Goal: Information Seeking & Learning: Learn about a topic

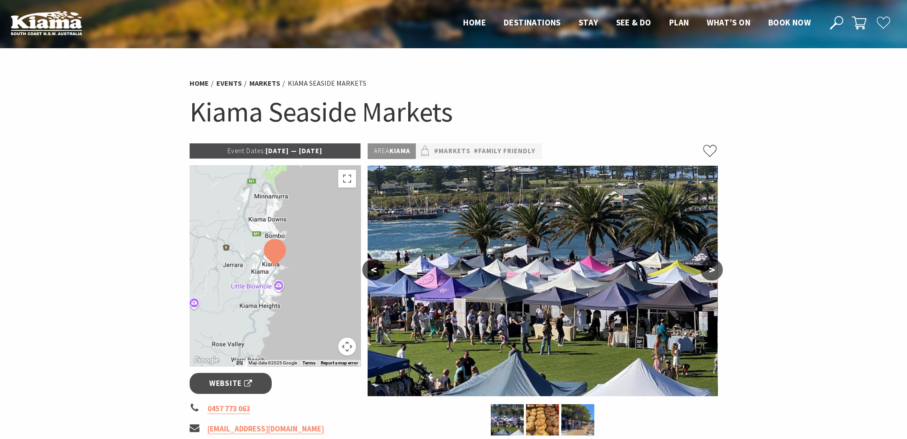
scroll to position [45, 0]
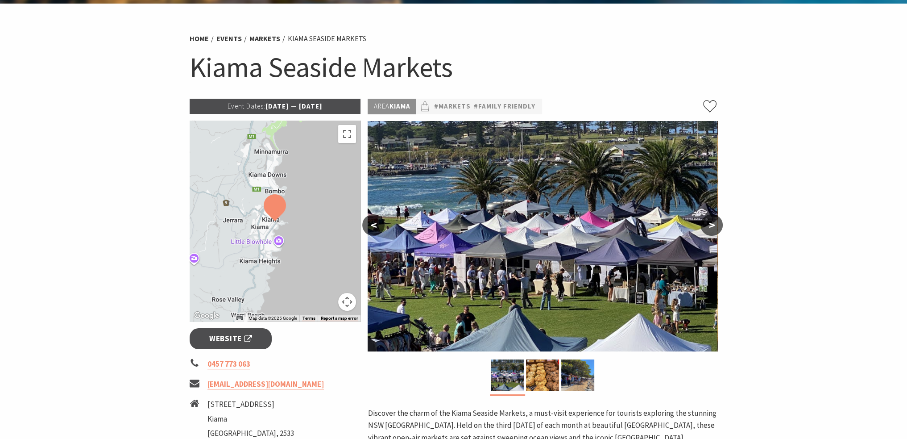
click at [306, 105] on p "Event Dates: [DATE] — [DATE]" at bounding box center [275, 106] width 171 height 15
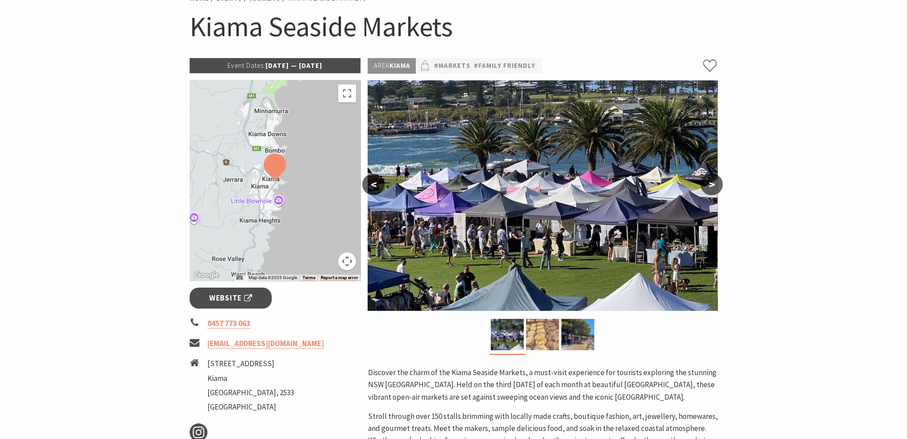
scroll to position [134, 0]
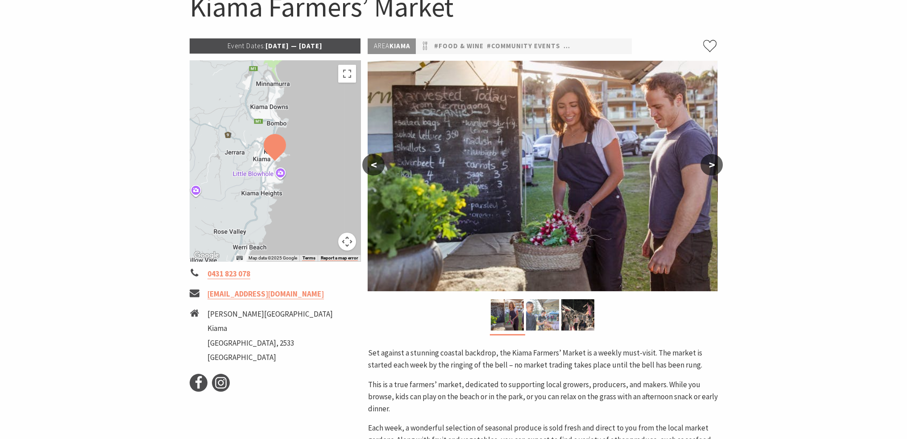
scroll to position [89, 0]
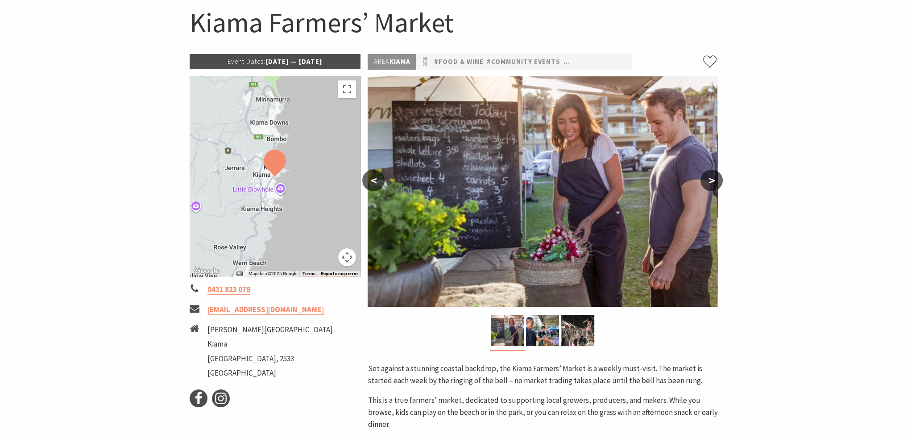
click at [708, 183] on button ">" at bounding box center [712, 180] width 22 height 21
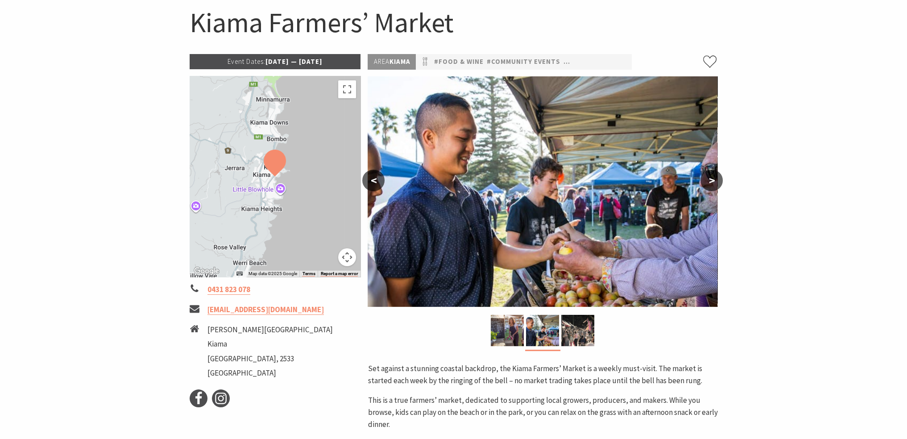
click at [708, 183] on button ">" at bounding box center [712, 180] width 22 height 21
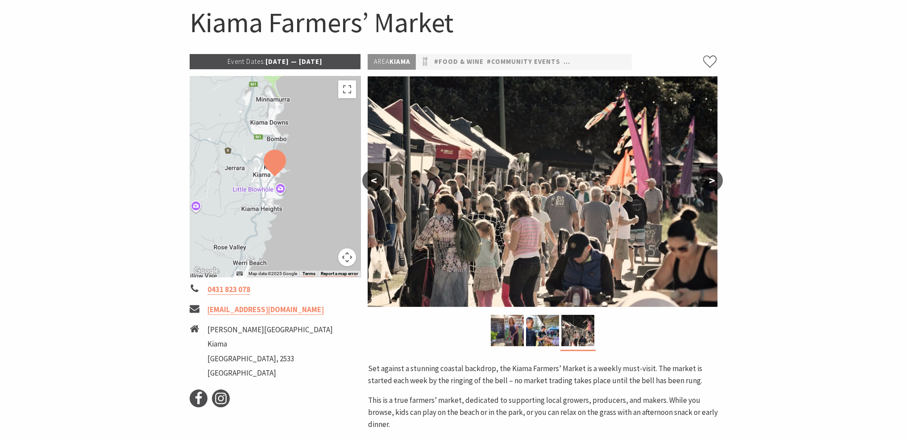
click at [708, 183] on button ">" at bounding box center [712, 180] width 22 height 21
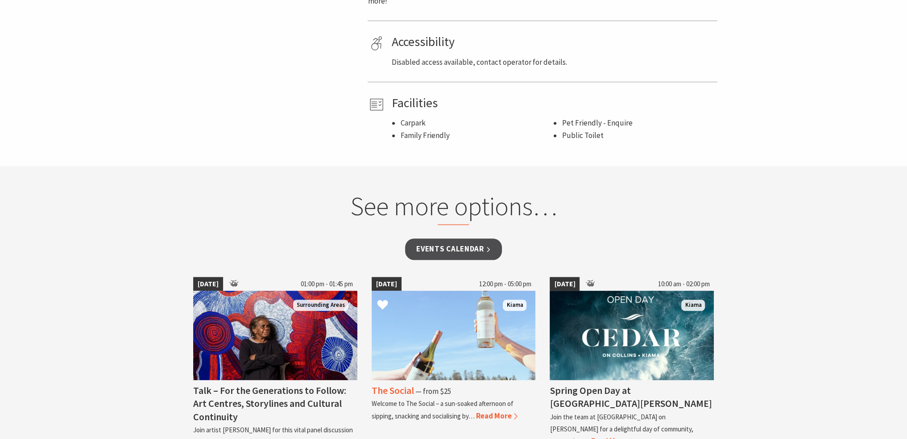
scroll to position [625, 0]
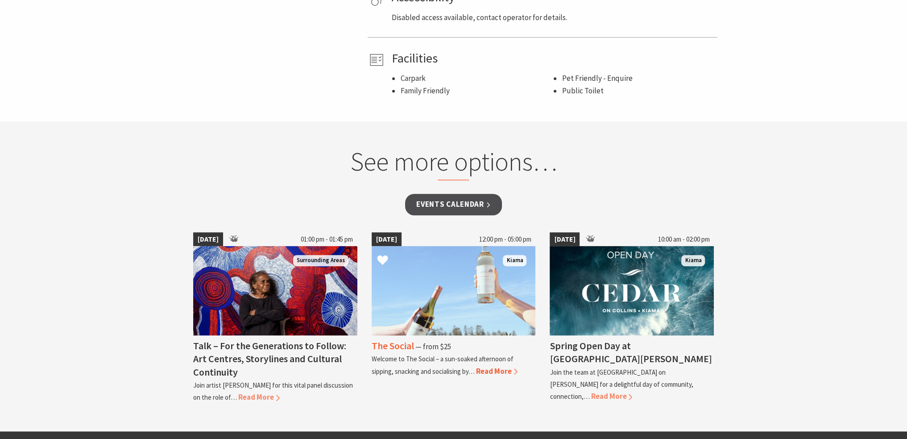
click at [487, 371] on span "Read More" at bounding box center [496, 371] width 41 height 10
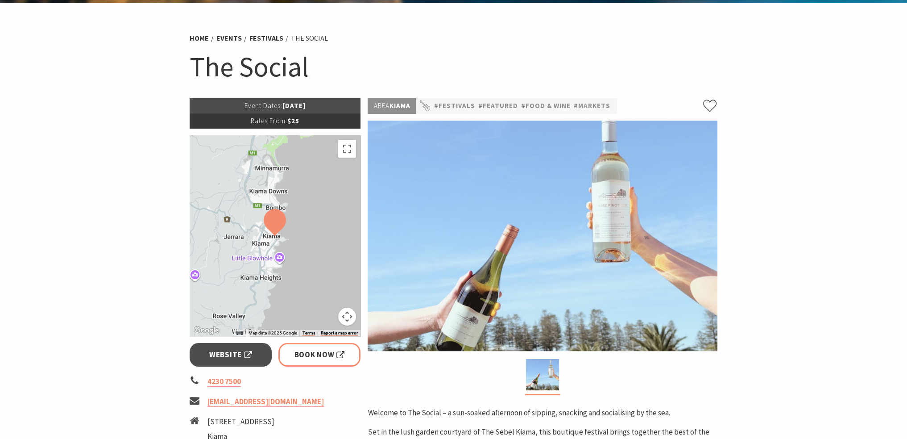
scroll to position [45, 0]
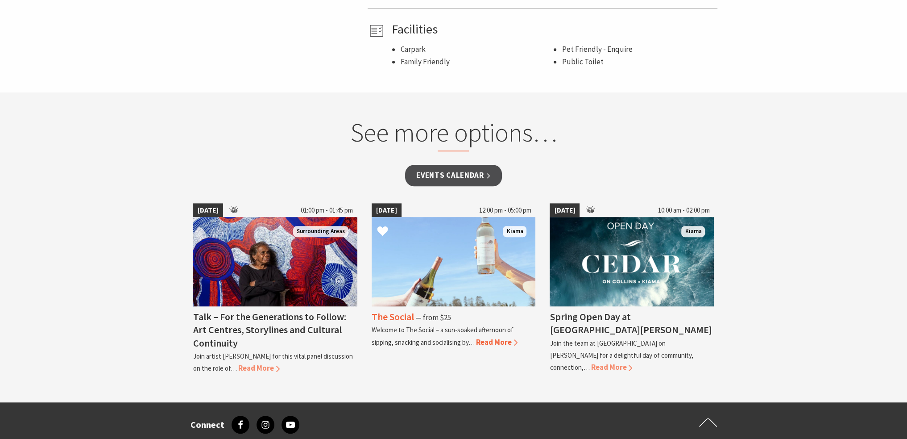
scroll to position [625, 0]
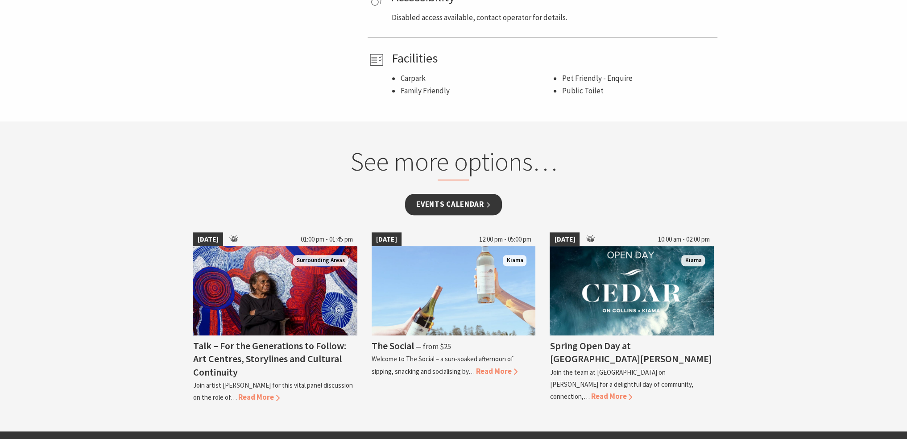
click at [454, 206] on link "Events Calendar" at bounding box center [453, 204] width 97 height 21
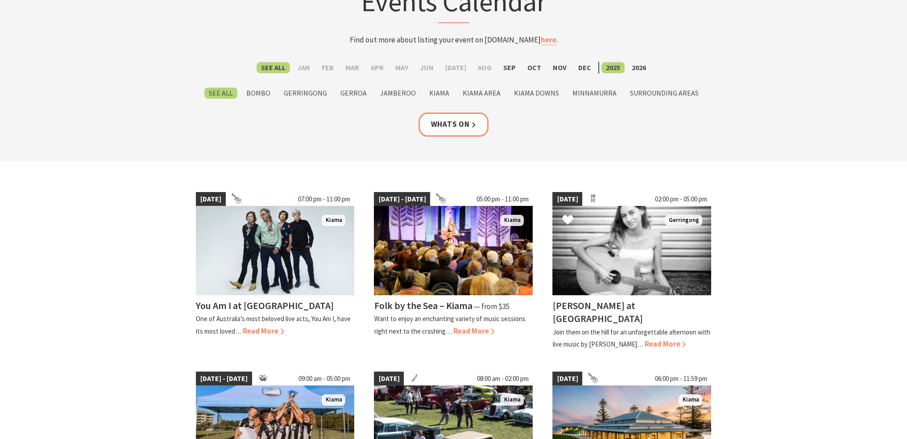
scroll to position [89, 0]
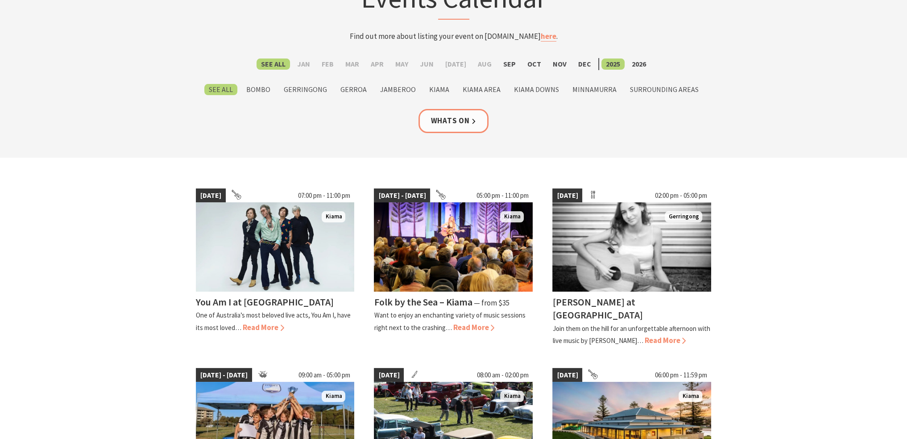
drag, startPoint x: 698, startPoint y: 272, endPoint x: 835, endPoint y: 387, distance: 178.9
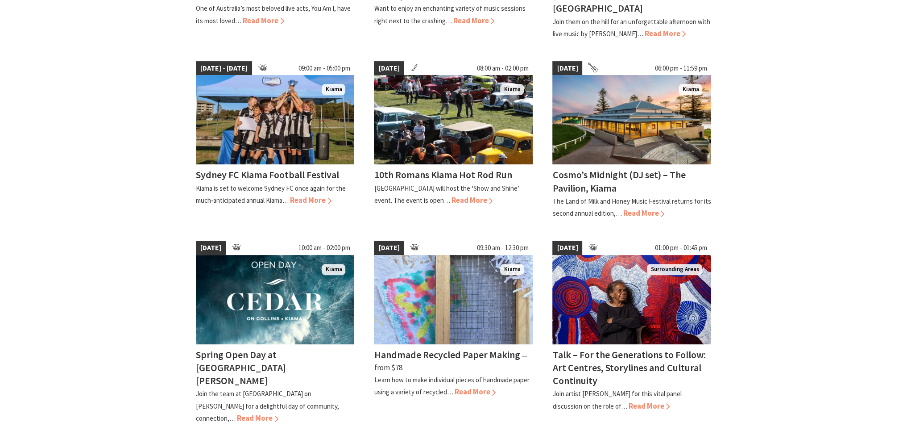
scroll to position [357, 0]
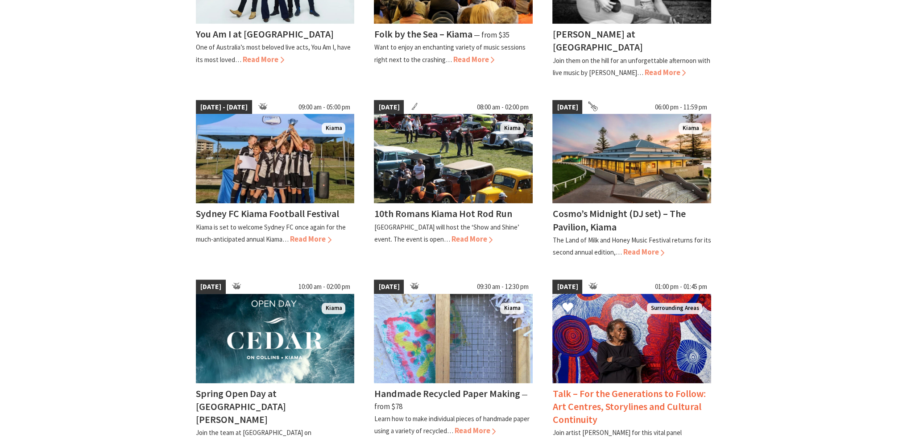
drag, startPoint x: 618, startPoint y: 414, endPoint x: 571, endPoint y: 393, distance: 51.2
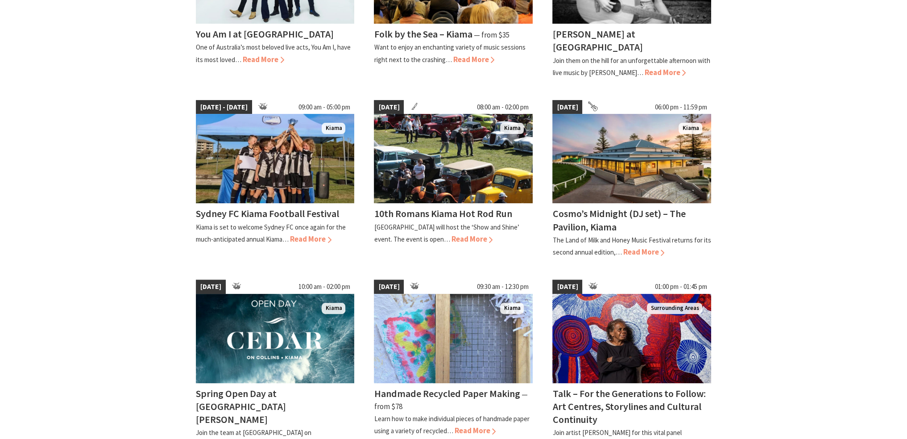
drag, startPoint x: 571, startPoint y: 393, endPoint x: 831, endPoint y: 363, distance: 261.9
click at [831, 363] on section "11 Sep 25 07:00 pm - 11:00 pm Kiama You Am I at Kiama One of Australia’s most b…" at bounding box center [453, 307] width 907 height 835
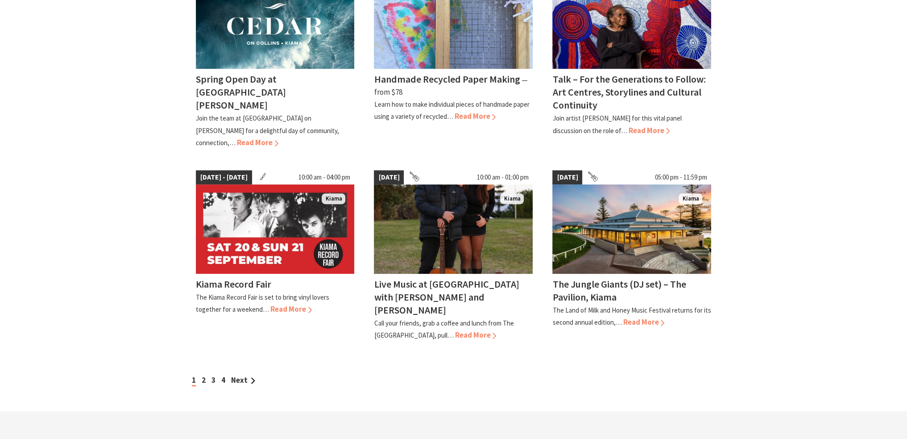
scroll to position [714, 0]
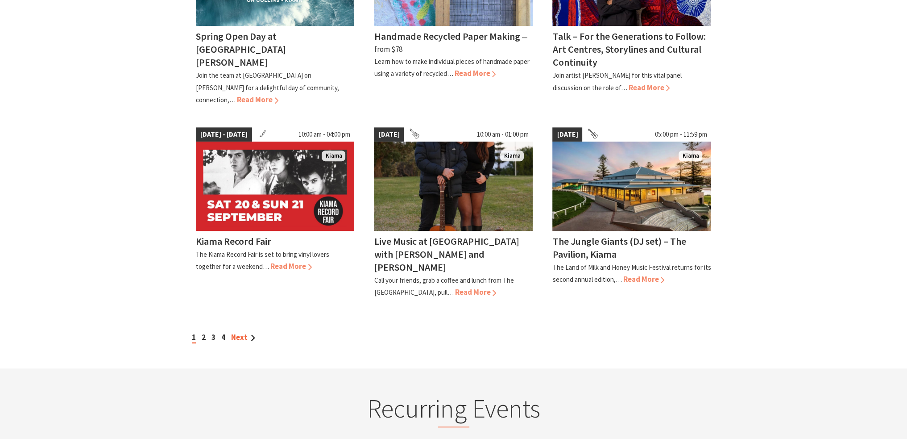
click at [240, 332] on link "Next" at bounding box center [243, 337] width 24 height 10
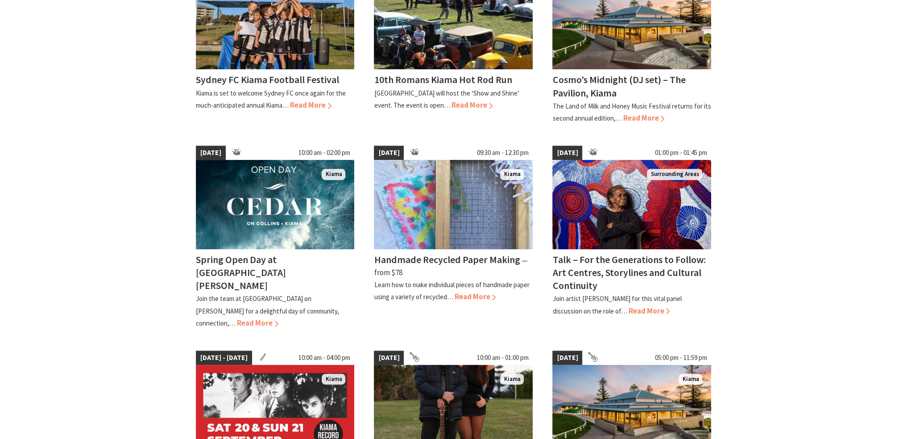
scroll to position [669, 0]
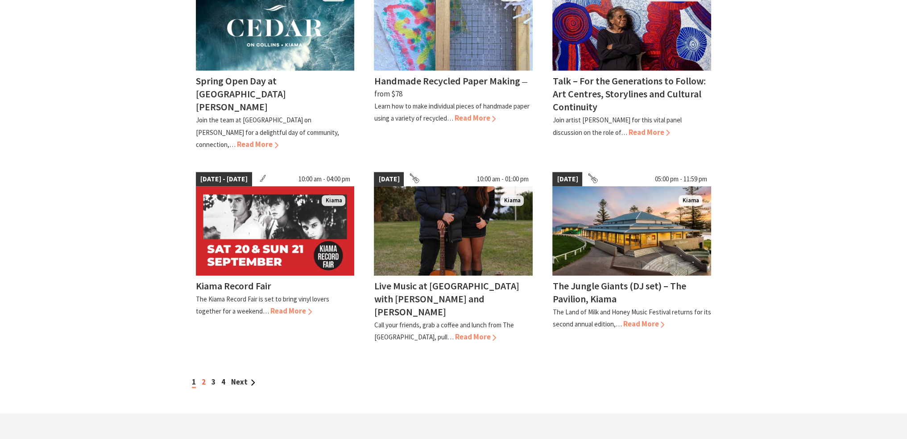
click at [202, 377] on link "2" at bounding box center [204, 382] width 4 height 10
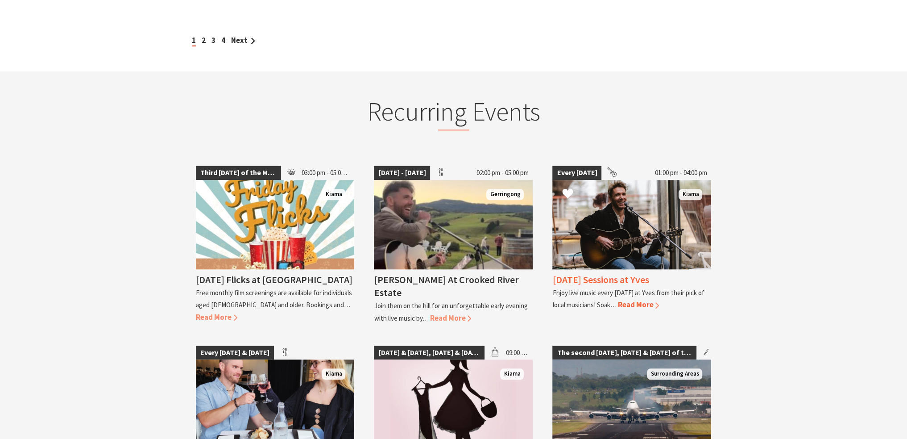
scroll to position [1026, 0]
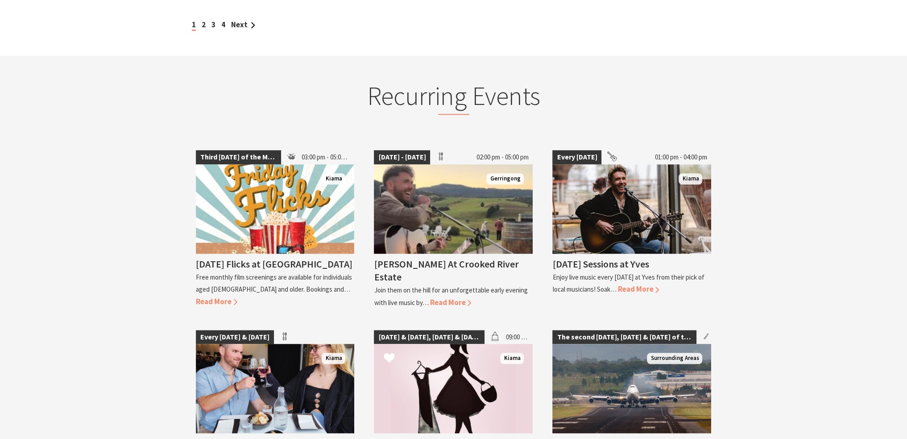
click at [481, 330] on span "[DATE] & [DATE], [DATE] & [DATE]" at bounding box center [429, 337] width 111 height 14
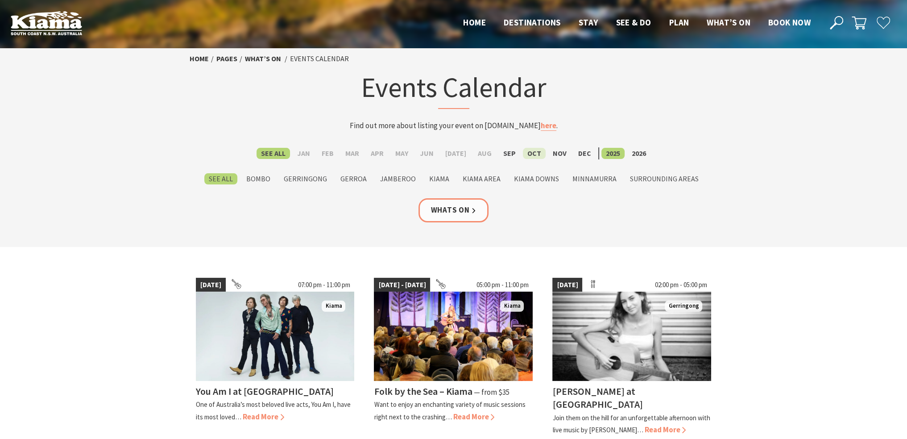
click at [525, 154] on label "Oct" at bounding box center [534, 153] width 23 height 11
click at [0, 0] on input "Oct" at bounding box center [0, 0] width 0 height 0
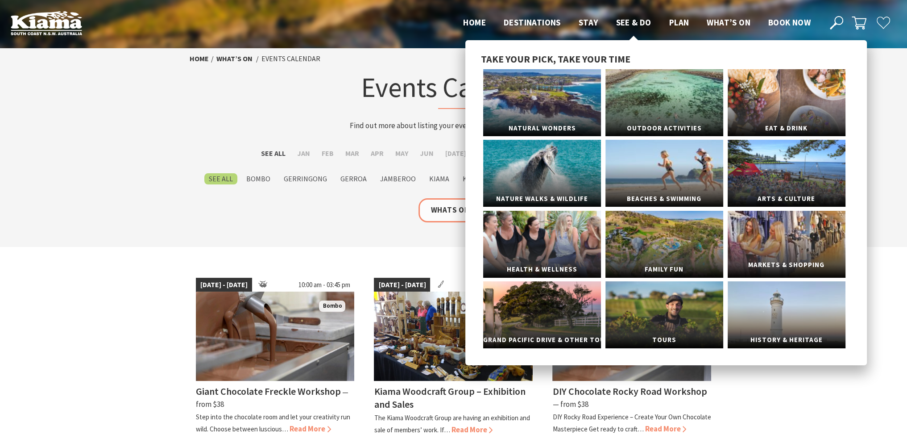
click at [809, 227] on link "Markets & Shopping" at bounding box center [787, 244] width 118 height 67
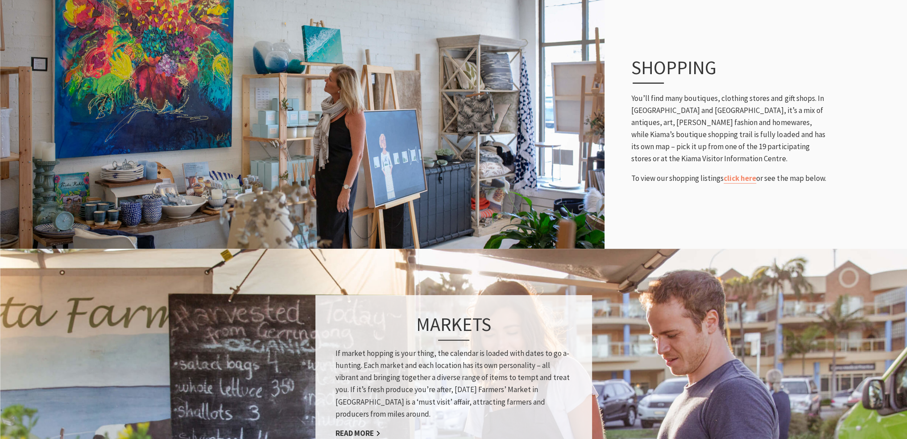
scroll to position [580, 0]
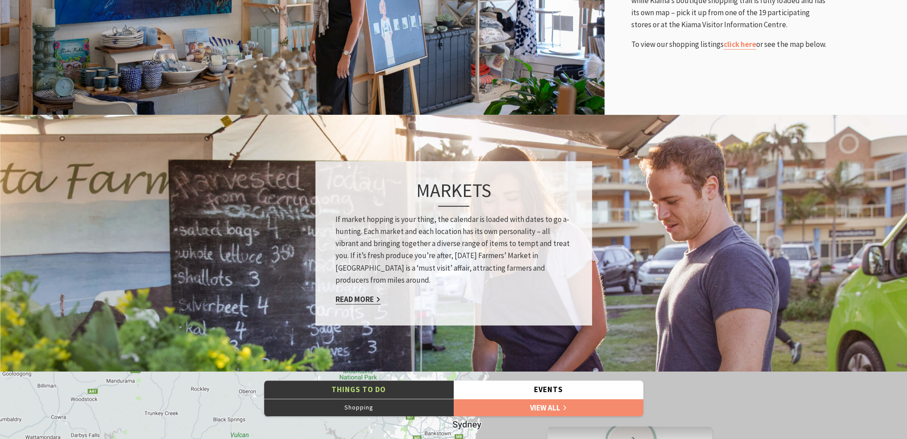
click at [363, 298] on link "Read More" at bounding box center [358, 299] width 45 height 10
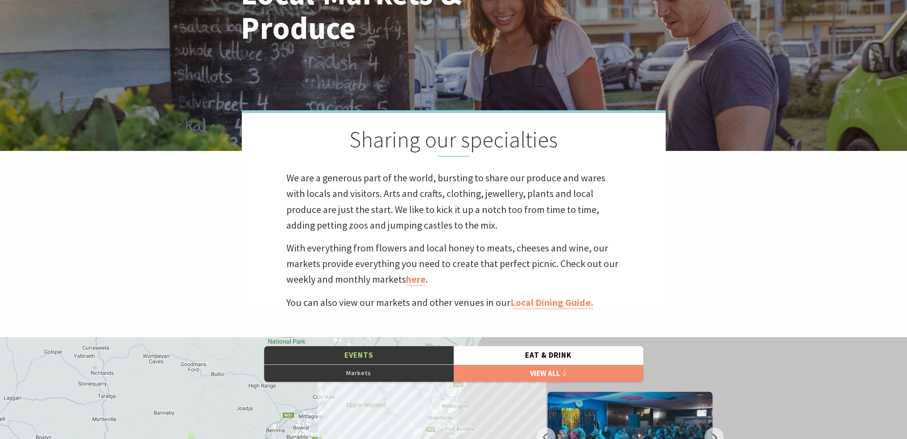
scroll to position [112, 918]
click at [414, 278] on link "here" at bounding box center [416, 279] width 20 height 13
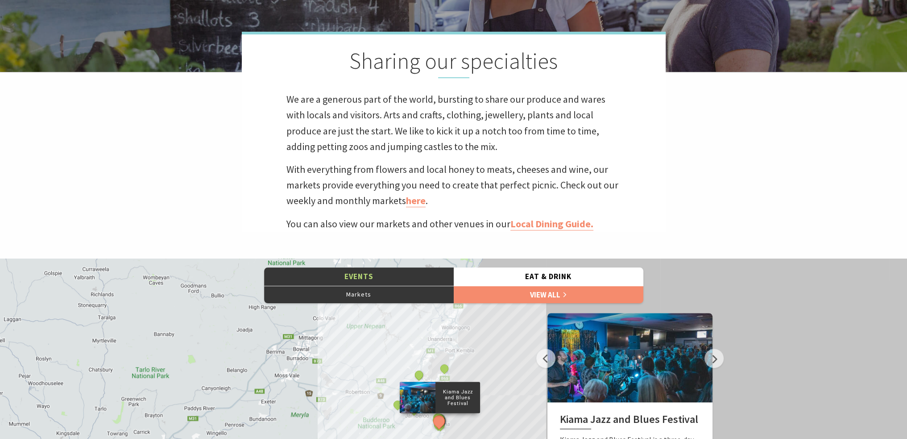
scroll to position [223, 0]
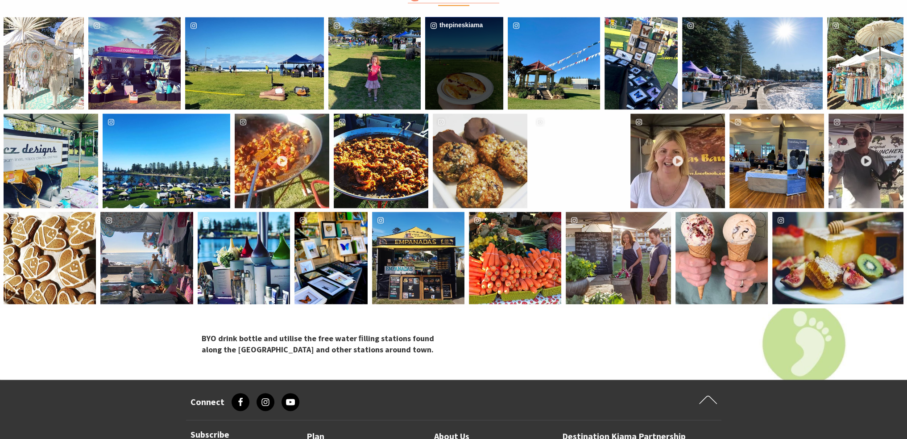
scroll to position [1740, 0]
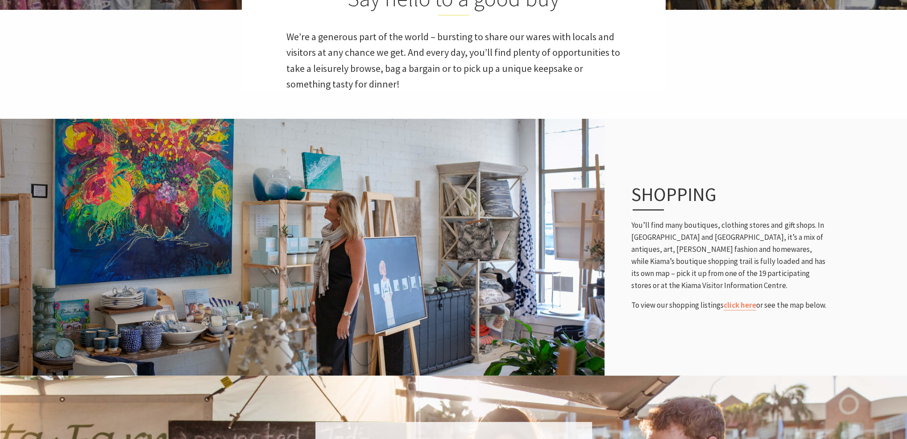
scroll to position [312, 0]
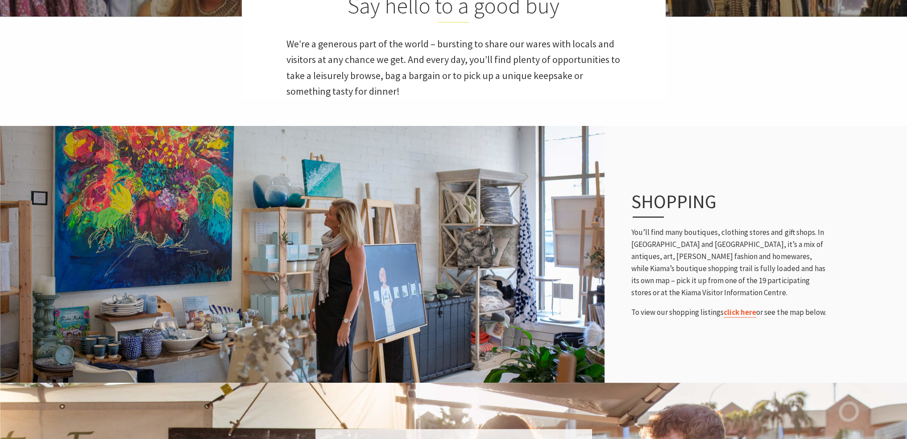
click at [738, 312] on link "click here" at bounding box center [740, 312] width 33 height 10
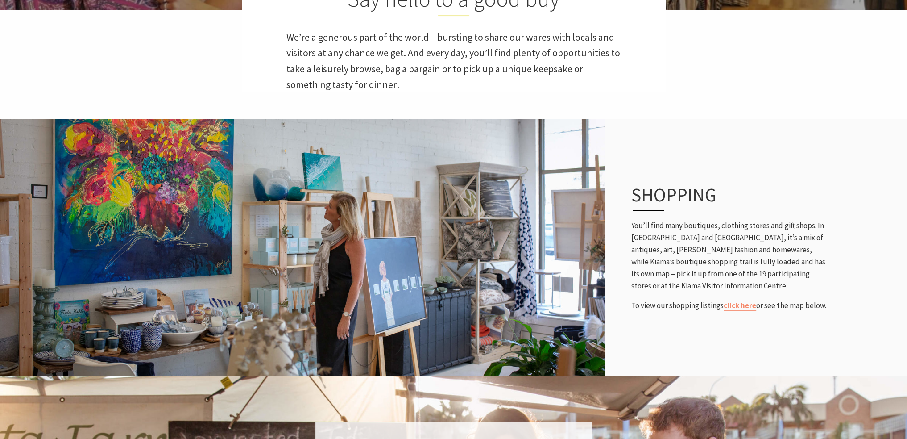
scroll to position [178, 0]
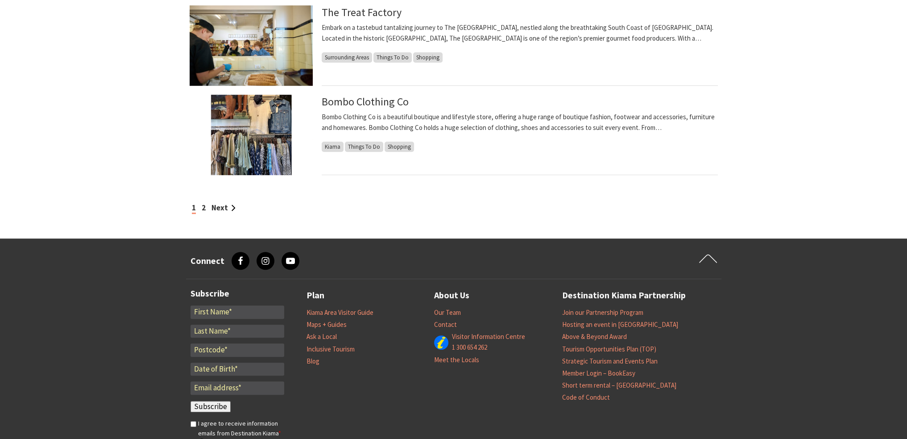
scroll to position [669, 0]
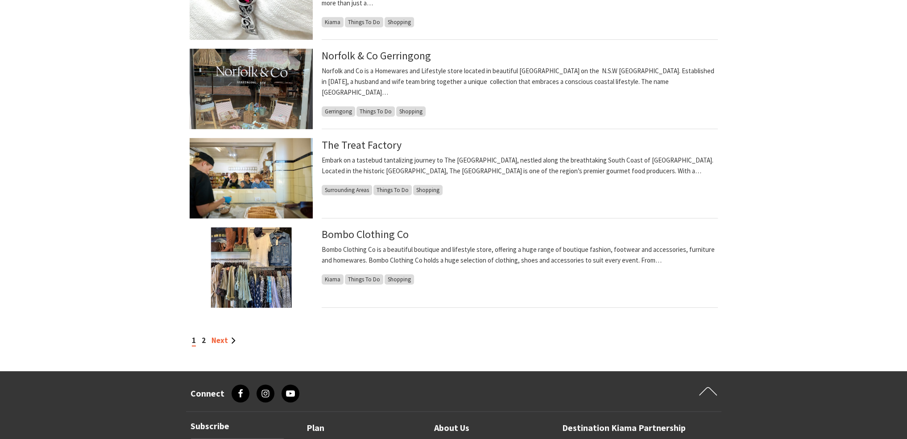
click at [223, 340] on link "Next" at bounding box center [224, 340] width 24 height 10
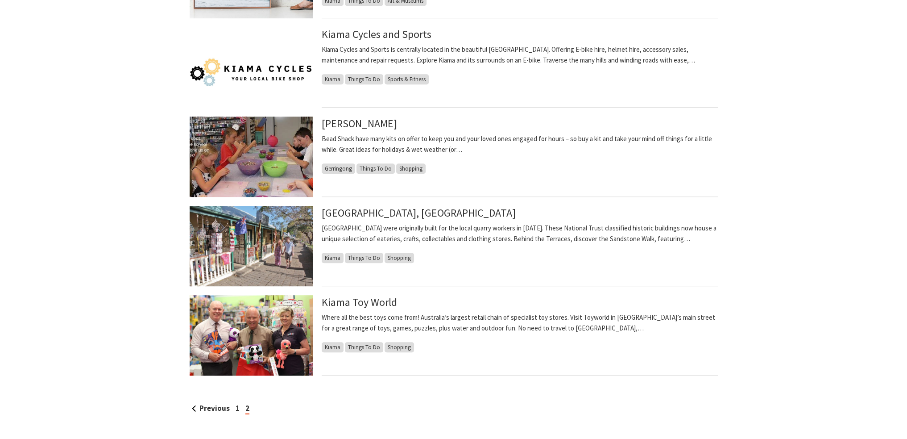
scroll to position [625, 0]
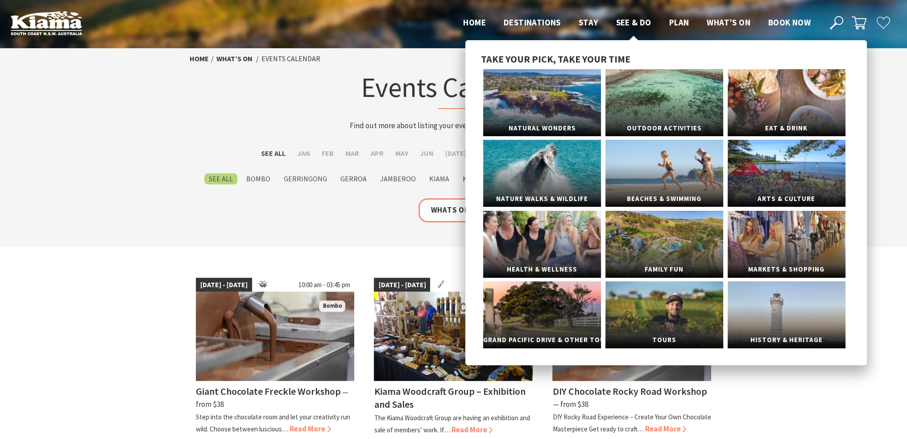
click at [641, 21] on span "See & Do" at bounding box center [633, 22] width 35 height 11
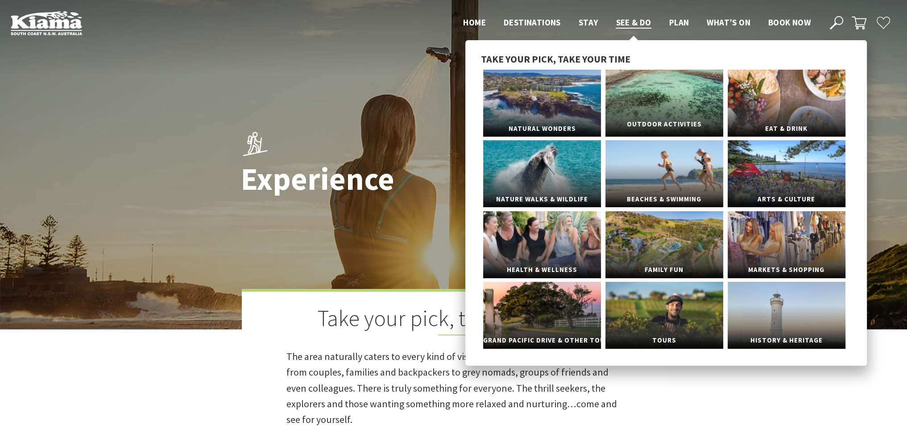
click at [659, 98] on link "Outdoor Activities" at bounding box center [665, 103] width 118 height 67
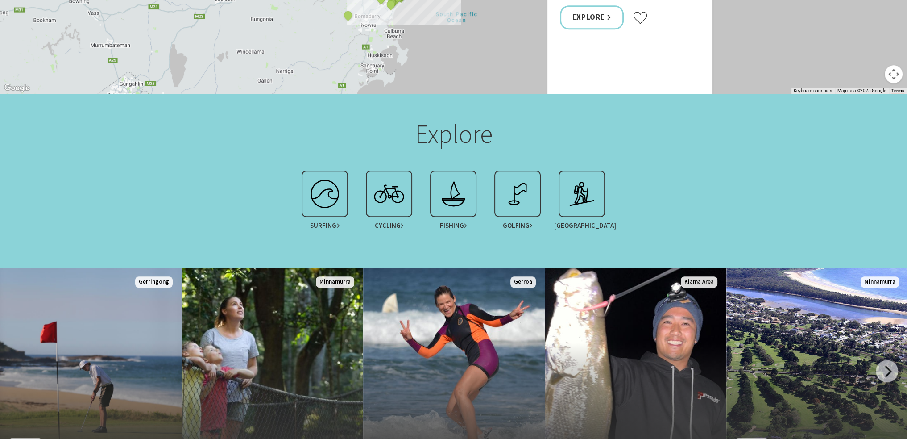
scroll to position [714, 0]
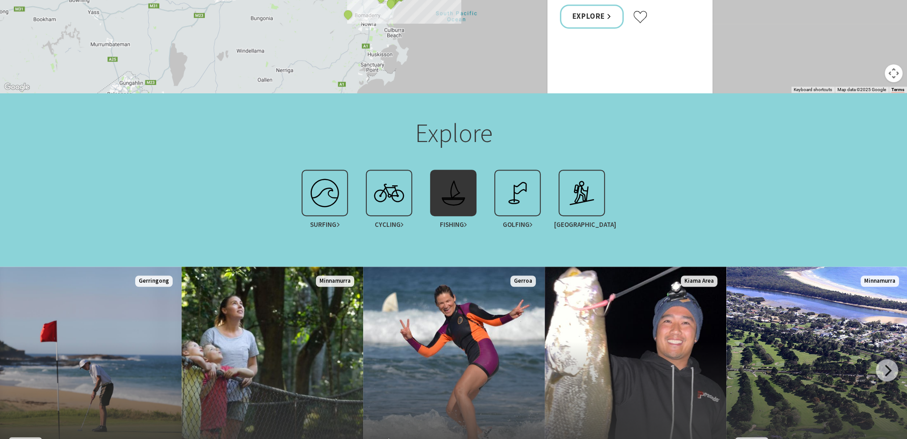
click at [458, 176] on img at bounding box center [454, 193] width 36 height 36
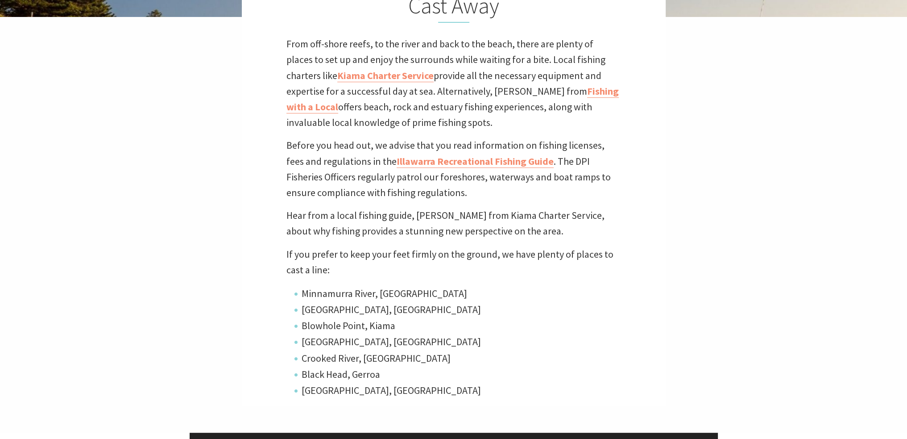
scroll to position [268, 0]
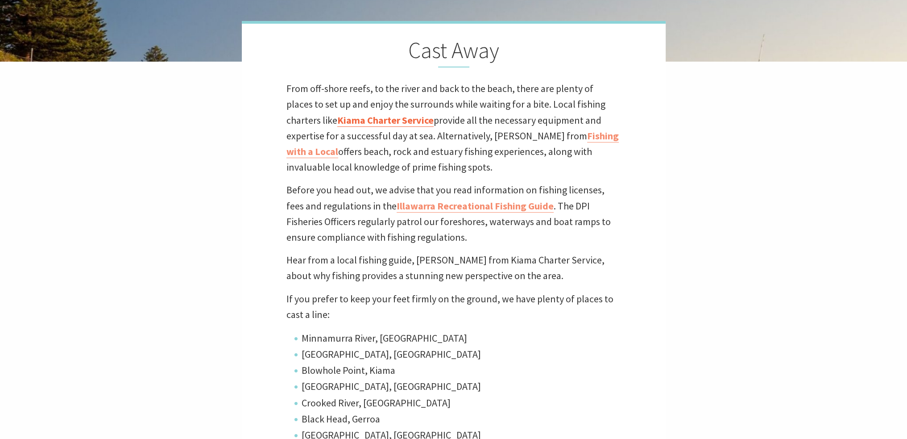
click at [340, 121] on link "Kiama Charter Service" at bounding box center [385, 120] width 96 height 13
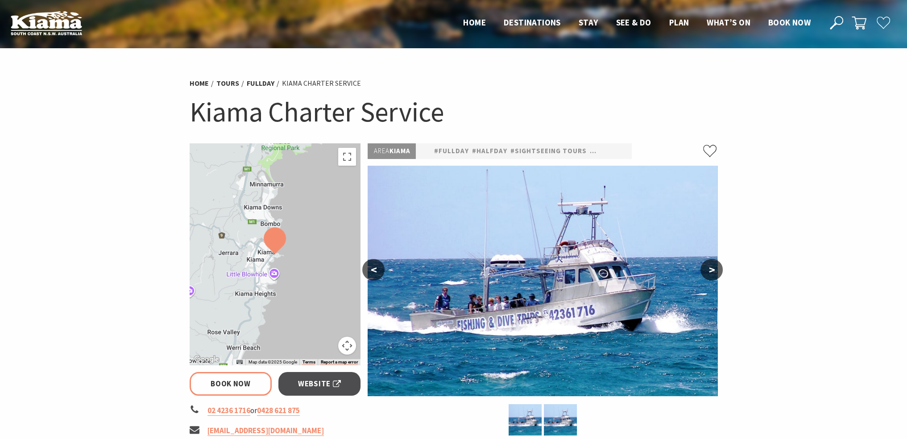
select select "3"
select select "2"
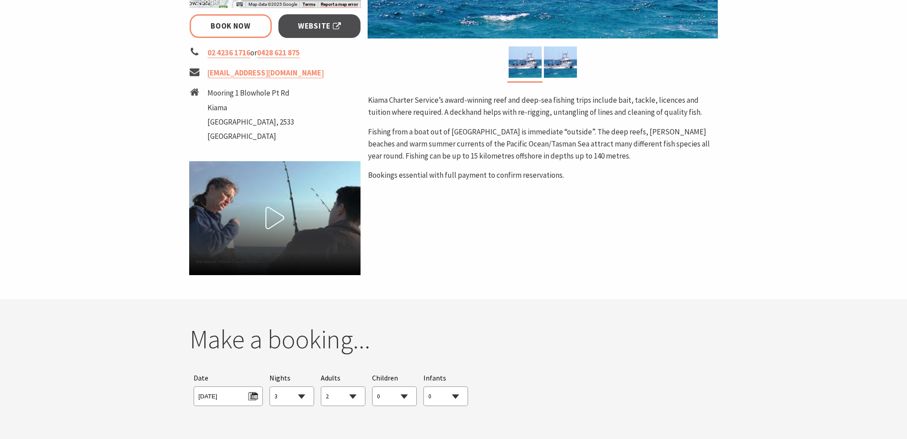
scroll to position [446, 0]
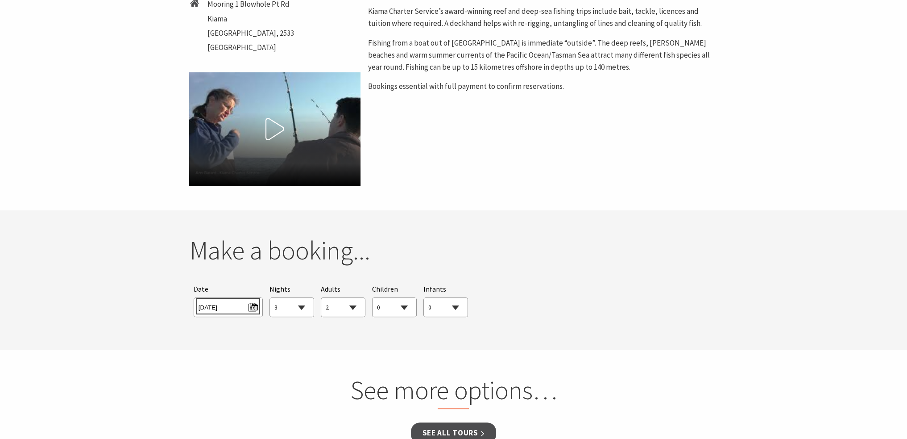
click at [255, 309] on span "Wed 10/09/2025" at bounding box center [228, 306] width 59 height 12
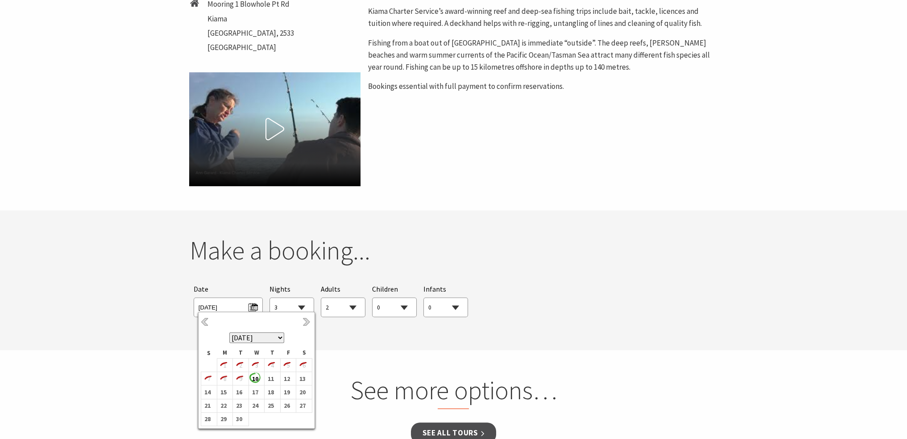
click at [711, 246] on h2 "Make a booking..." at bounding box center [454, 250] width 528 height 31
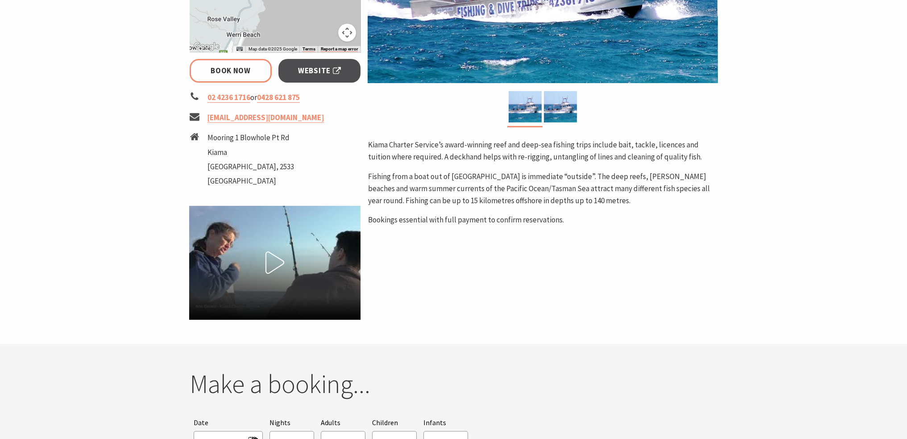
scroll to position [312, 0]
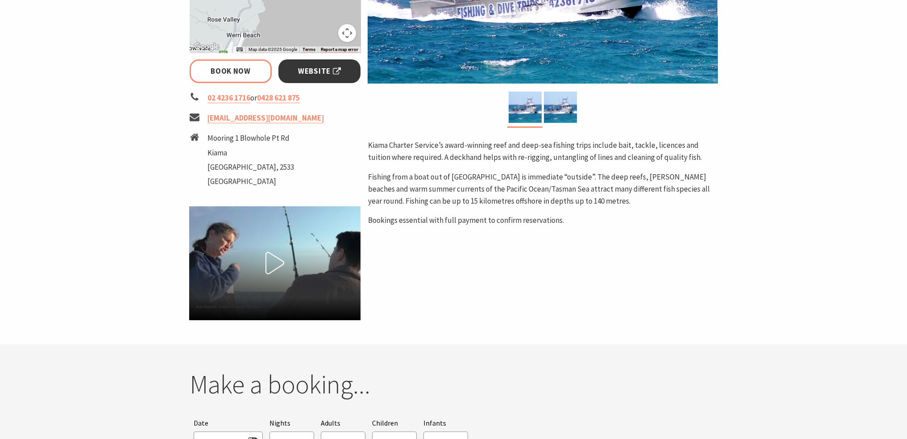
click at [335, 74] on span "Website" at bounding box center [319, 71] width 43 height 12
select select "3"
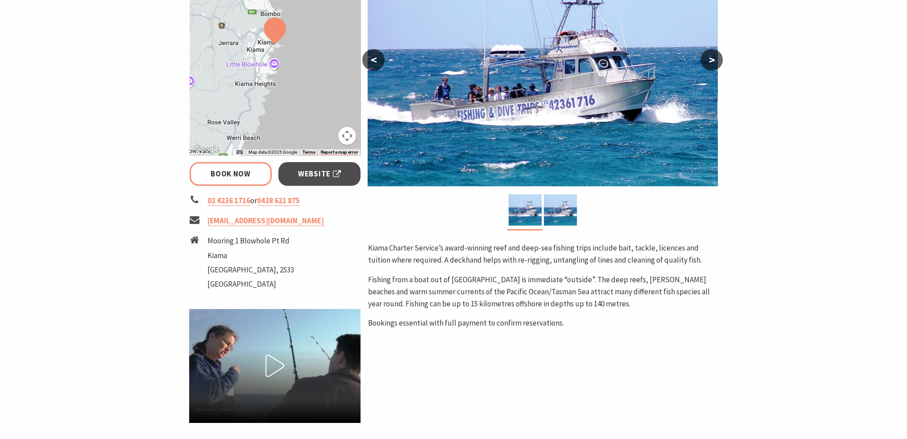
scroll to position [178, 0]
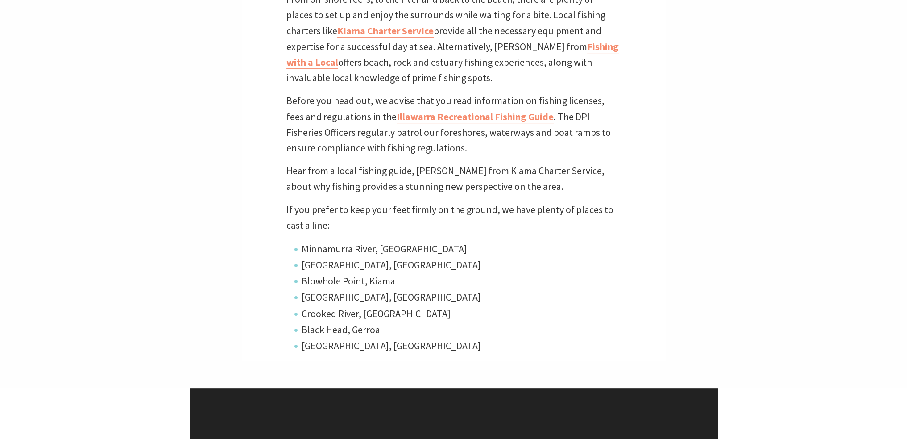
scroll to position [163, 918]
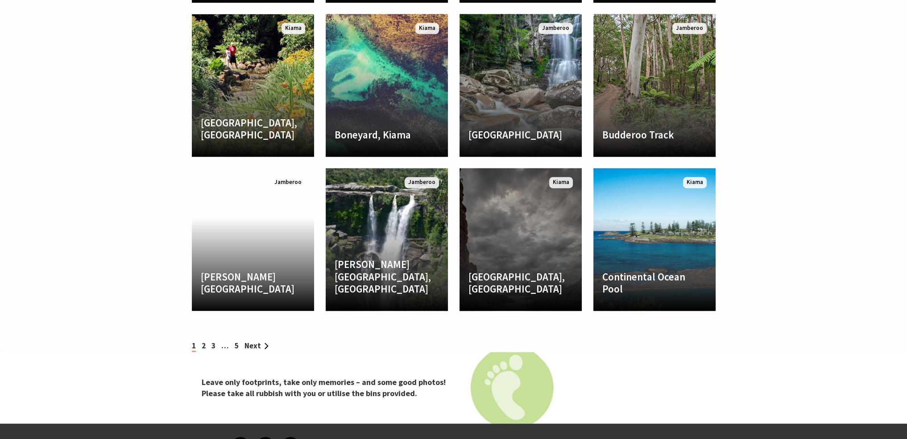
scroll to position [1562, 0]
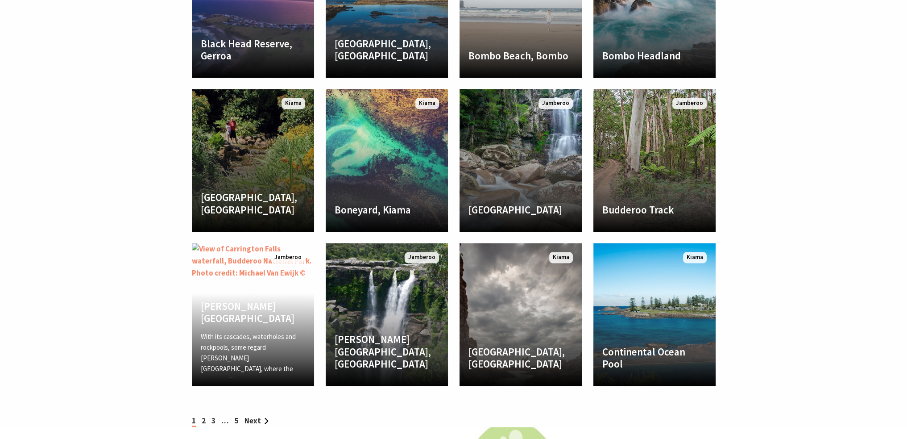
click at [272, 191] on div "Bonaira Native Gardens, Kiama Bonaira Native Gardens provide a magical oasis ea…" at bounding box center [253, 207] width 122 height 32
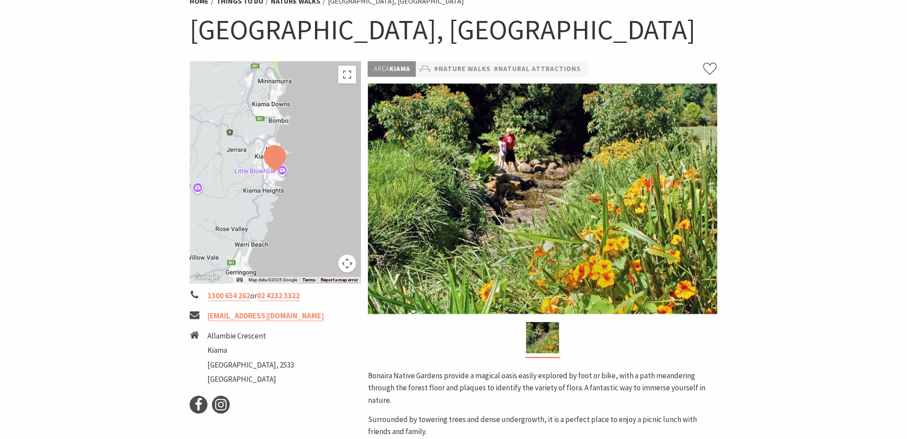
scroll to position [45, 0]
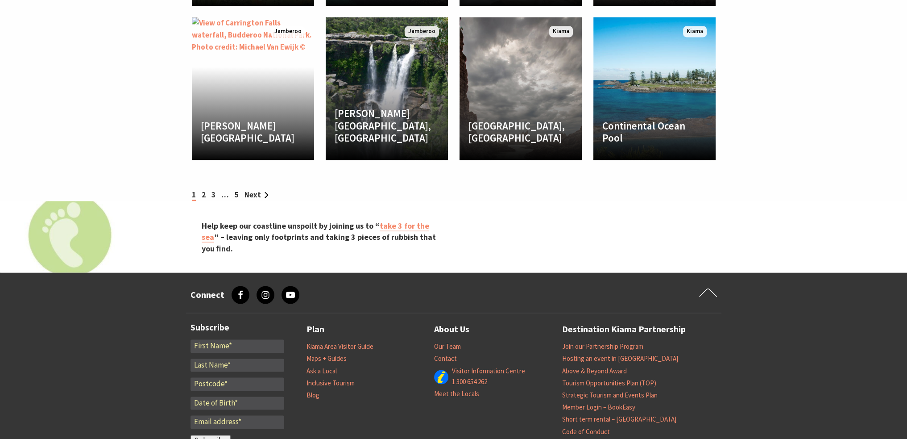
scroll to position [1743, 0]
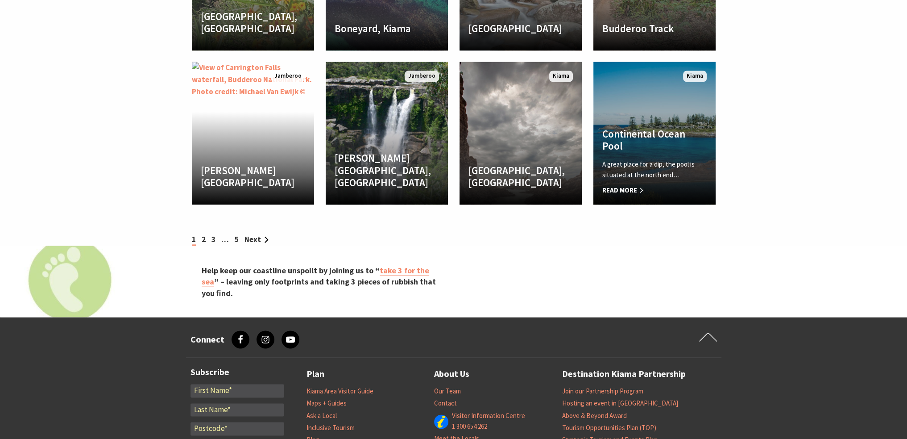
click at [650, 146] on div "Continental Ocean Pool A great place for a dip, the pool is situated at the nor…" at bounding box center [654, 162] width 122 height 68
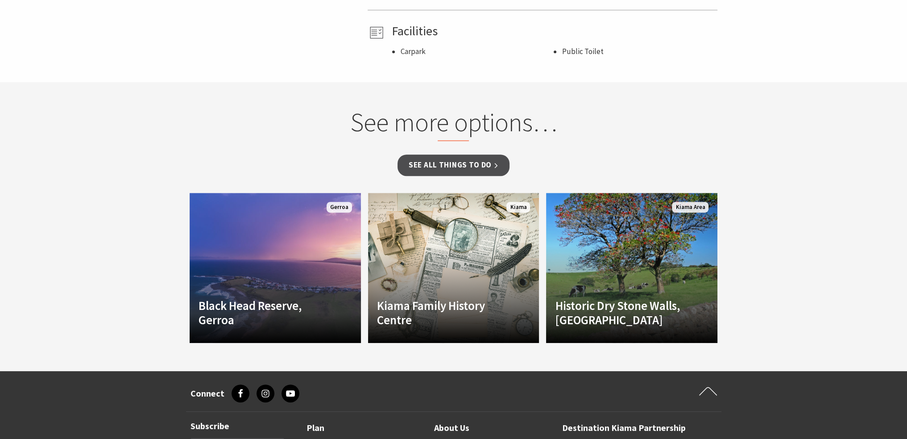
scroll to position [625, 0]
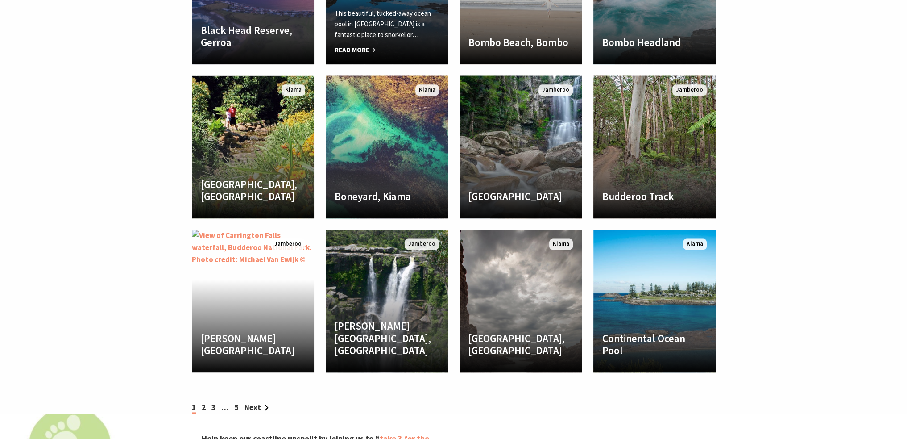
scroll to position [1654, 0]
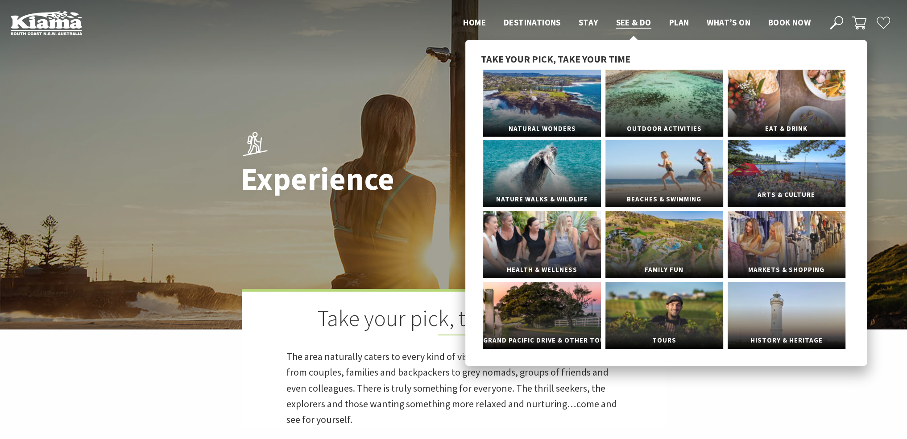
click at [778, 169] on link "Arts & Culture" at bounding box center [787, 173] width 118 height 67
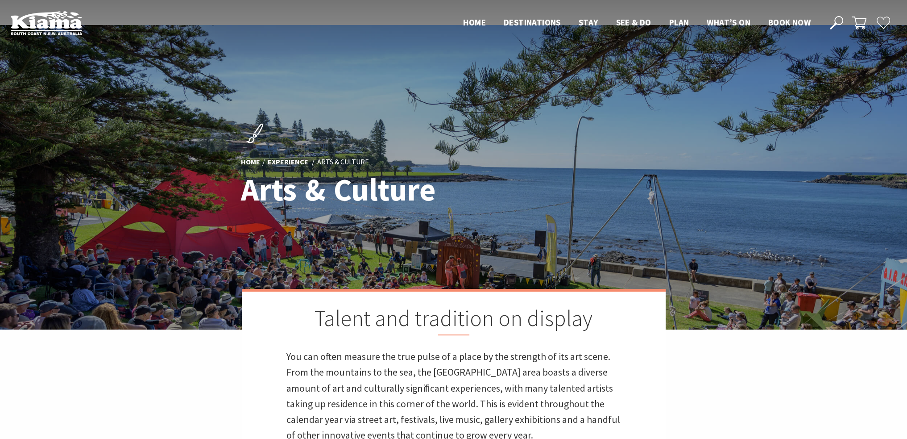
scroll to position [357, 0]
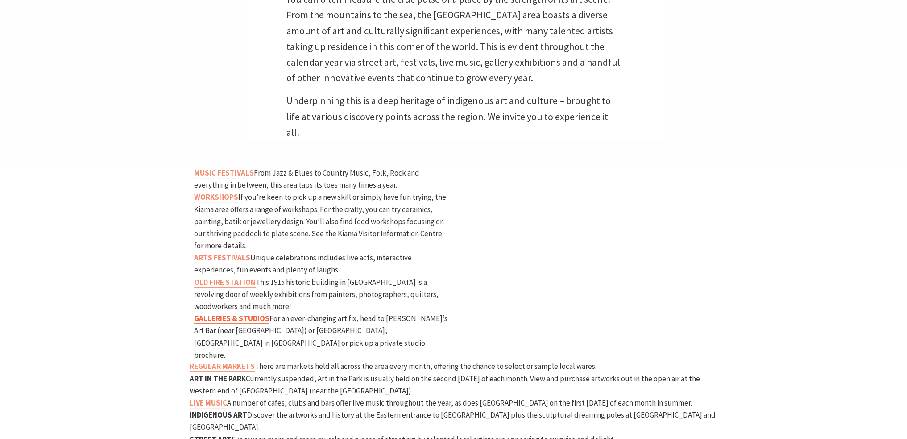
click at [228, 313] on strong "GALLERIES & STUDIOS" at bounding box center [231, 318] width 75 height 10
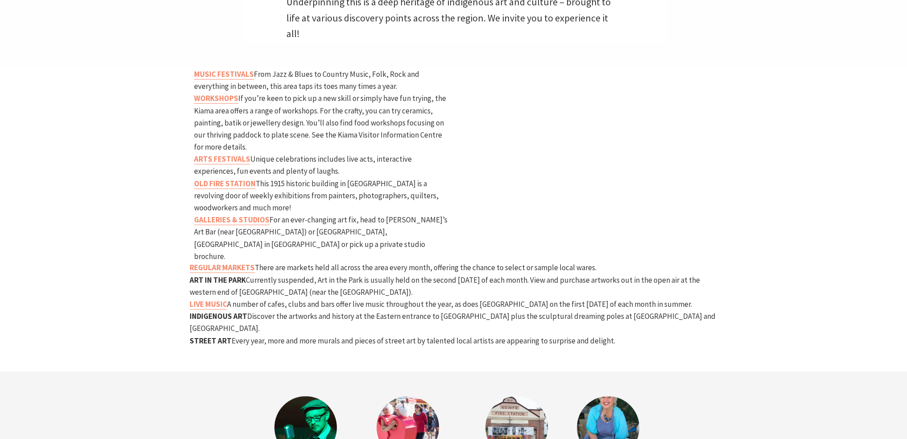
scroll to position [535, 0]
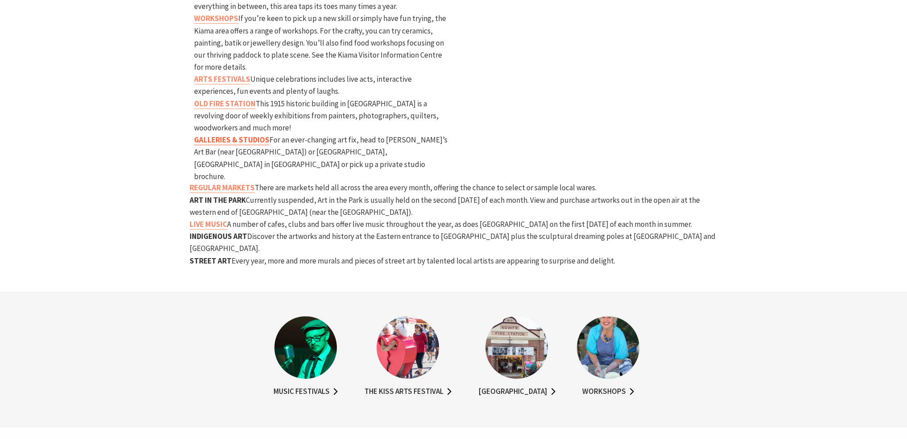
click at [233, 135] on strong "GALLERIES & STUDIOS" at bounding box center [231, 140] width 75 height 10
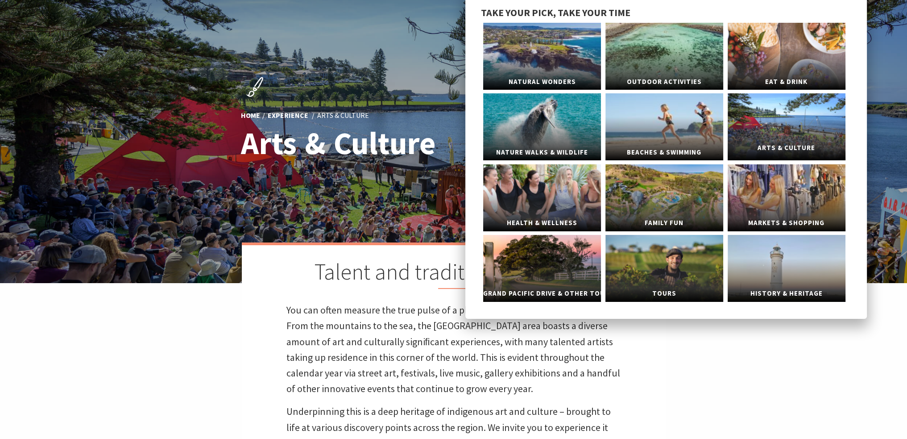
scroll to position [0, 0]
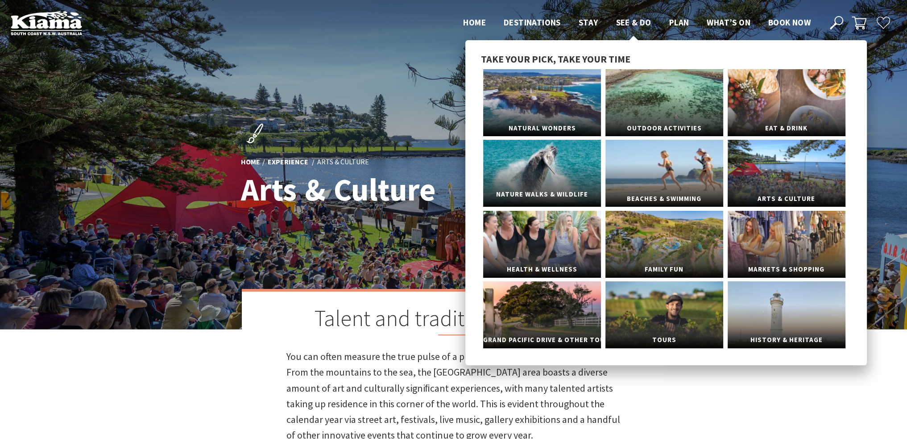
click at [526, 170] on link "Nature Walks & Wildlife" at bounding box center [542, 173] width 118 height 67
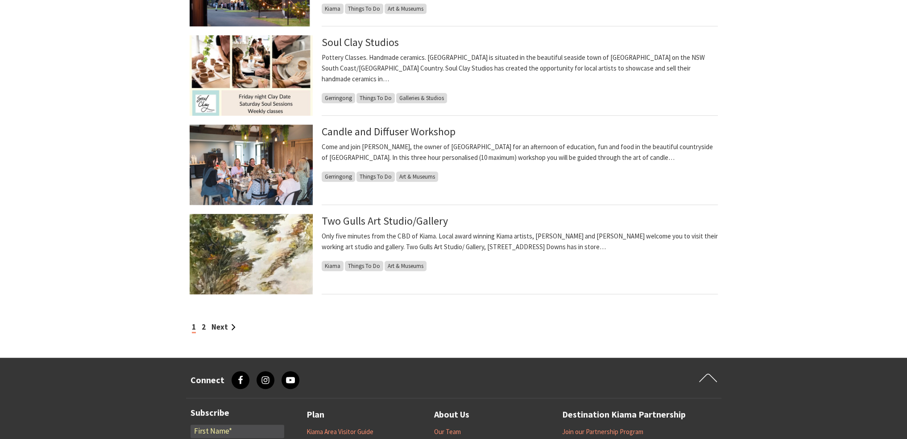
scroll to position [669, 0]
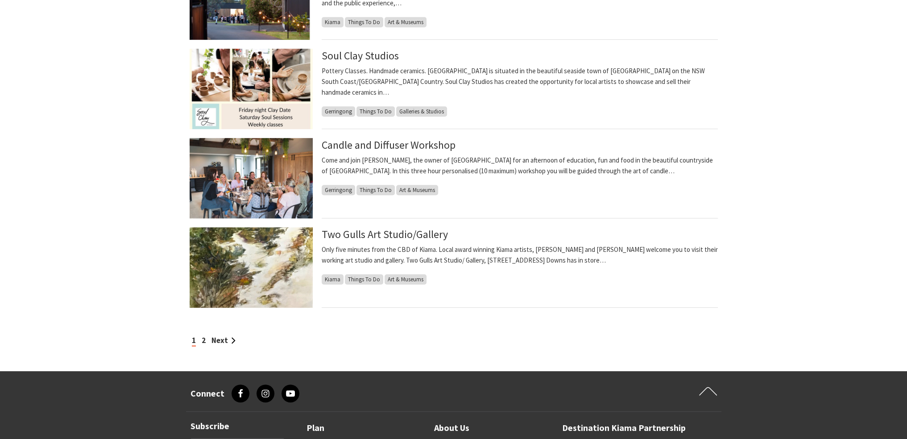
click at [282, 258] on img at bounding box center [251, 267] width 123 height 80
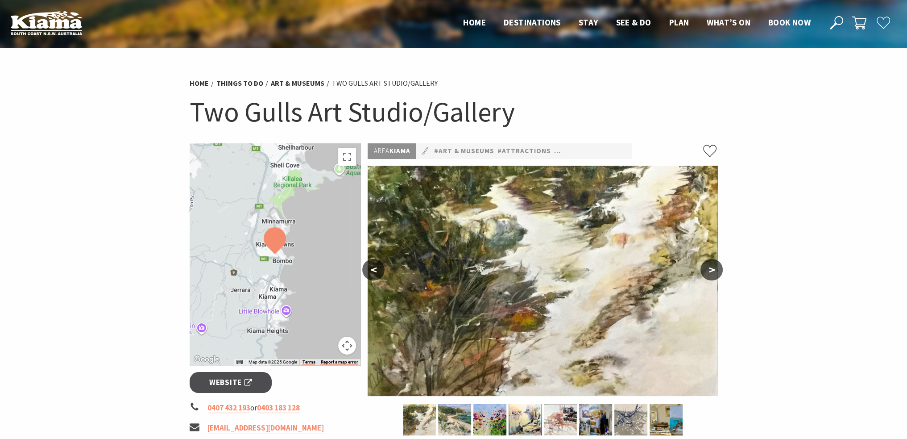
click at [714, 267] on button ">" at bounding box center [712, 269] width 22 height 21
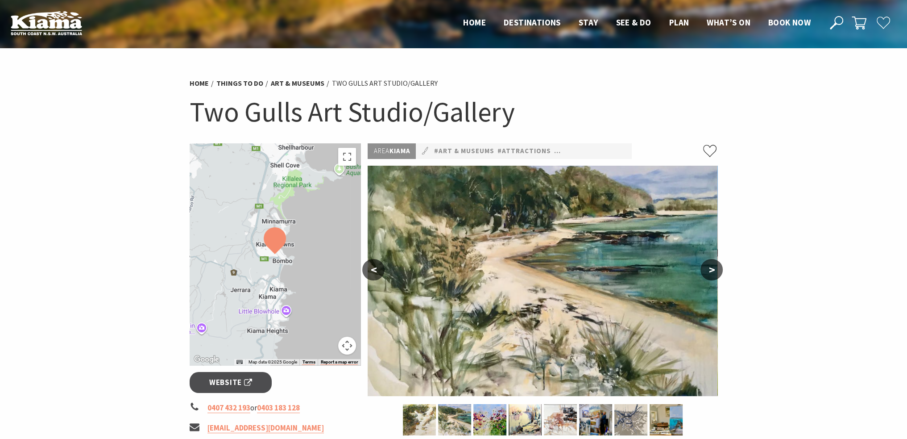
click at [714, 267] on button ">" at bounding box center [712, 269] width 22 height 21
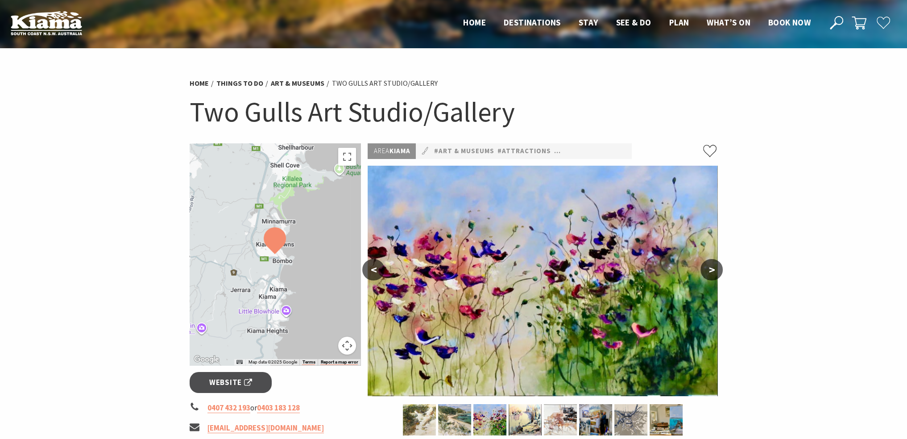
click at [714, 267] on button ">" at bounding box center [712, 269] width 22 height 21
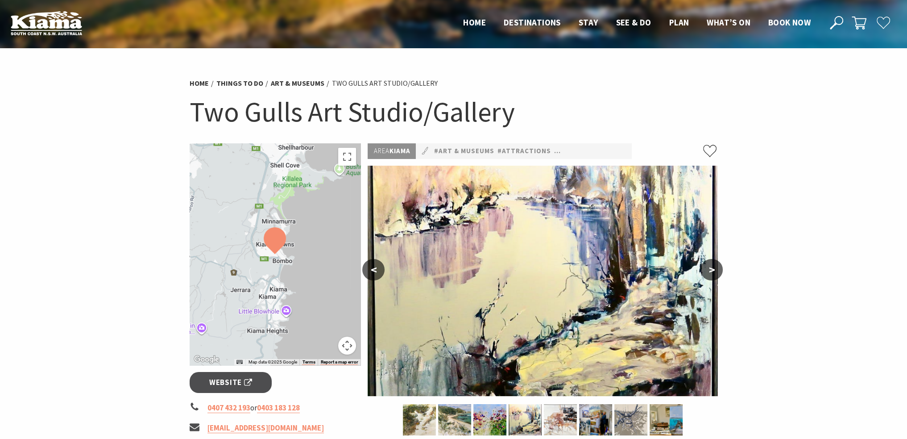
click at [714, 267] on button ">" at bounding box center [712, 269] width 22 height 21
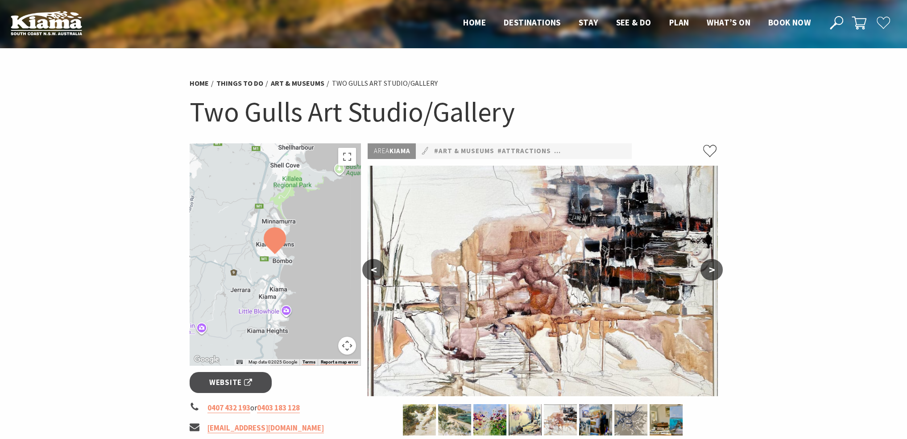
click at [714, 267] on button ">" at bounding box center [712, 269] width 22 height 21
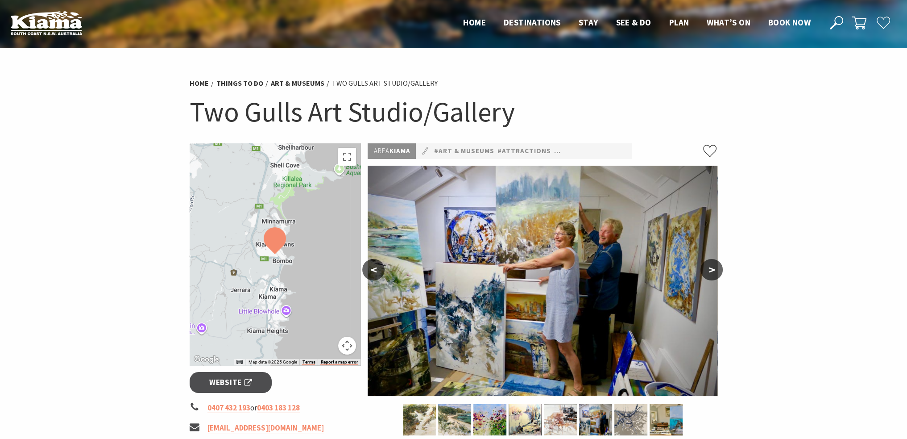
click at [714, 267] on button ">" at bounding box center [712, 269] width 22 height 21
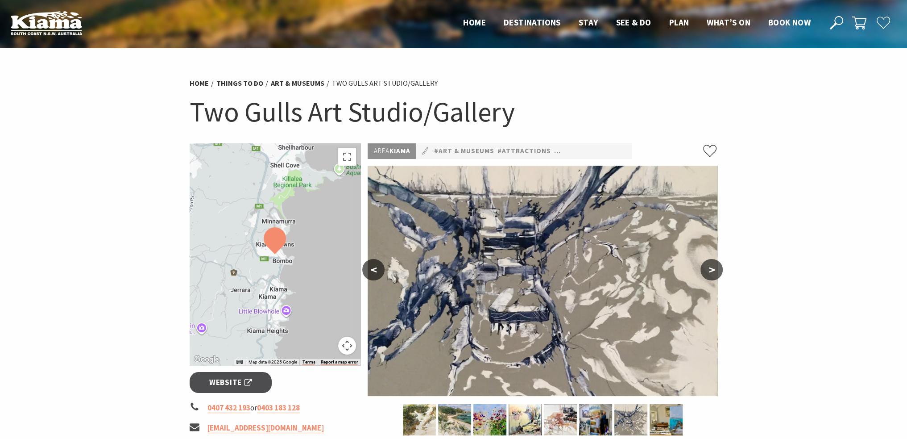
click at [714, 267] on button ">" at bounding box center [712, 269] width 22 height 21
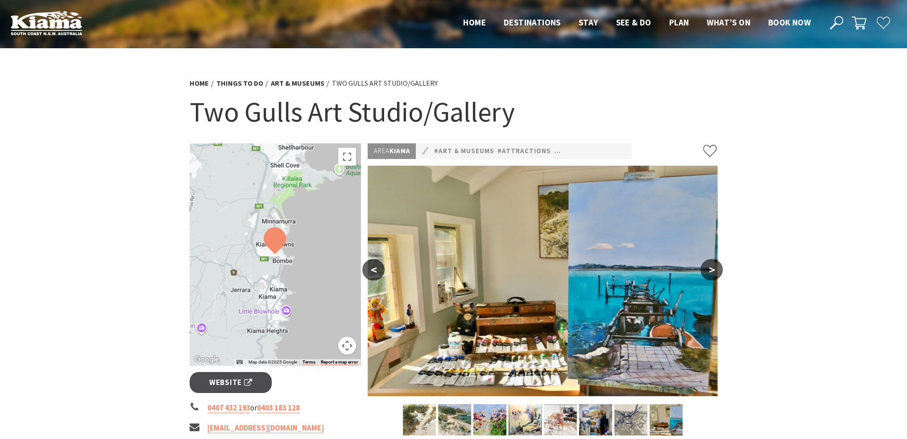
click at [714, 267] on button ">" at bounding box center [712, 269] width 22 height 21
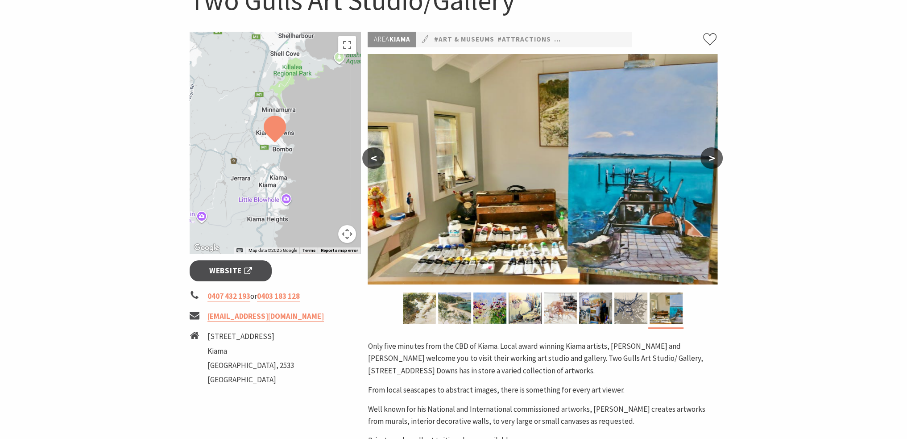
scroll to position [89, 0]
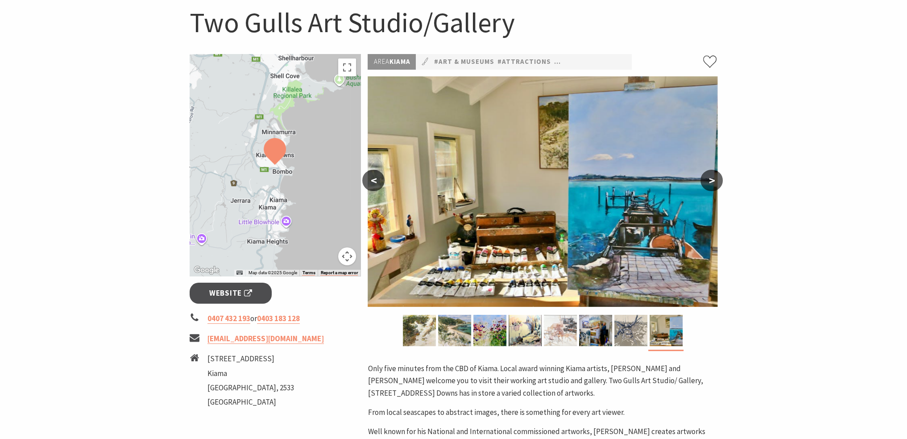
click at [562, 332] on img at bounding box center [560, 330] width 33 height 31
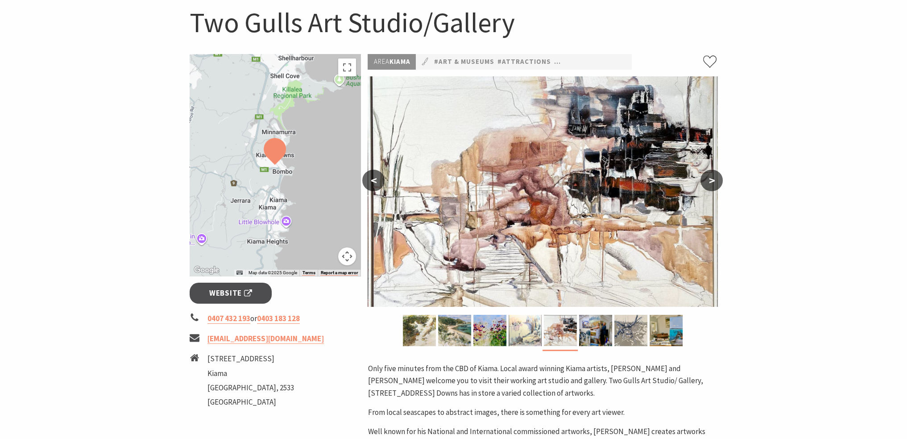
click at [529, 337] on img at bounding box center [525, 330] width 33 height 31
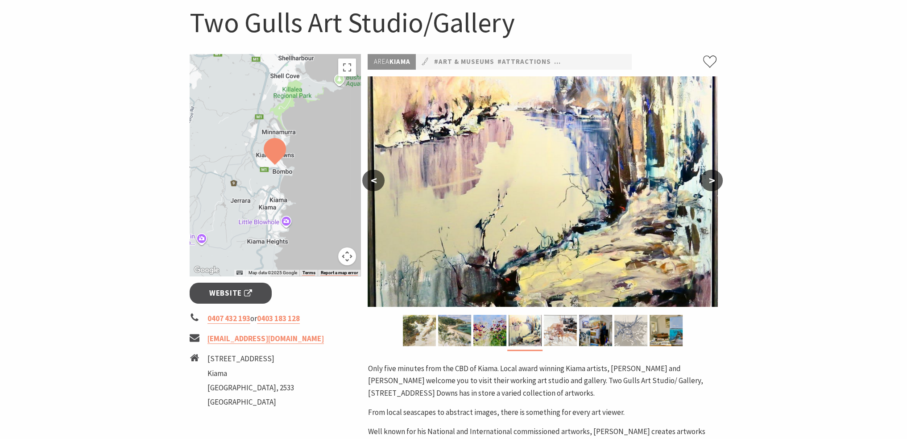
click at [639, 336] on img at bounding box center [630, 330] width 33 height 31
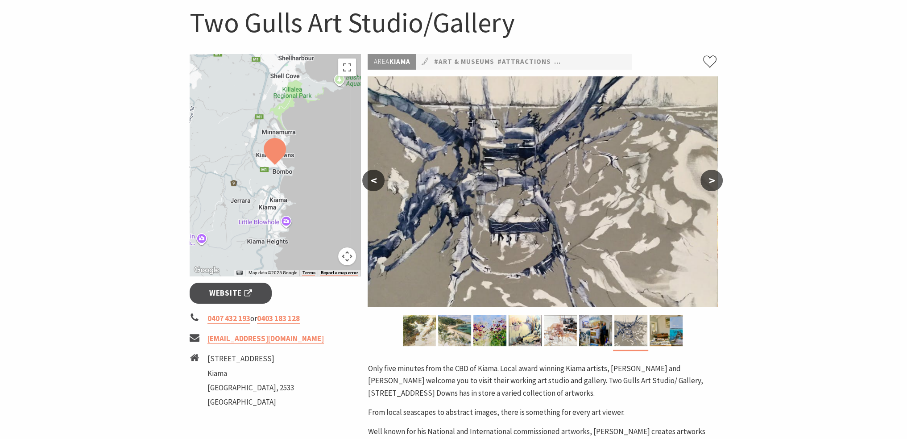
click at [709, 183] on button ">" at bounding box center [712, 180] width 22 height 21
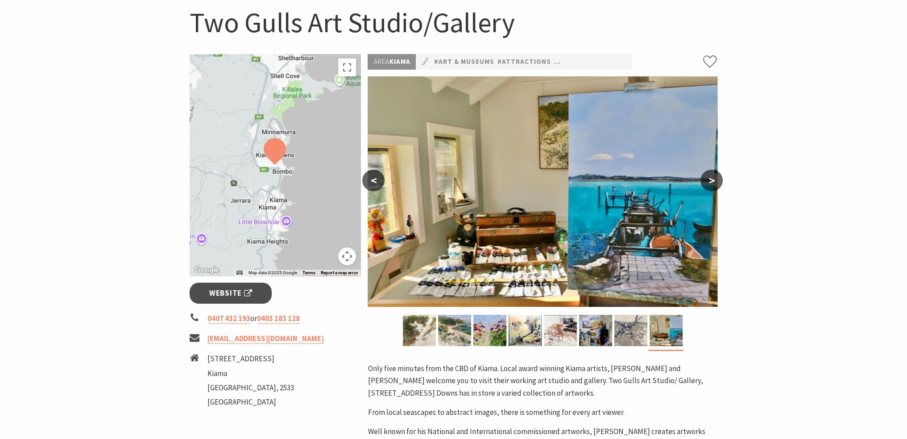
click at [709, 183] on button ">" at bounding box center [712, 180] width 22 height 21
click at [373, 179] on button "<" at bounding box center [373, 180] width 22 height 21
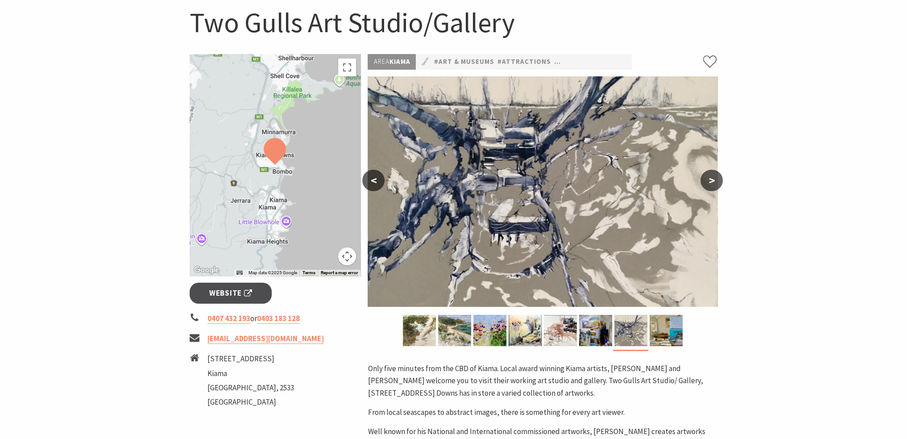
click at [373, 179] on button "<" at bounding box center [373, 180] width 22 height 21
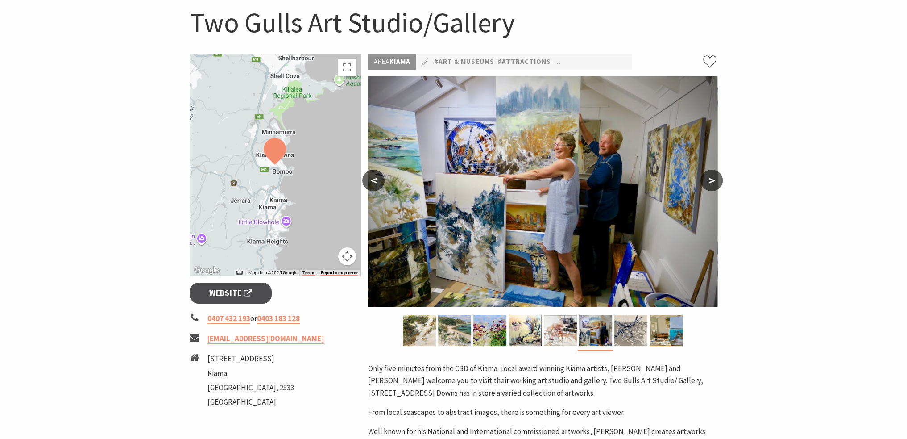
click at [373, 179] on button "<" at bounding box center [373, 180] width 22 height 21
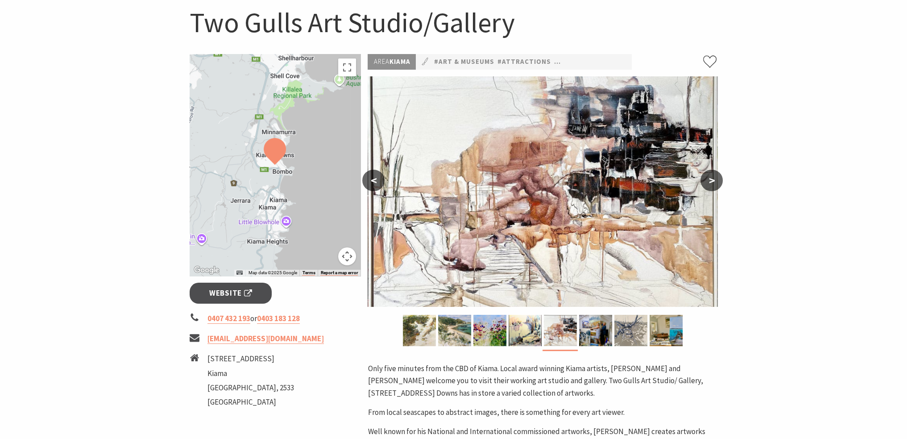
click at [373, 179] on button "<" at bounding box center [373, 180] width 22 height 21
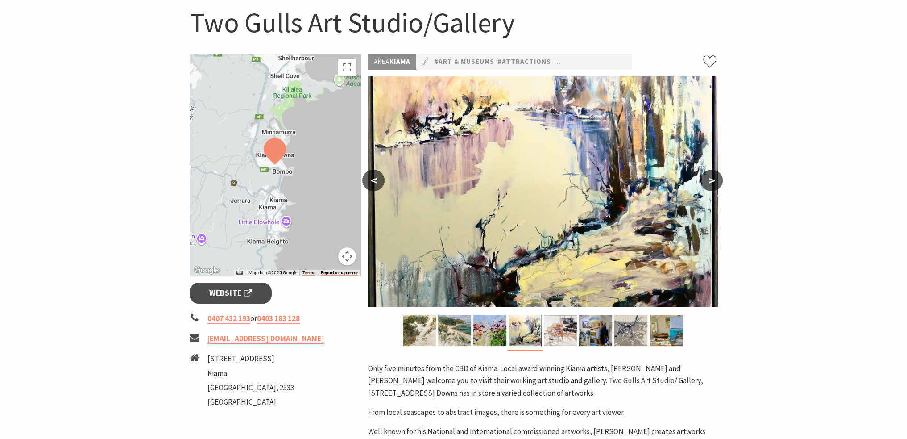
click at [373, 179] on button "<" at bounding box center [373, 180] width 22 height 21
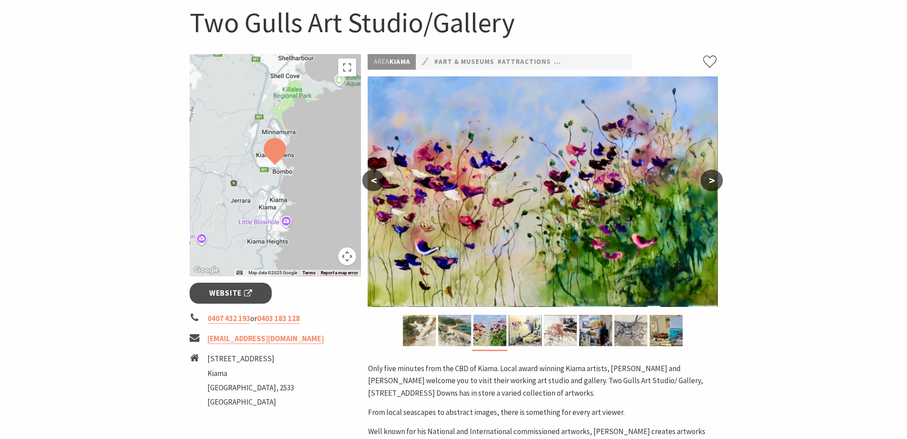
click at [373, 179] on button "<" at bounding box center [373, 180] width 22 height 21
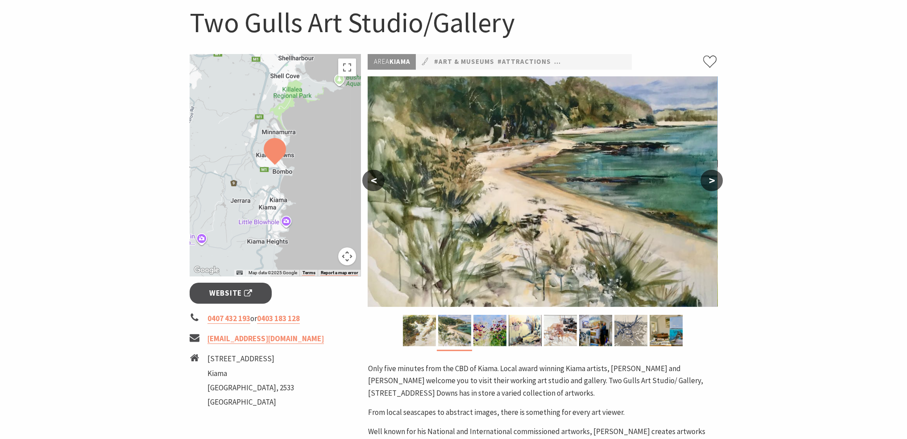
click at [373, 179] on button "<" at bounding box center [373, 180] width 22 height 21
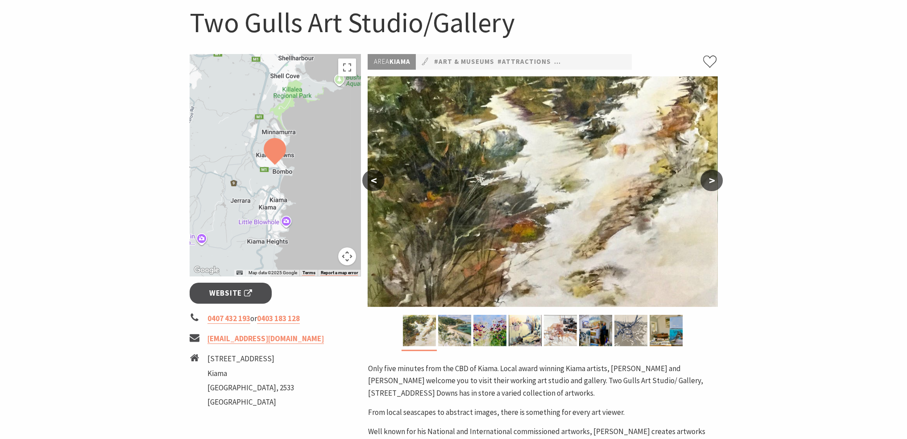
click at [373, 179] on button "<" at bounding box center [373, 180] width 22 height 21
click at [473, 338] on img at bounding box center [489, 330] width 33 height 31
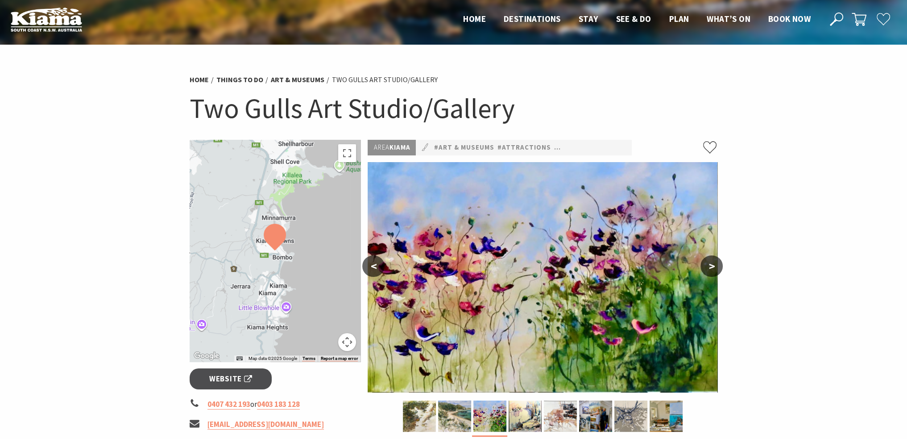
scroll to position [0, 0]
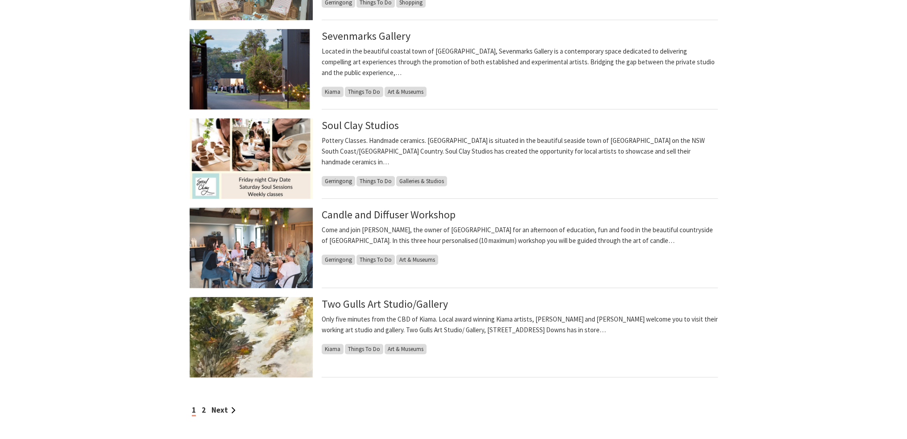
scroll to position [669, 0]
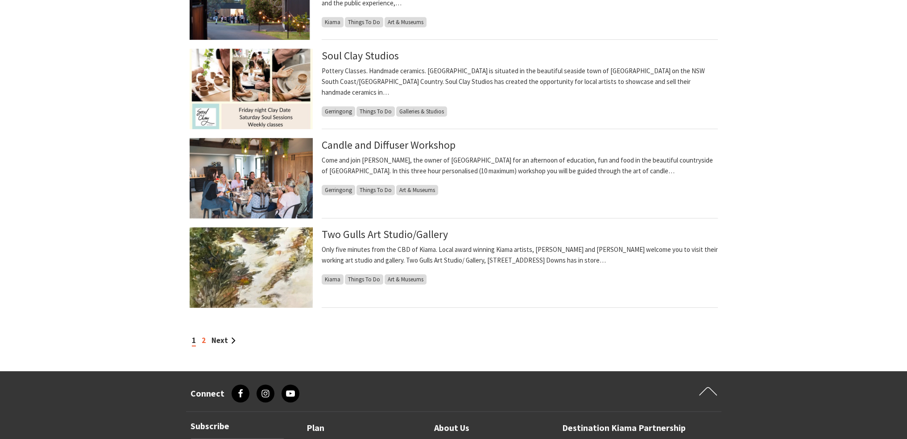
click at [203, 340] on link "2" at bounding box center [204, 340] width 4 height 10
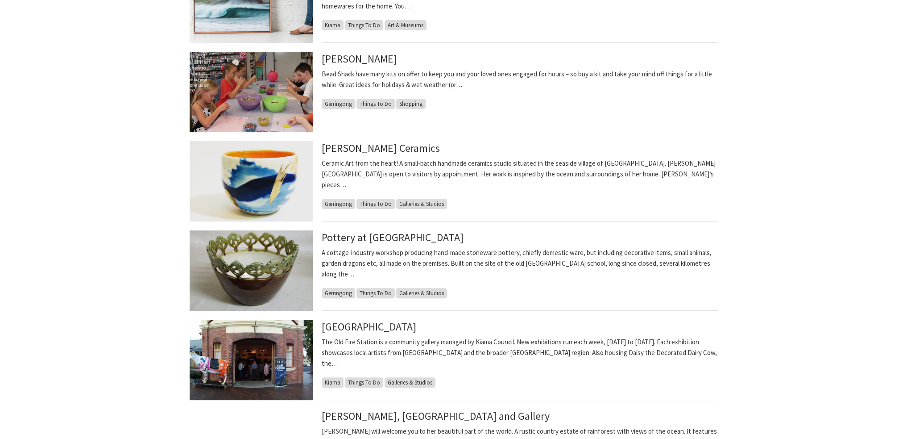
scroll to position [357, 0]
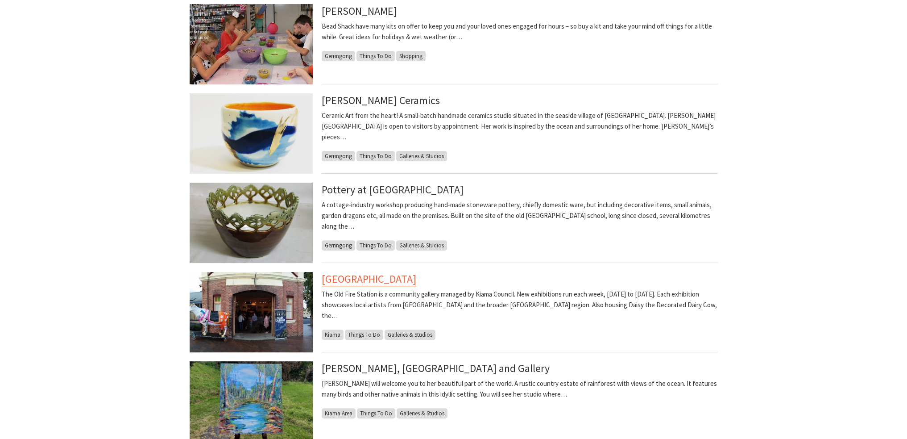
click at [373, 277] on link "[GEOGRAPHIC_DATA]" at bounding box center [369, 279] width 95 height 14
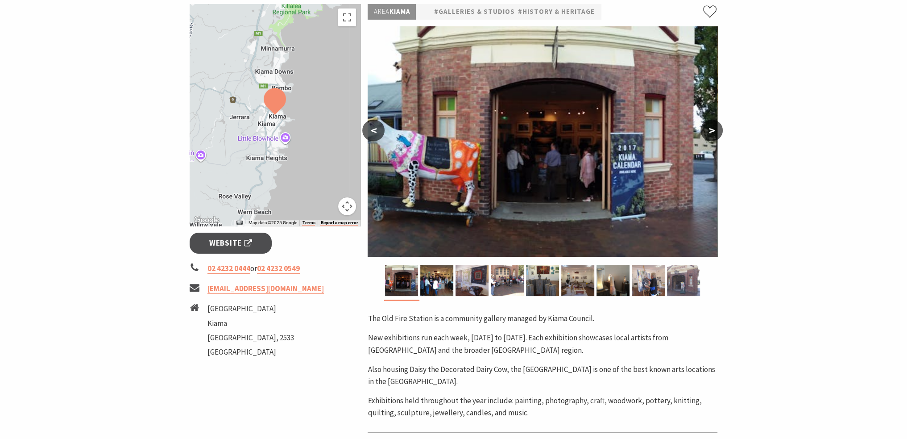
scroll to position [178, 0]
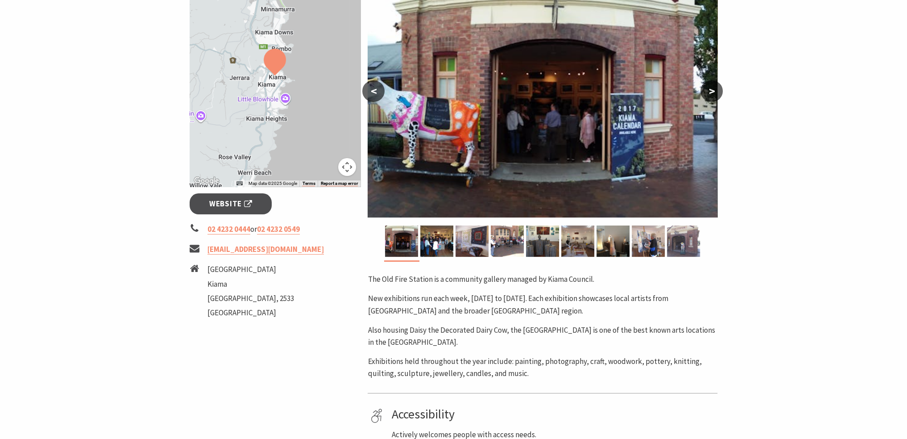
click at [717, 94] on button ">" at bounding box center [712, 90] width 22 height 21
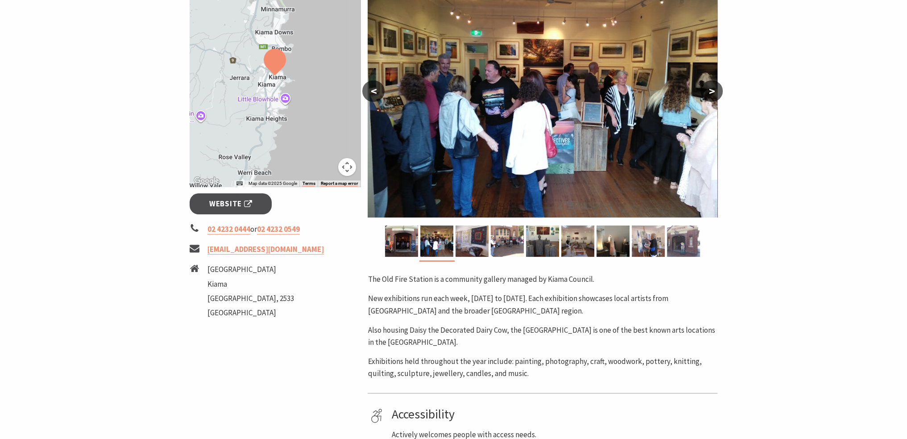
click at [717, 94] on button ">" at bounding box center [712, 90] width 22 height 21
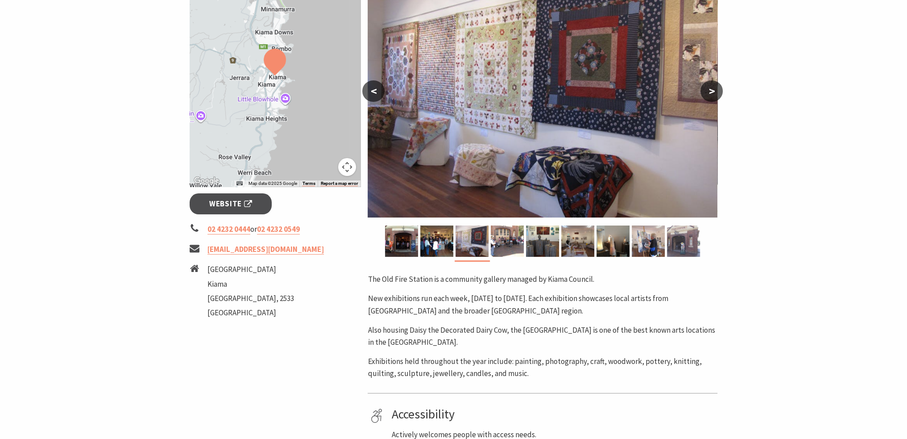
click at [717, 94] on button ">" at bounding box center [712, 90] width 22 height 21
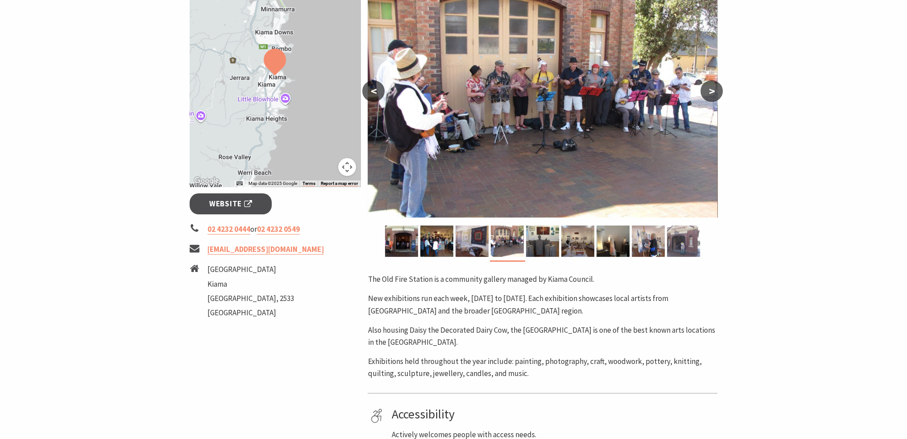
click at [717, 94] on button ">" at bounding box center [712, 90] width 22 height 21
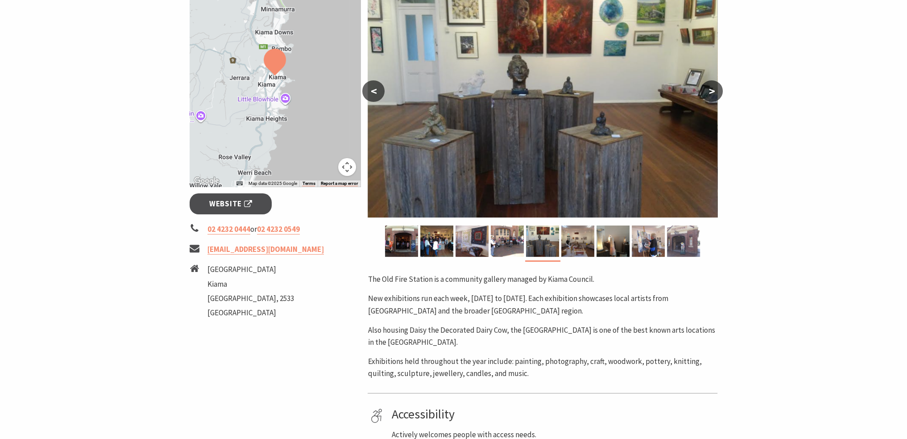
scroll to position [0, 0]
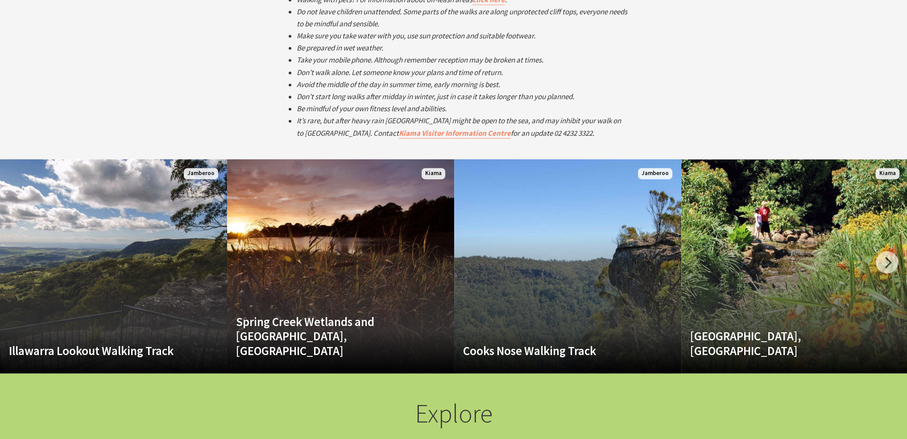
scroll to position [1651, 0]
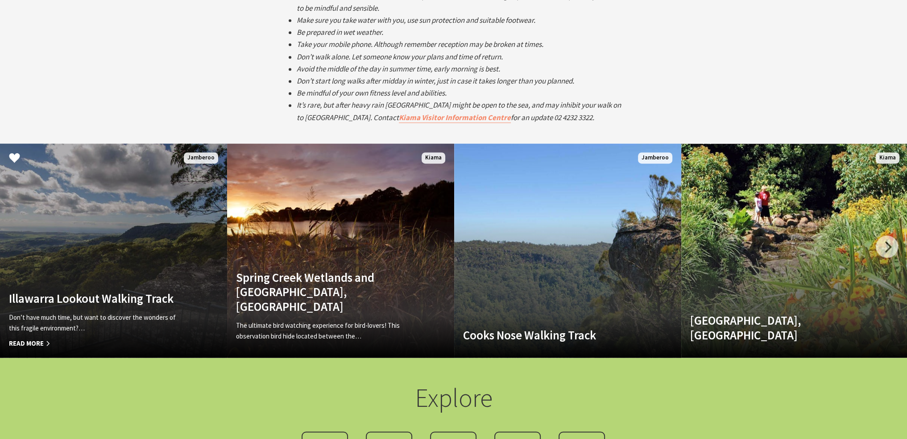
click at [124, 211] on link "Illawarra Lookout Walking Track Don’t have much time, but want to discover the …" at bounding box center [113, 250] width 227 height 214
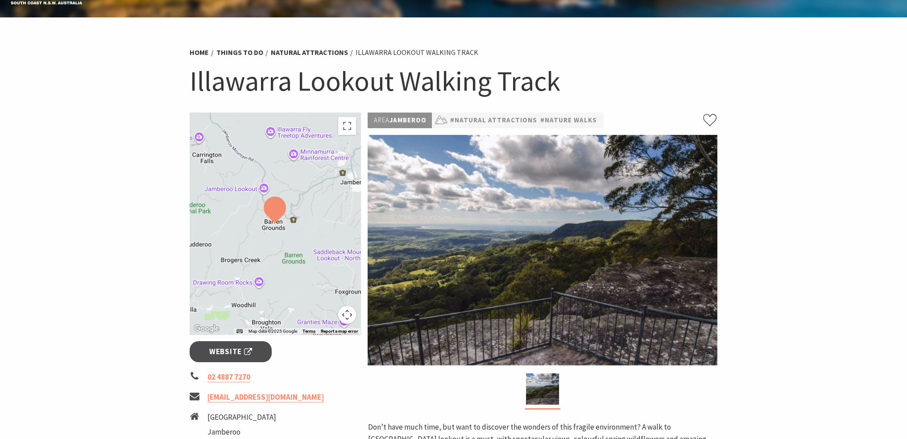
scroll to position [45, 0]
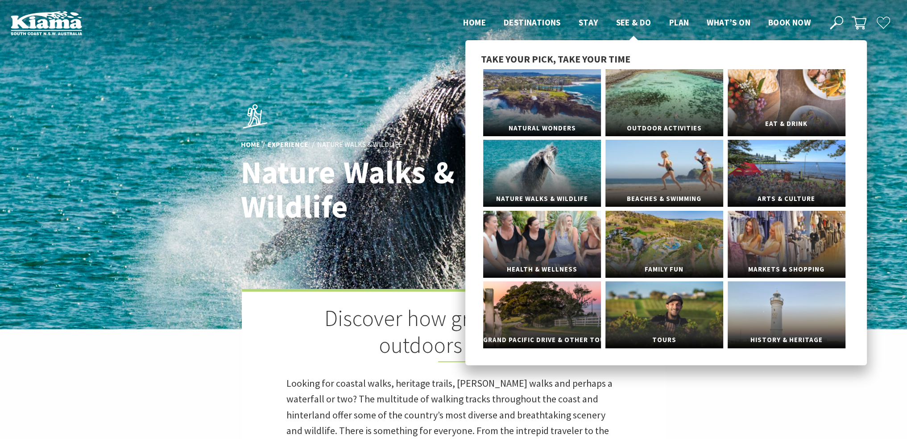
click at [767, 102] on link "Eat & Drink" at bounding box center [787, 102] width 118 height 67
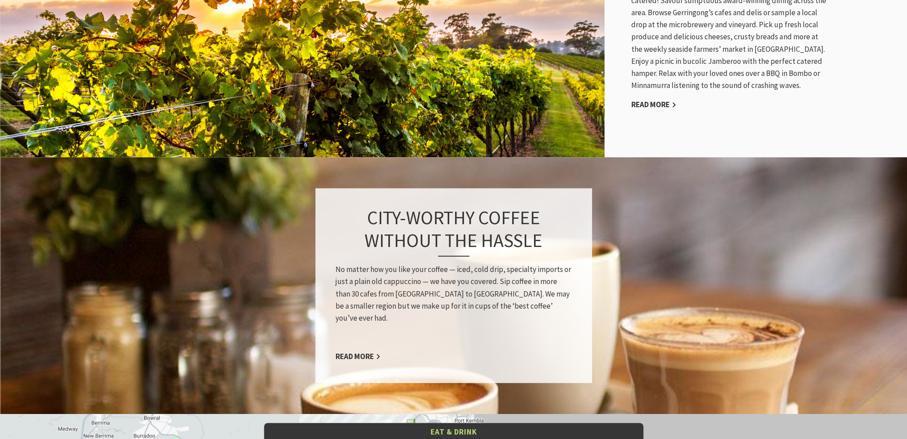
scroll to position [625, 0]
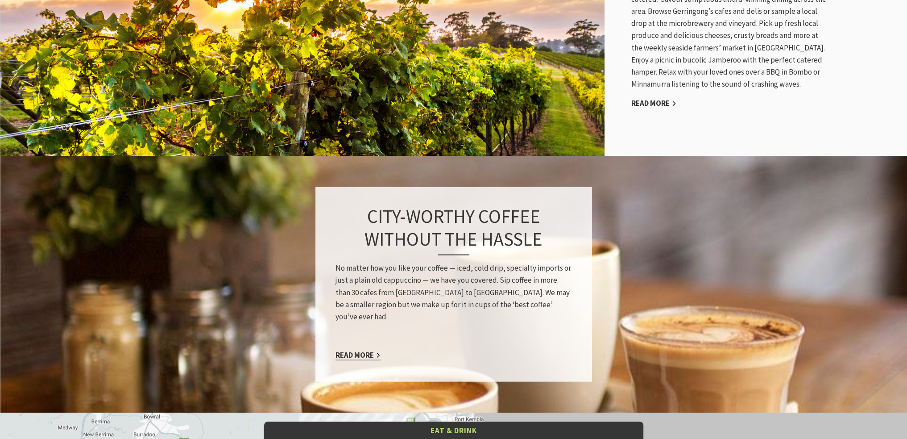
click at [371, 350] on link "Read More" at bounding box center [358, 355] width 45 height 10
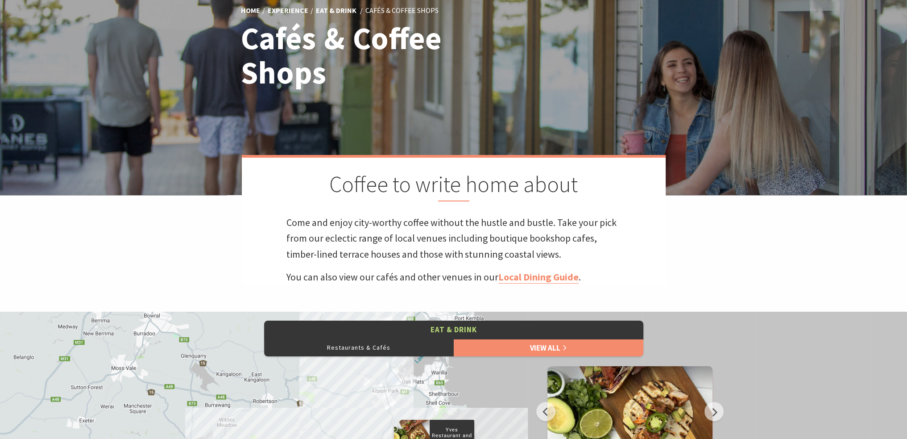
scroll to position [312, 0]
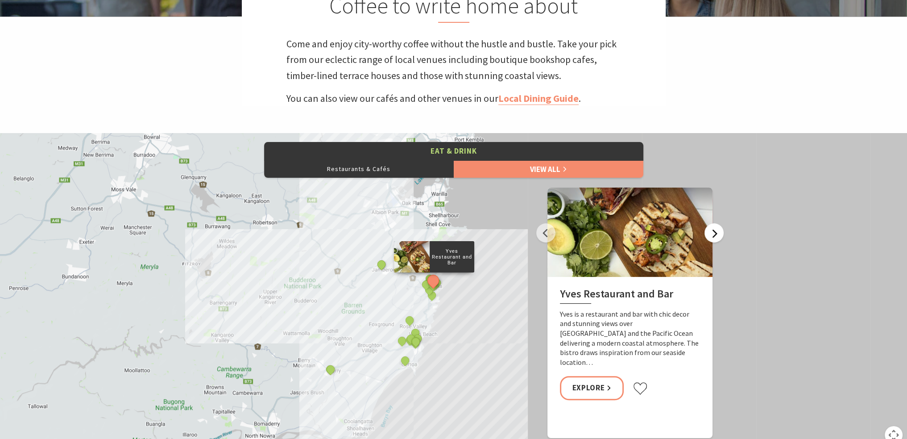
click at [713, 235] on button "Next" at bounding box center [714, 232] width 19 height 19
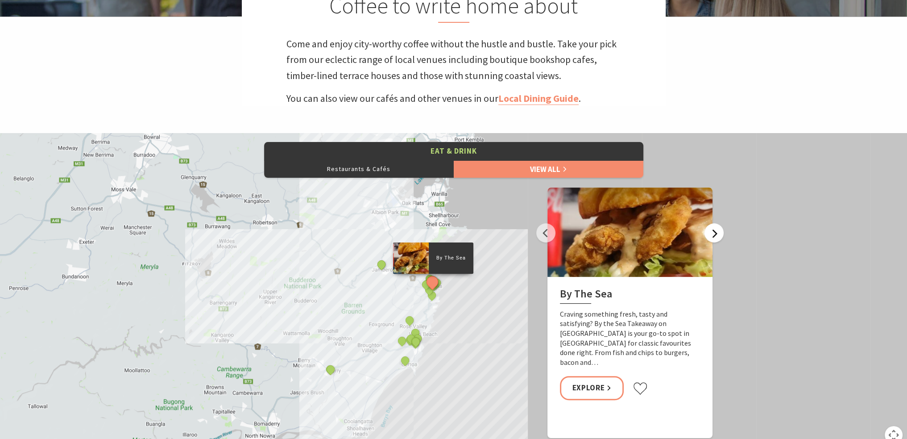
click at [713, 235] on button "Next" at bounding box center [714, 232] width 19 height 19
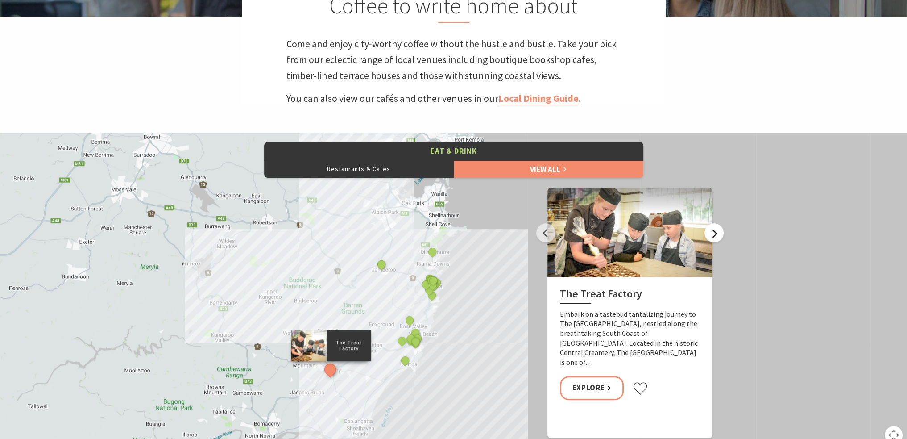
click at [713, 235] on button "Next" at bounding box center [714, 232] width 19 height 19
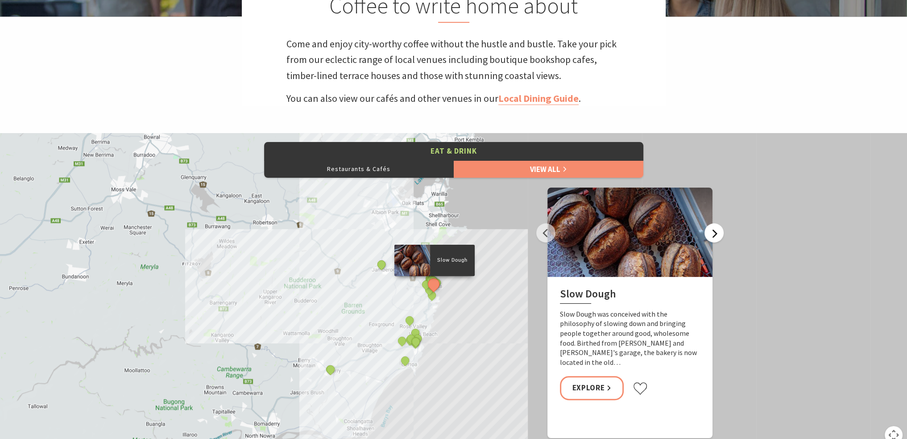
click at [713, 235] on button "Next" at bounding box center [714, 232] width 19 height 19
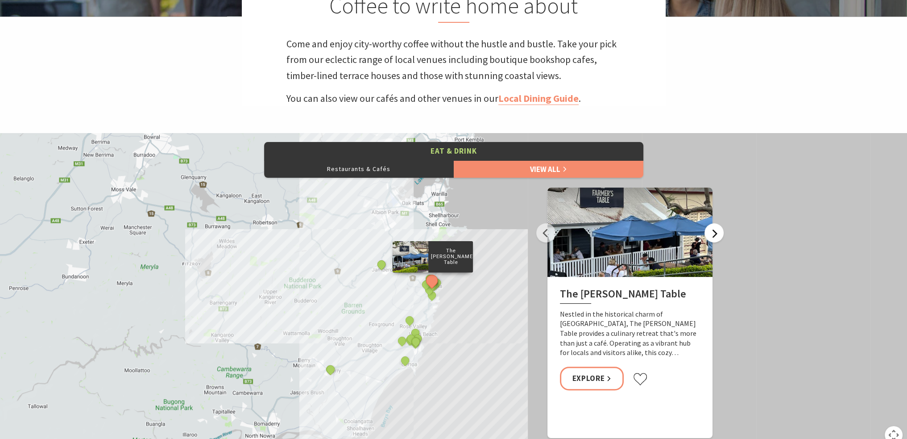
click at [713, 235] on button "Next" at bounding box center [714, 232] width 19 height 19
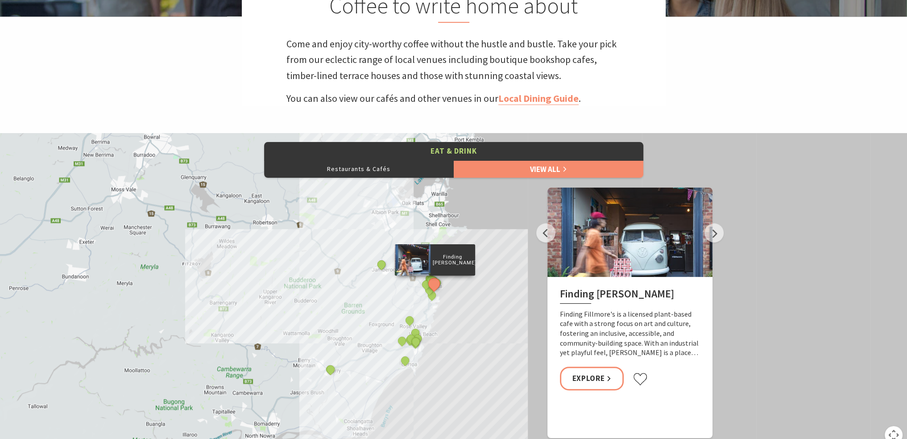
click at [639, 280] on div "Finding Fillmore's Finding Fillmore's is a licensed plant-based cafe with a str…" at bounding box center [630, 340] width 165 height 126
click at [624, 258] on div at bounding box center [628, 231] width 165 height 89
click at [624, 258] on div at bounding box center [630, 231] width 165 height 89
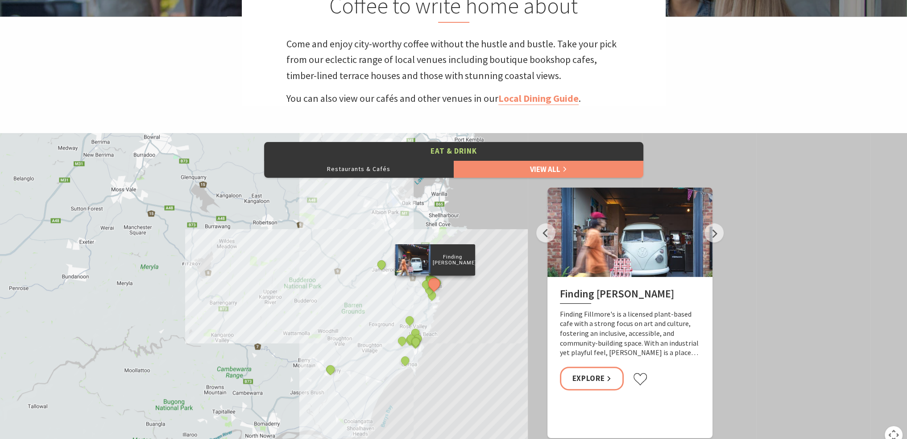
click at [624, 258] on div at bounding box center [630, 231] width 165 height 89
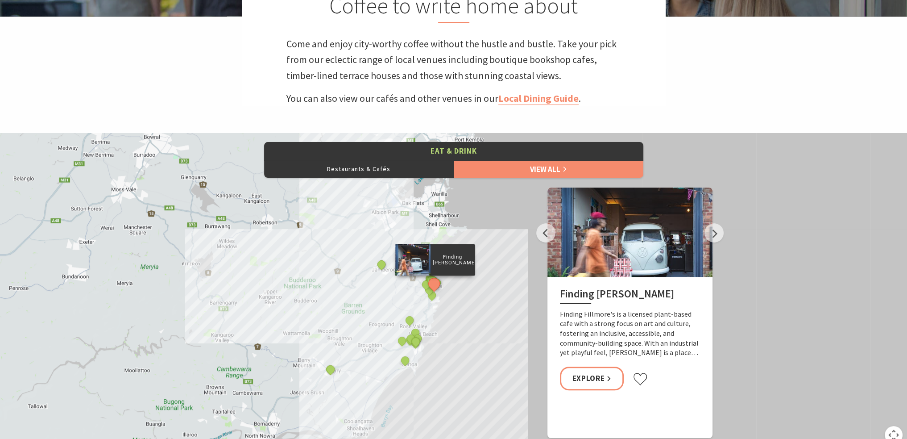
click at [624, 258] on div at bounding box center [630, 231] width 165 height 89
click at [418, 254] on div at bounding box center [412, 259] width 36 height 31
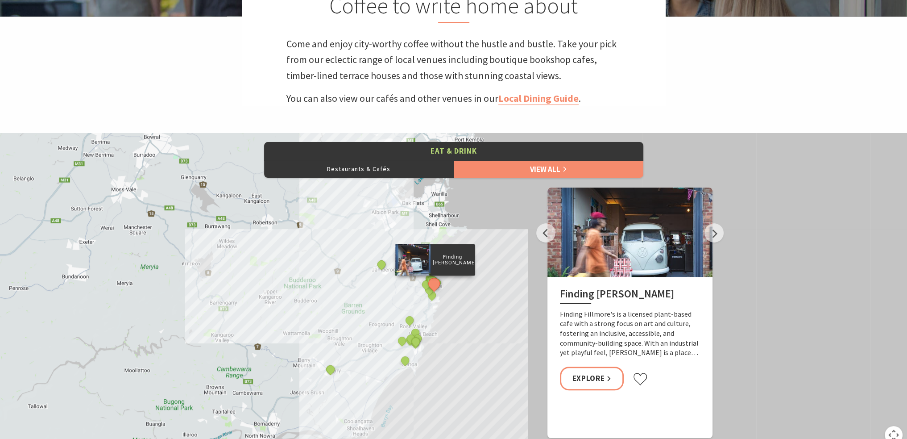
click at [419, 259] on div at bounding box center [412, 259] width 36 height 31
click at [595, 375] on link "Explore" at bounding box center [592, 378] width 64 height 24
click at [714, 239] on button "Next" at bounding box center [714, 232] width 19 height 19
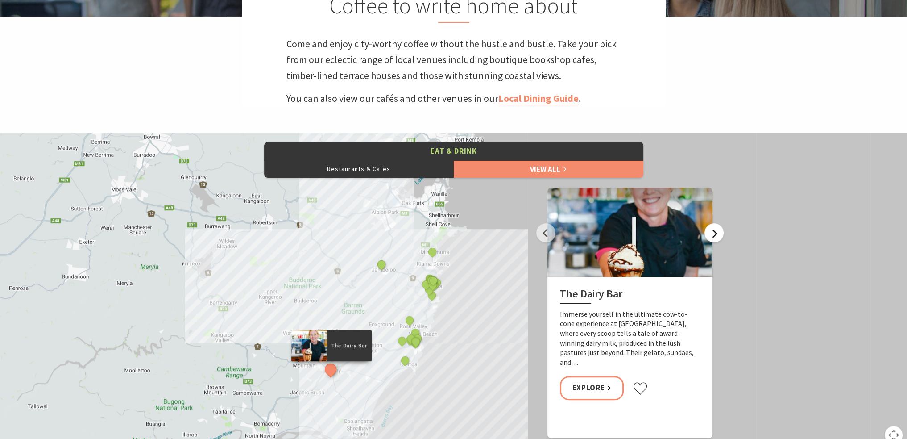
click at [714, 239] on button "Next" at bounding box center [714, 232] width 19 height 19
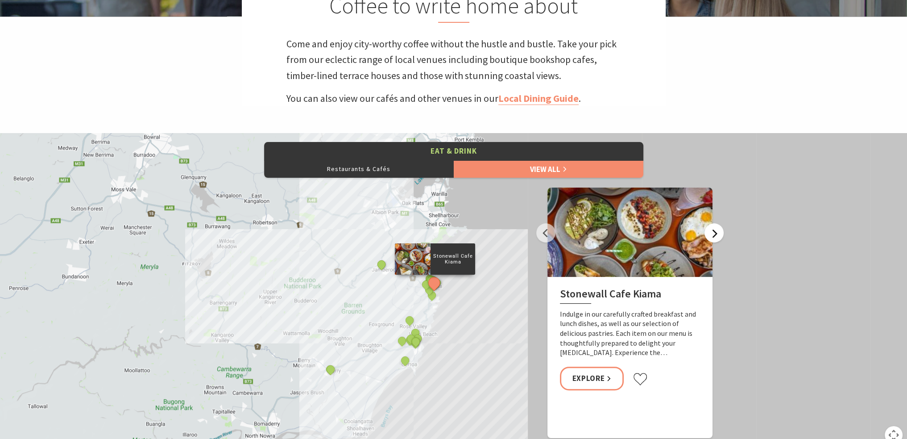
click at [714, 239] on button "Next" at bounding box center [714, 232] width 19 height 19
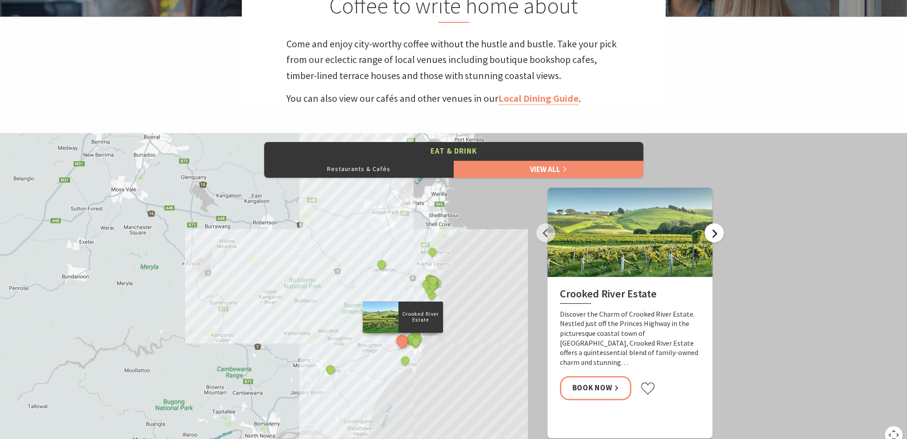
click at [714, 239] on button "Next" at bounding box center [714, 232] width 19 height 19
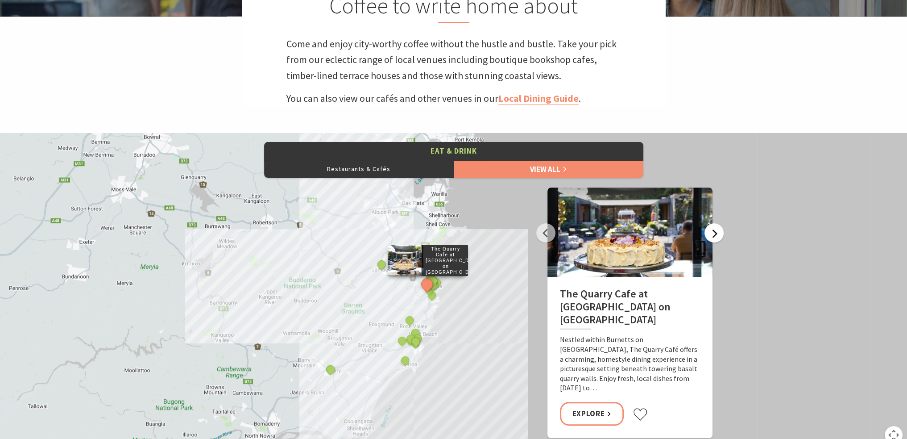
click at [714, 239] on button "Next" at bounding box center [714, 232] width 19 height 19
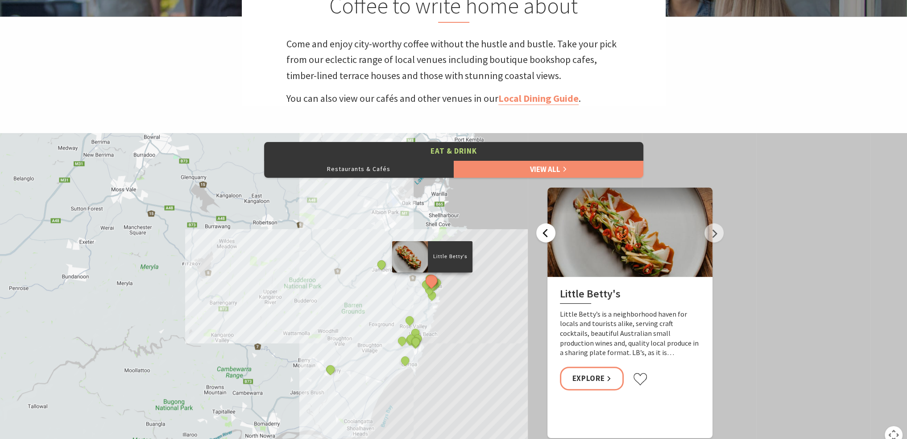
click at [542, 231] on button "Previous" at bounding box center [545, 232] width 19 height 19
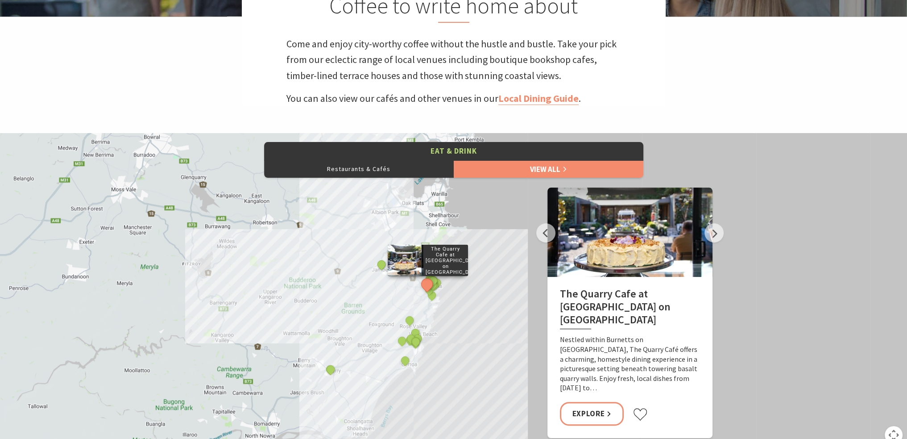
click at [613, 357] on p "Nestled within Burnetts on Barney Garden Centre, The Quarry Café offers a charm…" at bounding box center [630, 364] width 140 height 58
click at [614, 339] on p "Nestled within Burnetts on Barney Garden Centre, The Quarry Café offers a charm…" at bounding box center [630, 364] width 140 height 58
click at [621, 318] on div "The Quarry Cafe at Burnetts on Barney Garden Centre Nestled within Burnetts on …" at bounding box center [630, 357] width 165 height 161
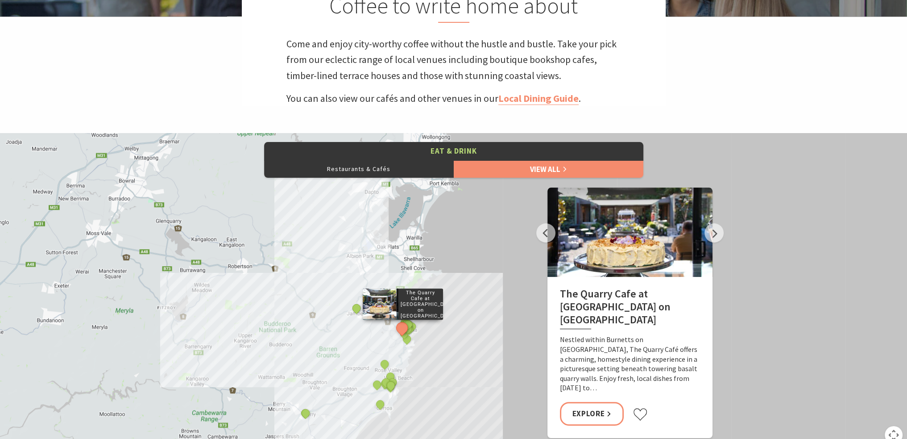
drag, startPoint x: 522, startPoint y: 262, endPoint x: 497, endPoint y: 307, distance: 51.4
click at [497, 307] on div "Yves Restaurant and Bar By The Sea The Treat Factory Slow Dough The Farmer's Ta…" at bounding box center [453, 293] width 907 height 321
click at [712, 233] on button "Next" at bounding box center [714, 232] width 19 height 19
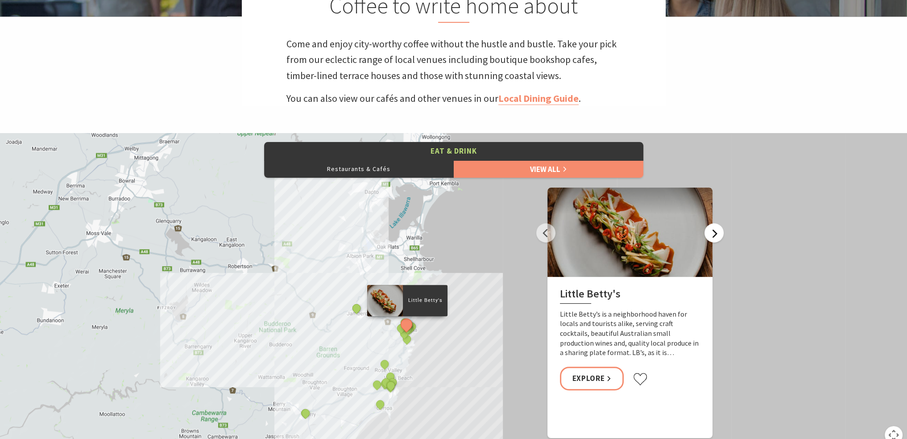
click at [712, 233] on button "Next" at bounding box center [714, 232] width 19 height 19
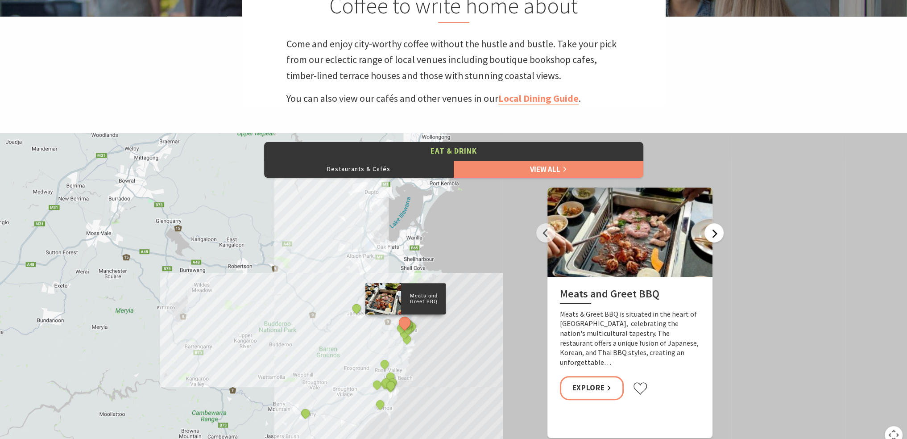
click at [712, 233] on button "Next" at bounding box center [714, 232] width 19 height 19
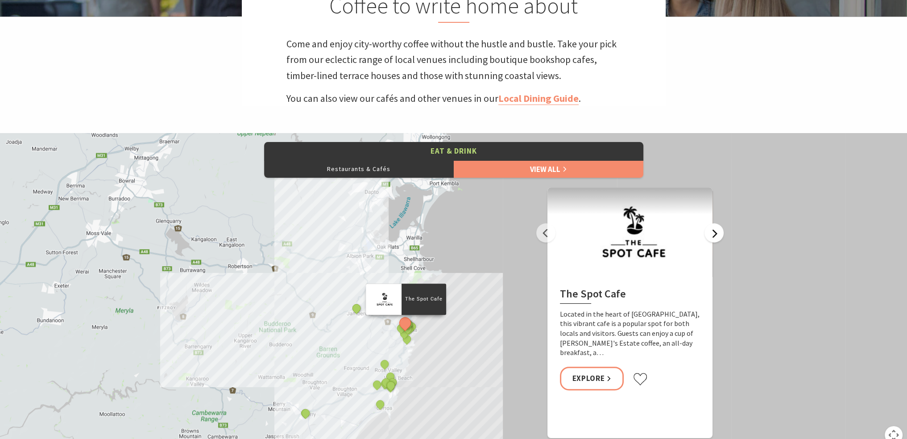
click at [712, 233] on button "Next" at bounding box center [714, 232] width 19 height 19
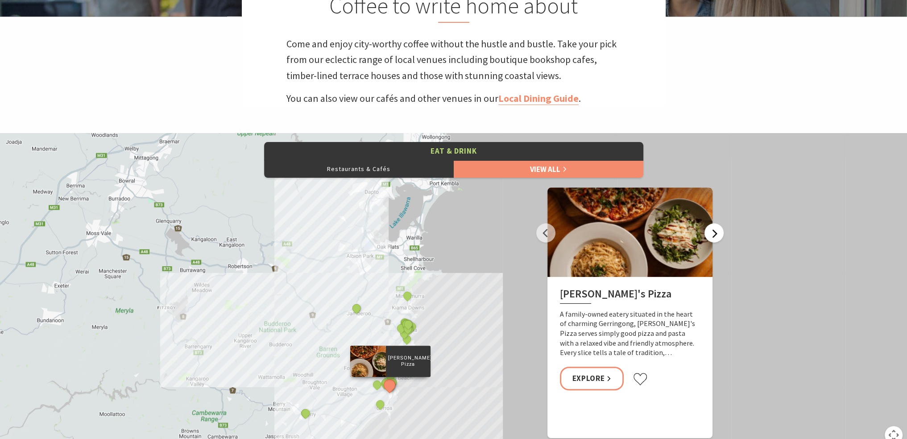
click at [712, 233] on button "Next" at bounding box center [714, 232] width 19 height 19
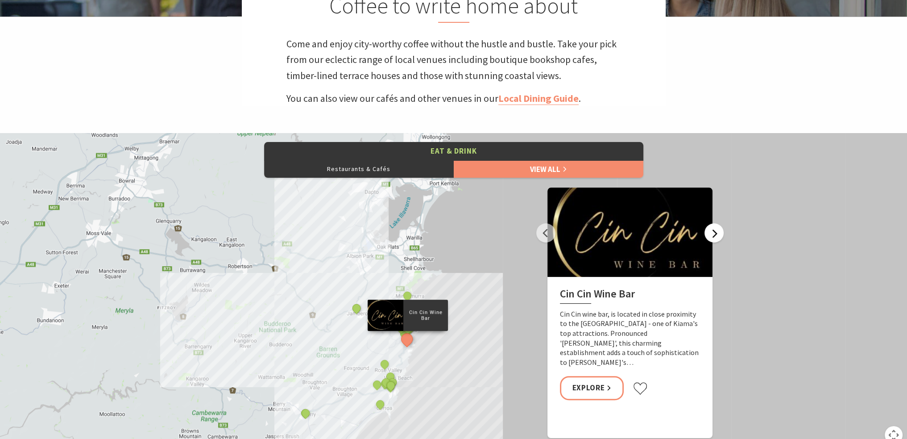
click at [712, 233] on button "Next" at bounding box center [714, 232] width 19 height 19
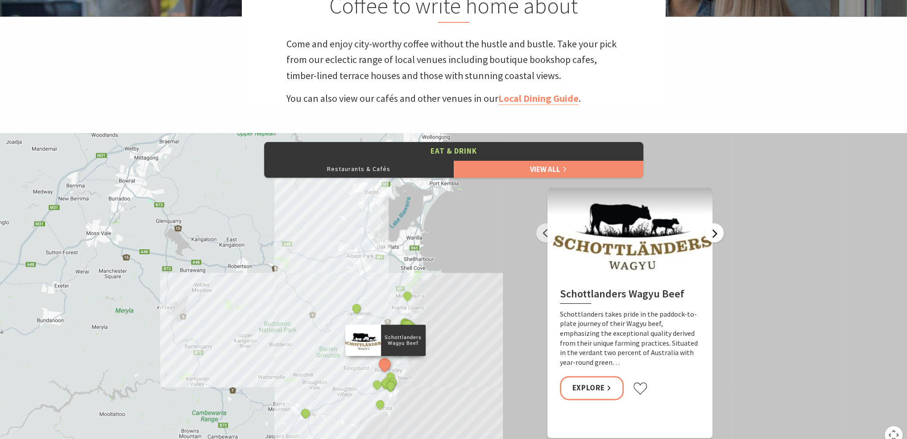
click at [712, 233] on button "Next" at bounding box center [714, 232] width 19 height 19
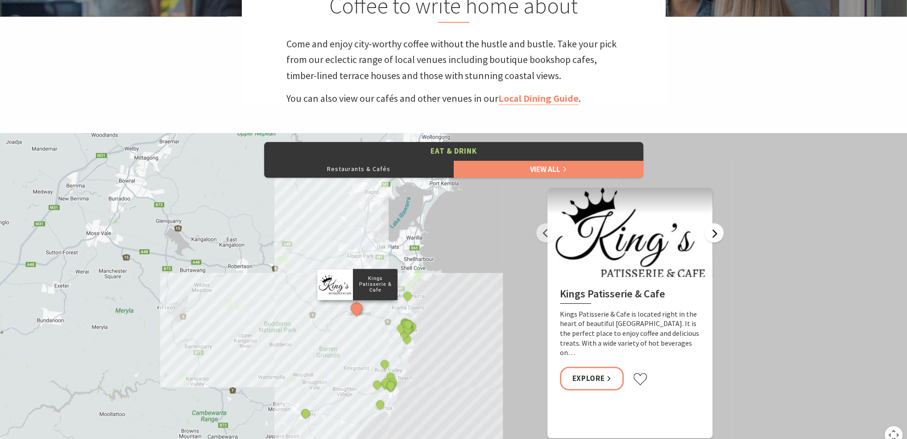
click at [712, 233] on button "Next" at bounding box center [714, 232] width 19 height 19
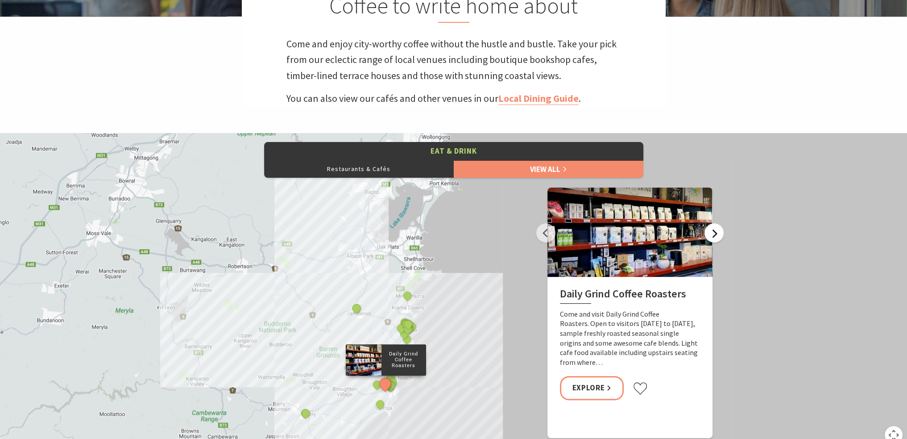
click at [712, 233] on button "Next" at bounding box center [714, 232] width 19 height 19
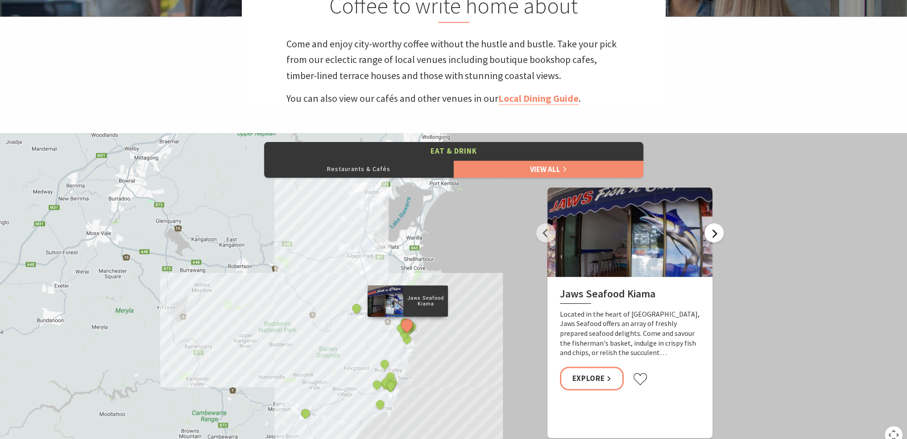
click at [712, 233] on button "Next" at bounding box center [714, 232] width 19 height 19
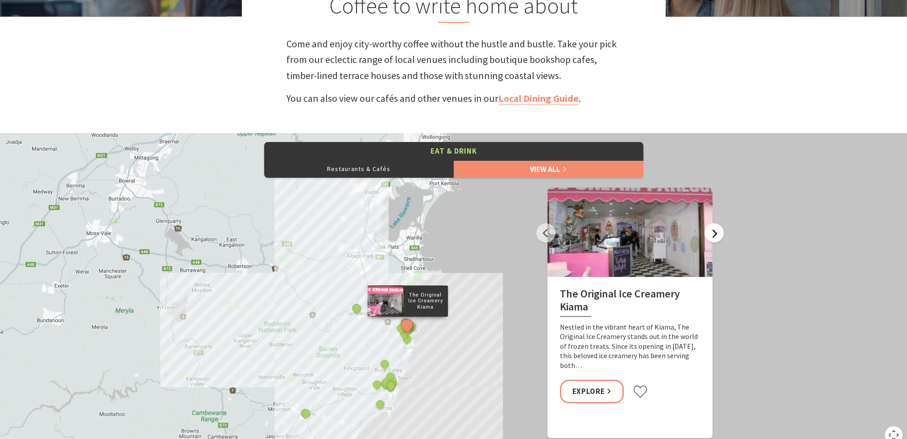
click at [712, 233] on button "Next" at bounding box center [714, 232] width 19 height 19
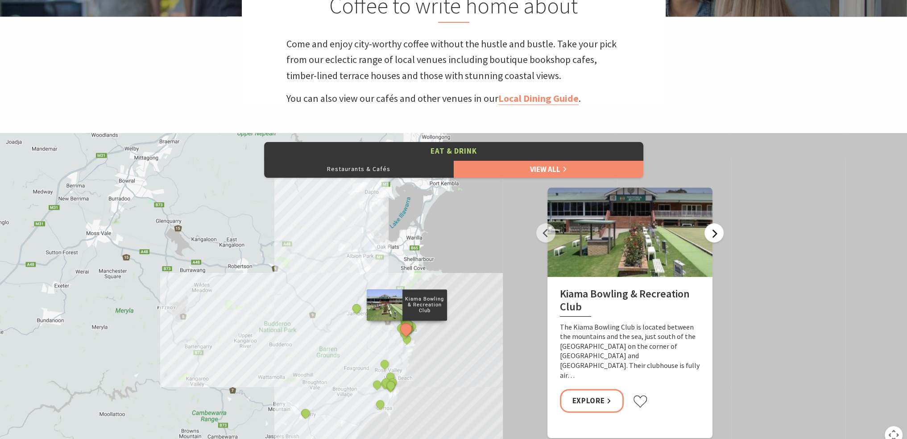
click at [712, 233] on button "Next" at bounding box center [714, 232] width 19 height 19
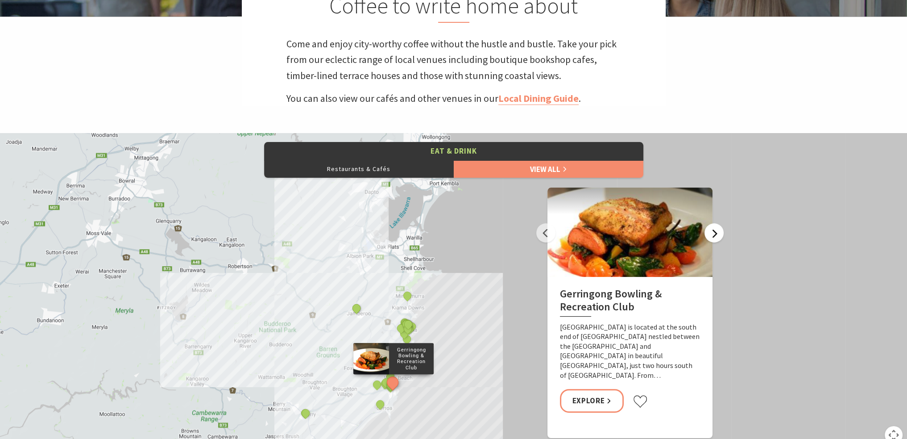
click at [712, 233] on button "Next" at bounding box center [714, 232] width 19 height 19
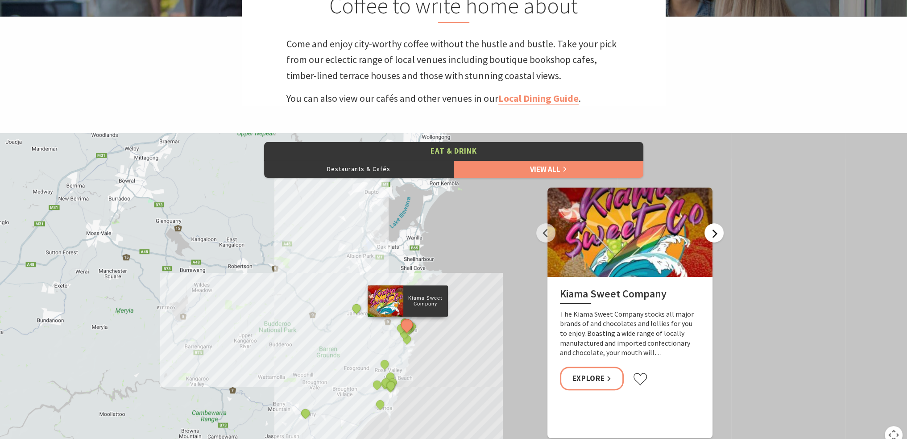
click at [712, 233] on button "Next" at bounding box center [714, 232] width 19 height 19
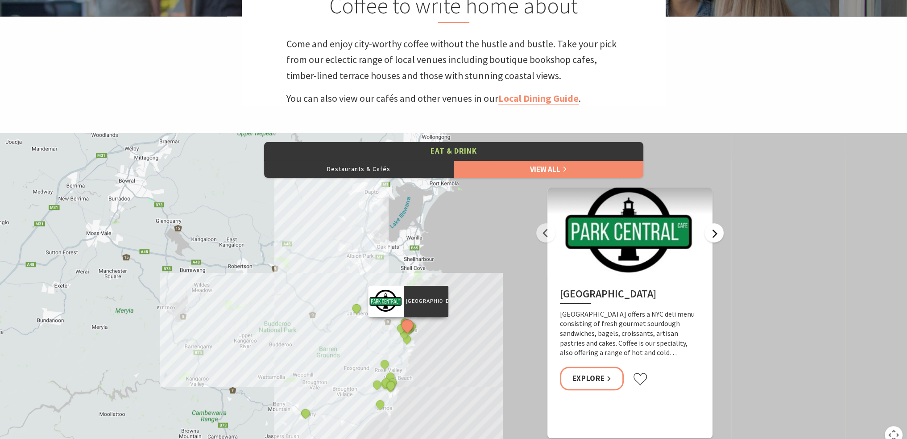
click at [712, 233] on button "Next" at bounding box center [714, 232] width 19 height 19
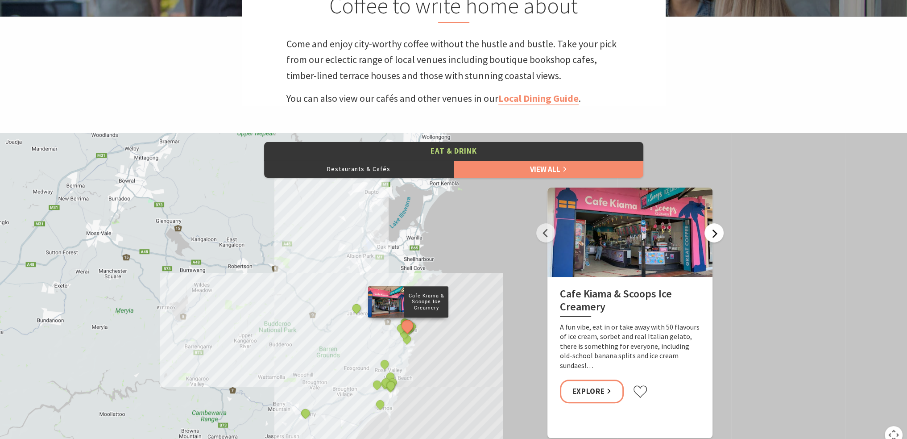
click at [715, 229] on button "Next" at bounding box center [714, 232] width 19 height 19
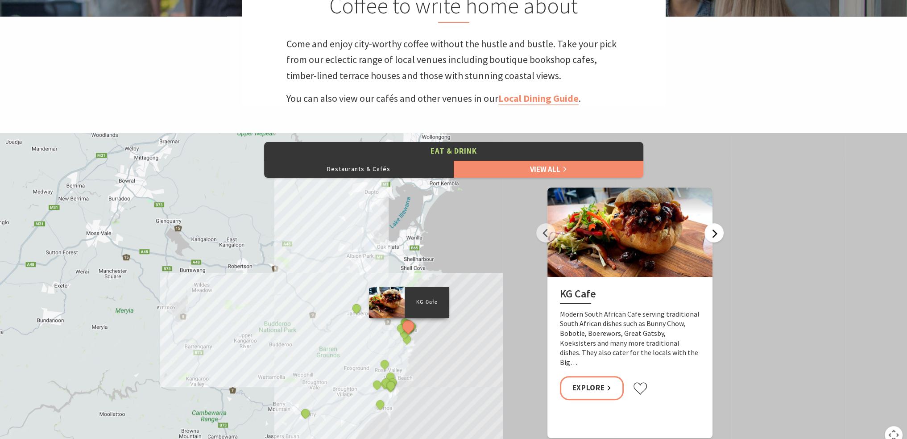
click at [715, 232] on button "Next" at bounding box center [714, 232] width 19 height 19
click at [716, 230] on button "Next" at bounding box center [714, 232] width 19 height 19
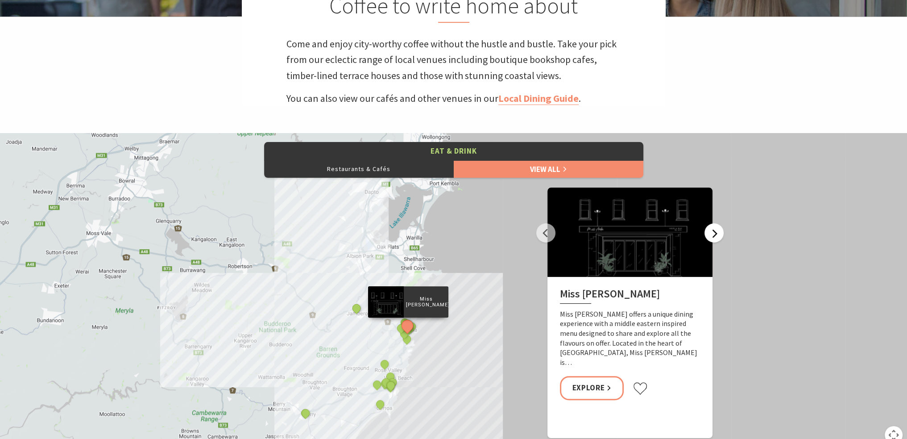
click at [718, 231] on button "Next" at bounding box center [714, 232] width 19 height 19
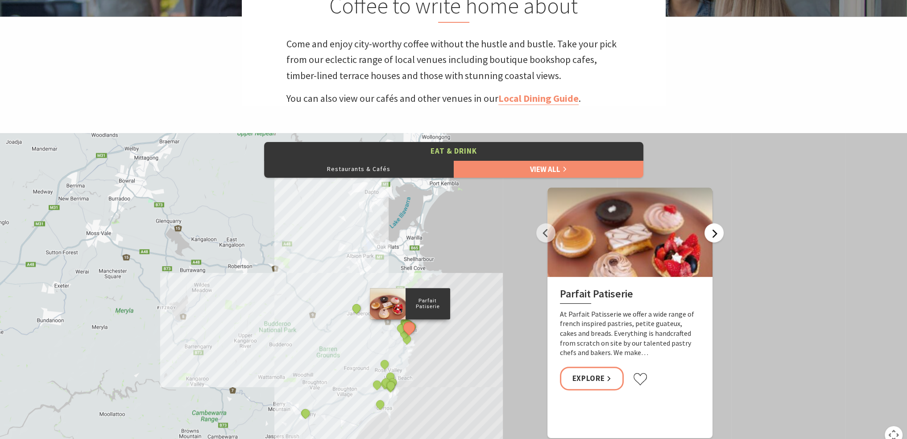
click at [718, 231] on button "Next" at bounding box center [714, 232] width 19 height 19
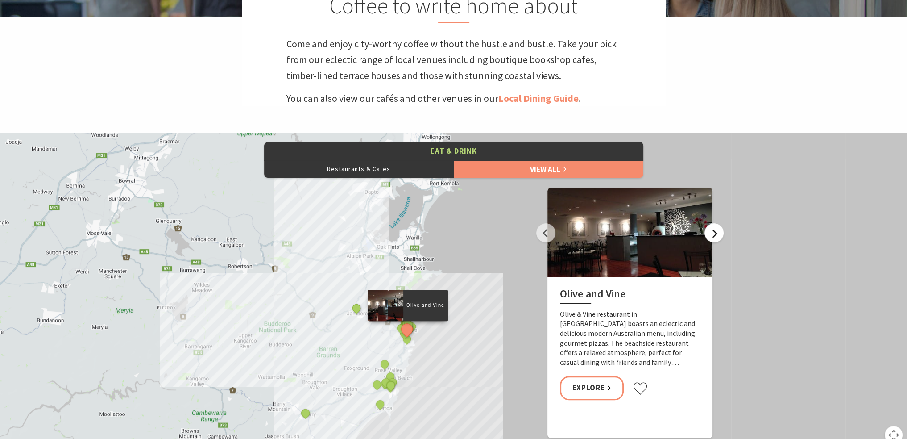
click at [718, 231] on button "Next" at bounding box center [714, 232] width 19 height 19
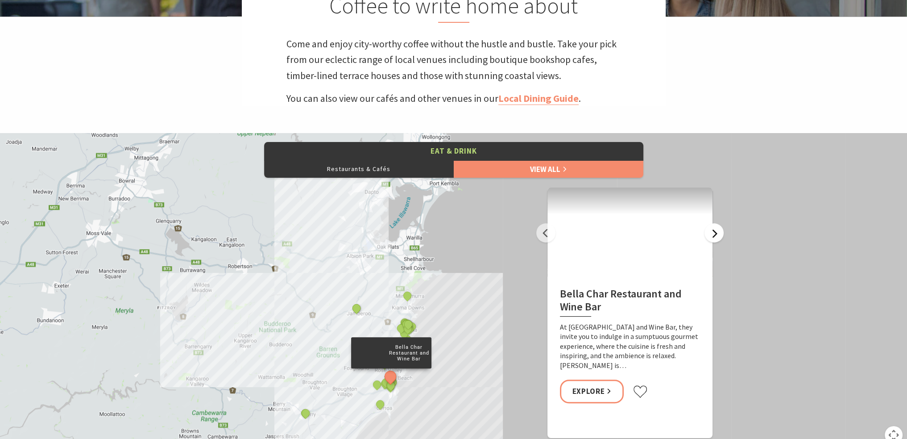
click at [718, 231] on button "Next" at bounding box center [714, 232] width 19 height 19
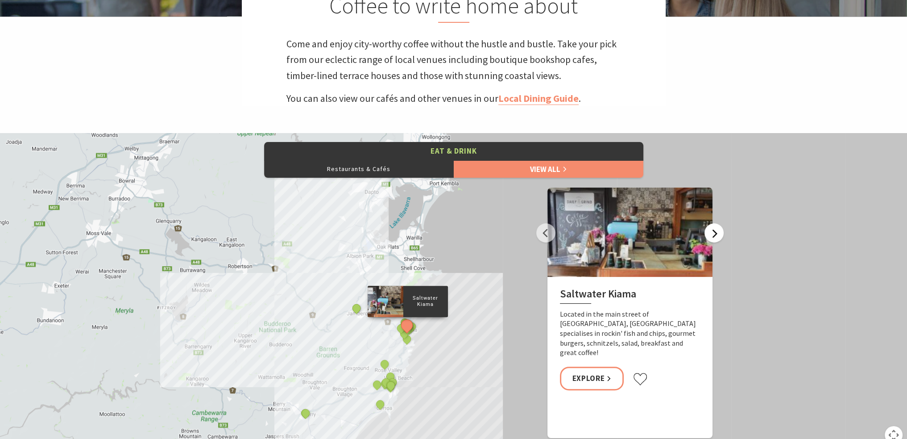
click at [718, 231] on button "Next" at bounding box center [714, 232] width 19 height 19
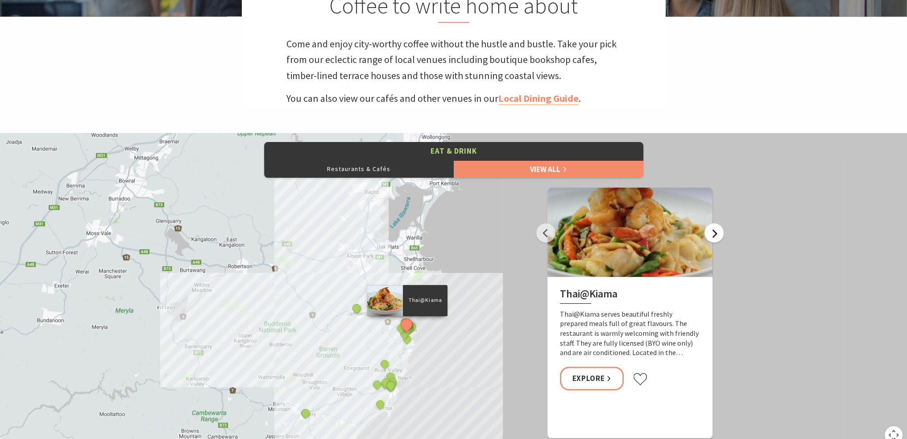
click at [718, 231] on button "Next" at bounding box center [714, 232] width 19 height 19
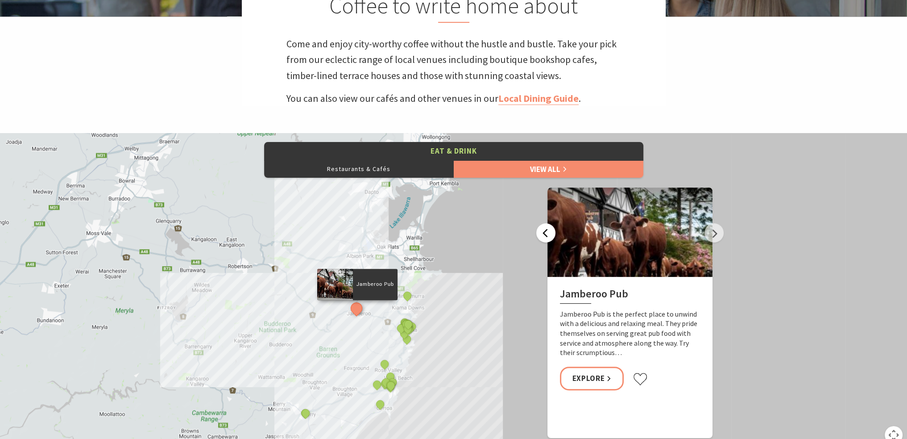
click at [544, 233] on button "Previous" at bounding box center [545, 232] width 19 height 19
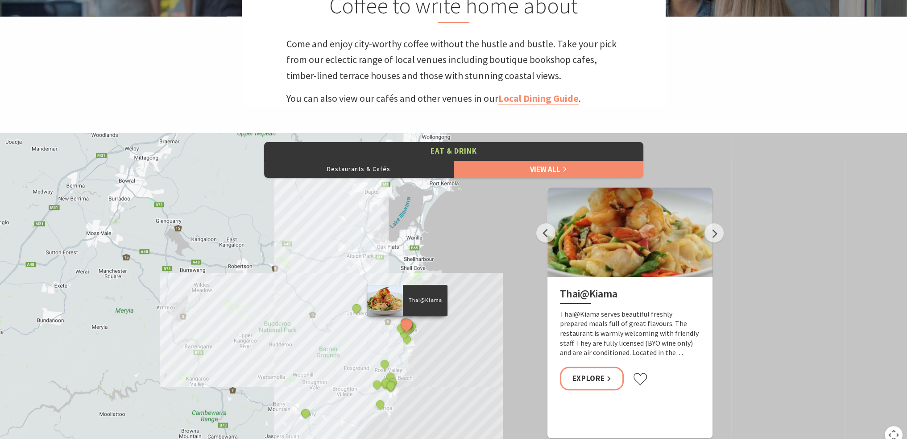
click at [618, 247] on div at bounding box center [630, 231] width 165 height 89
click at [718, 235] on button "Next" at bounding box center [714, 232] width 19 height 19
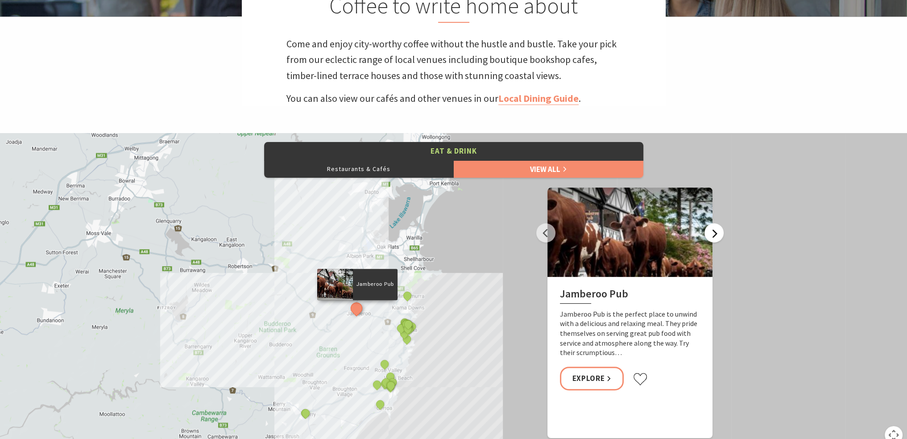
click at [718, 235] on button "Next" at bounding box center [714, 232] width 19 height 19
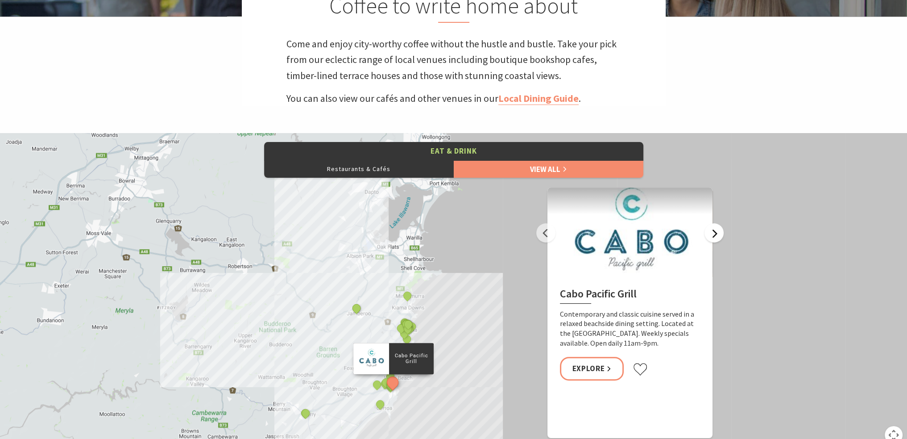
click at [718, 235] on button "Next" at bounding box center [714, 232] width 19 height 19
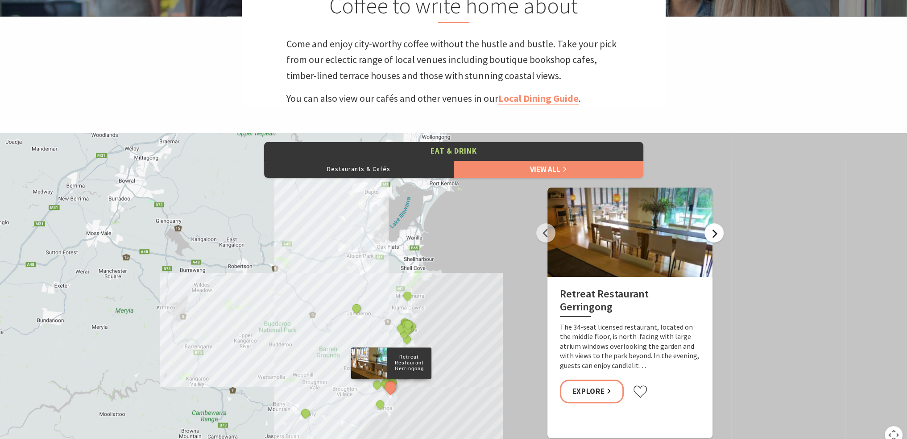
click at [718, 235] on button "Next" at bounding box center [714, 232] width 19 height 19
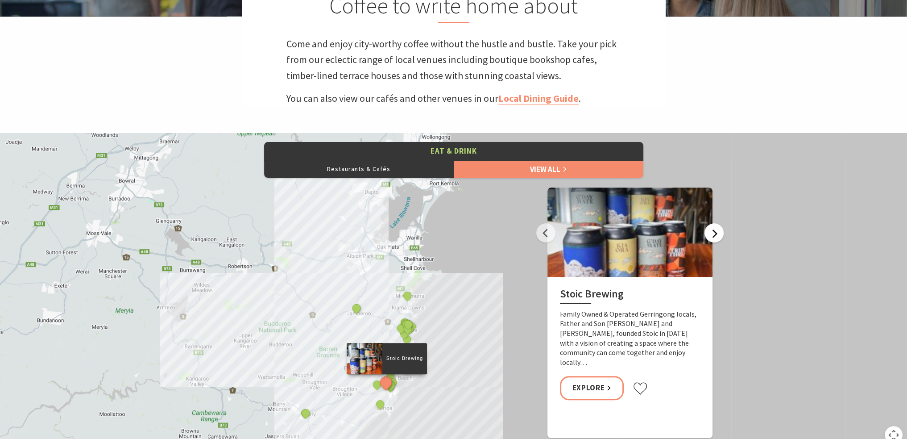
click at [718, 235] on button "Next" at bounding box center [714, 232] width 19 height 19
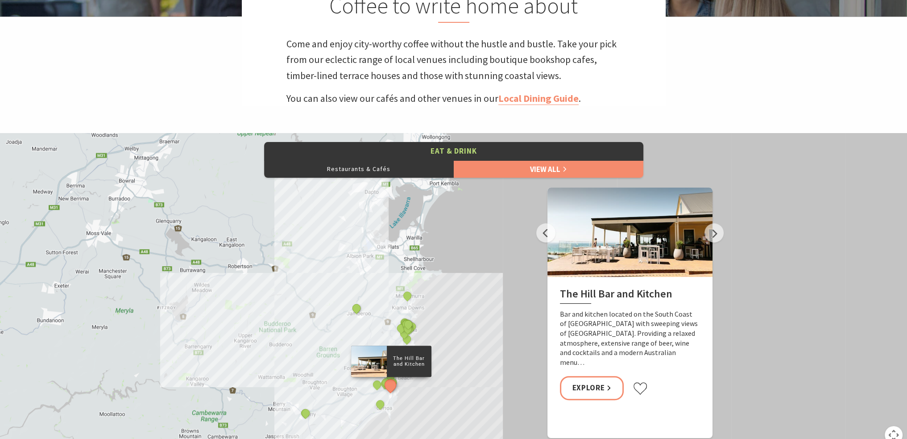
click at [617, 324] on p "Bar and kitchen located on the South Coast of NSW with sweeping views of Werri …" at bounding box center [630, 338] width 140 height 58
click at [603, 376] on link "Explore" at bounding box center [592, 388] width 64 height 24
click at [716, 236] on button "Next" at bounding box center [714, 232] width 19 height 19
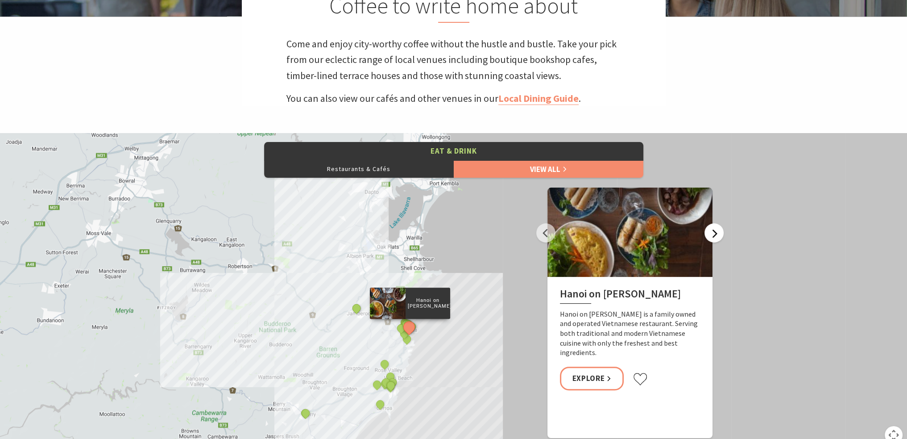
click at [716, 236] on button "Next" at bounding box center [714, 232] width 19 height 19
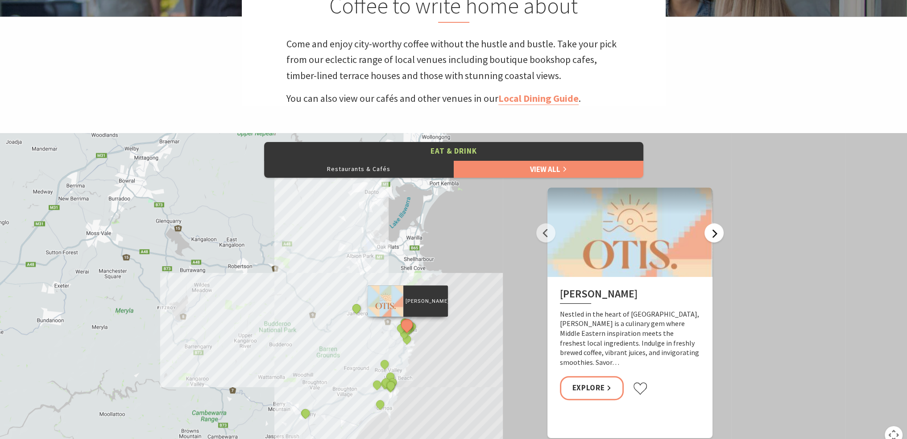
click at [716, 236] on button "Next" at bounding box center [714, 232] width 19 height 19
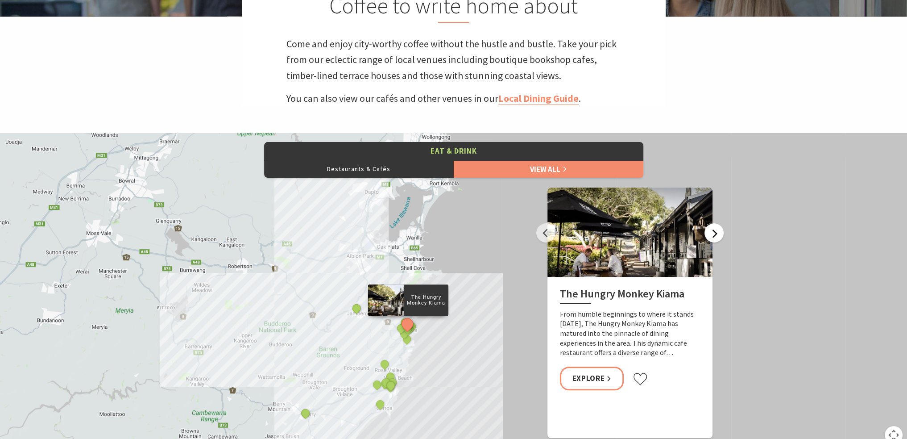
click at [716, 236] on button "Next" at bounding box center [714, 232] width 19 height 19
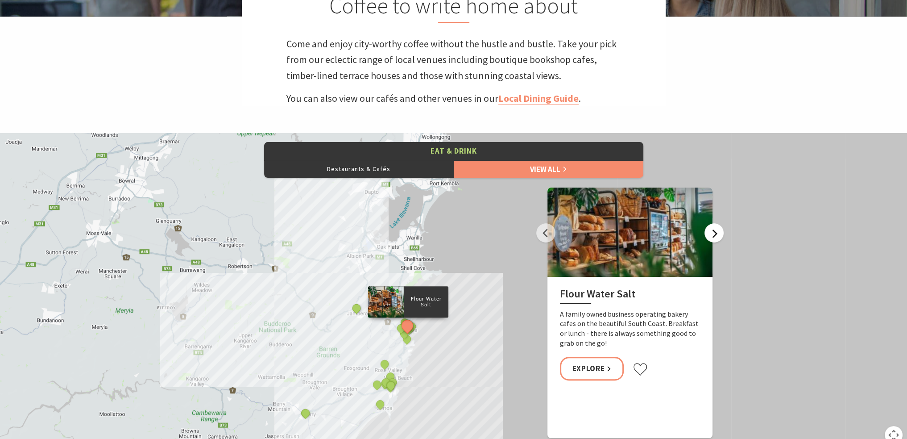
click at [716, 236] on button "Next" at bounding box center [714, 232] width 19 height 19
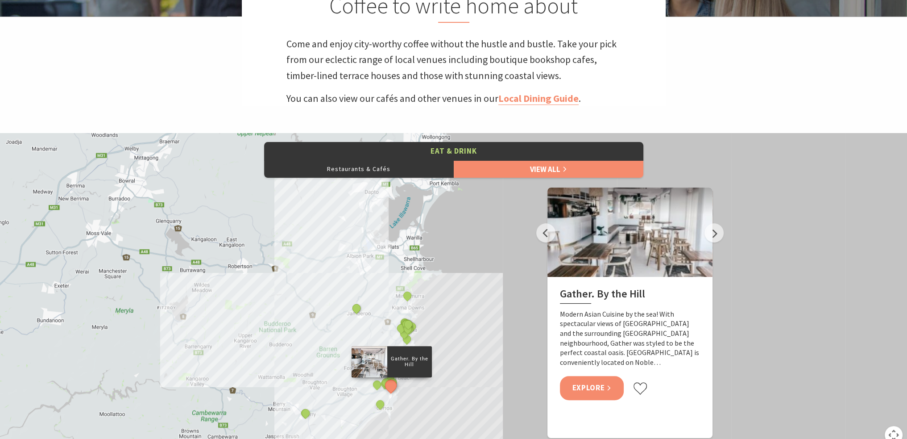
click at [596, 388] on link "Explore" at bounding box center [592, 388] width 64 height 24
click at [719, 227] on button "Next" at bounding box center [714, 232] width 19 height 19
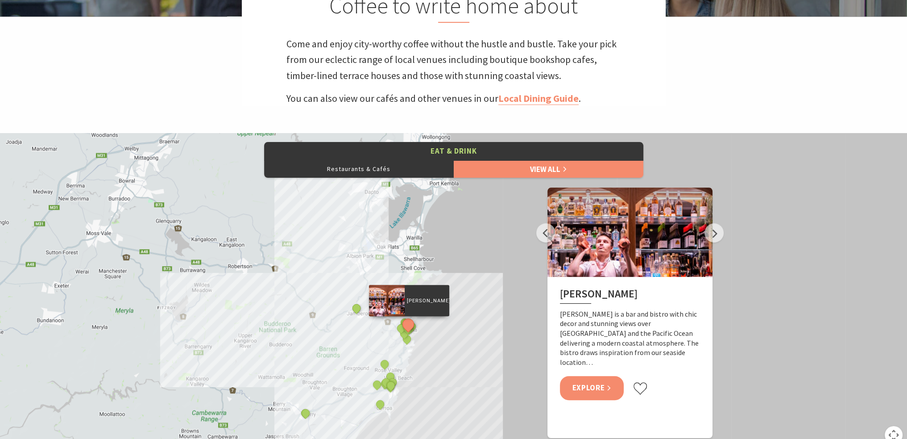
click at [589, 376] on link "Explore" at bounding box center [592, 388] width 64 height 24
click at [719, 235] on button "Next" at bounding box center [714, 232] width 19 height 19
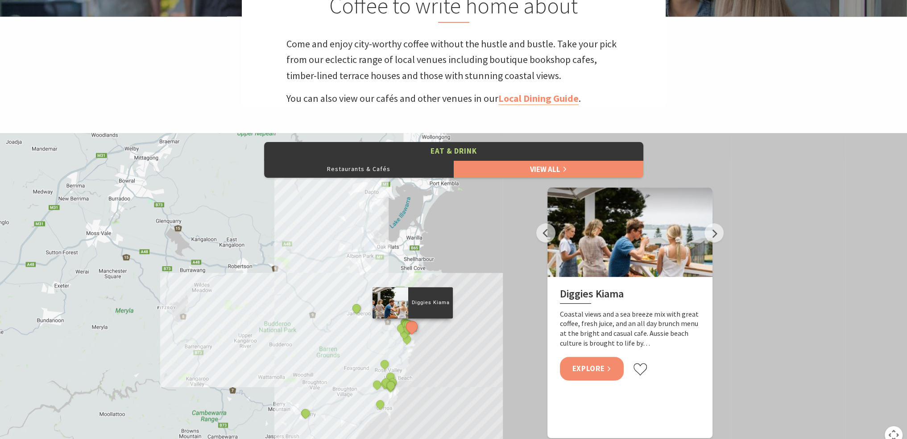
click at [596, 369] on link "Explore" at bounding box center [592, 369] width 64 height 24
click at [709, 237] on button "Next" at bounding box center [714, 232] width 19 height 19
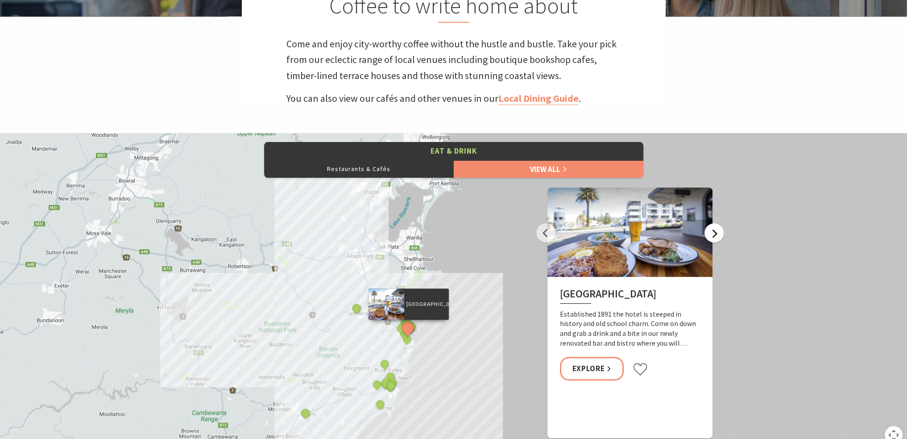
click at [709, 237] on button "Next" at bounding box center [714, 232] width 19 height 19
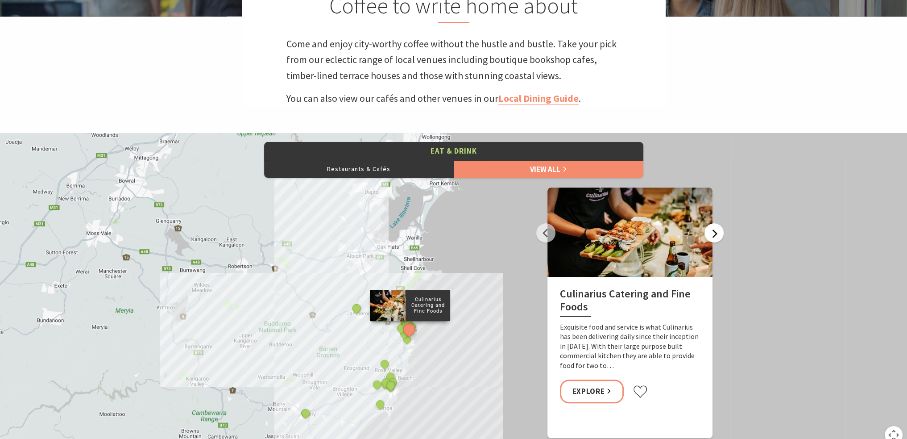
click at [709, 237] on button "Next" at bounding box center [714, 232] width 19 height 19
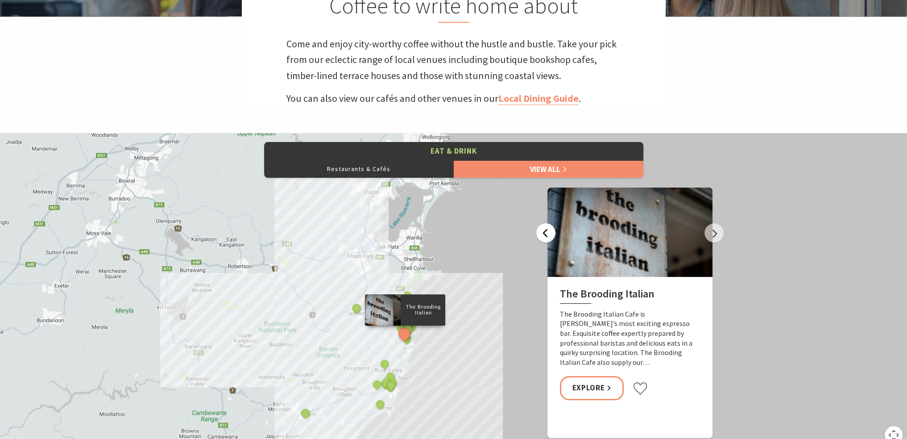
click at [542, 239] on button "Previous" at bounding box center [545, 232] width 19 height 19
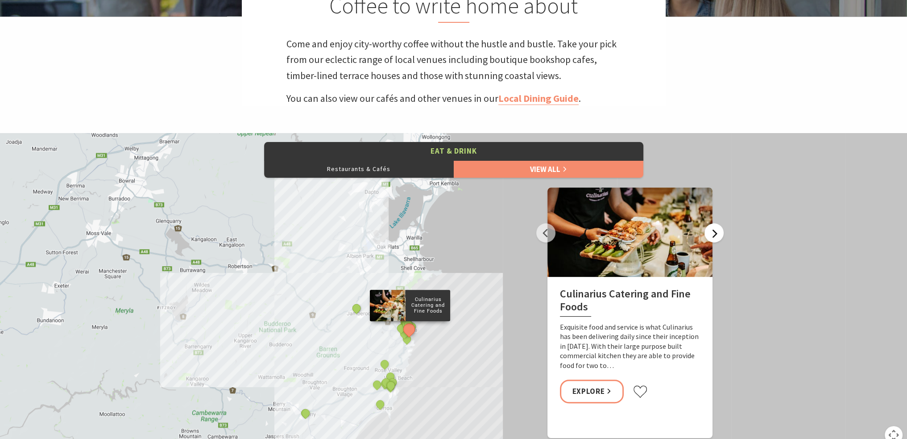
click at [718, 237] on button "Next" at bounding box center [714, 232] width 19 height 19
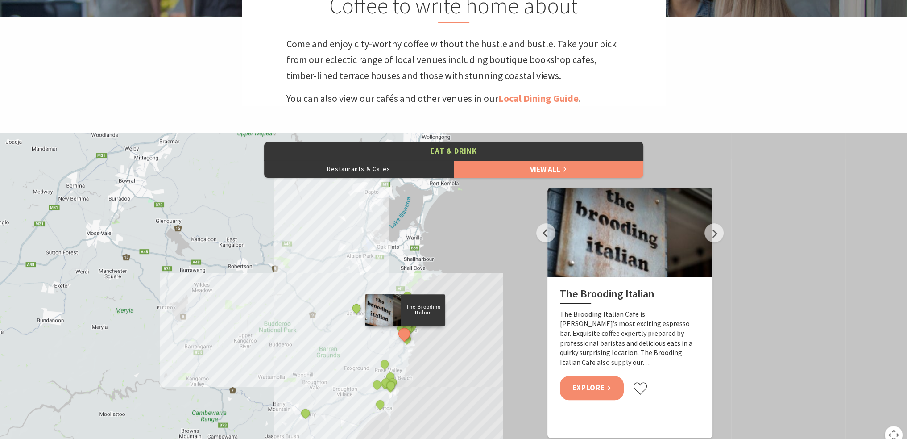
click at [598, 381] on link "Explore" at bounding box center [592, 388] width 64 height 24
click at [722, 235] on button "Next" at bounding box center [714, 232] width 19 height 19
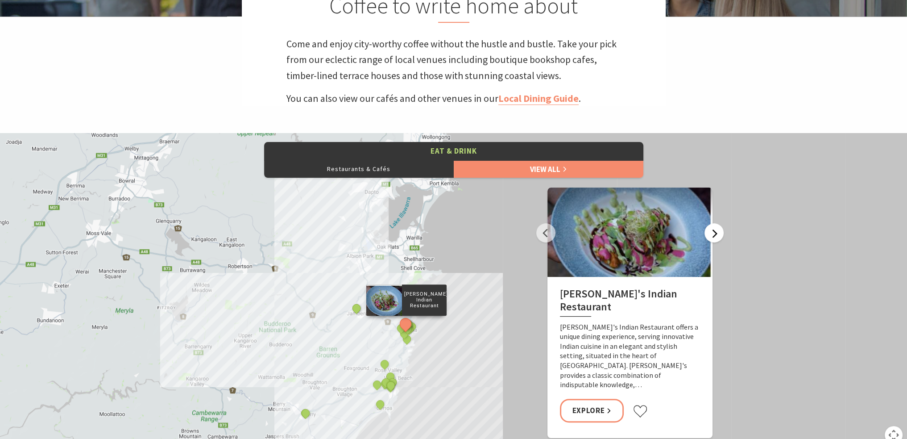
click at [722, 235] on button "Next" at bounding box center [714, 232] width 19 height 19
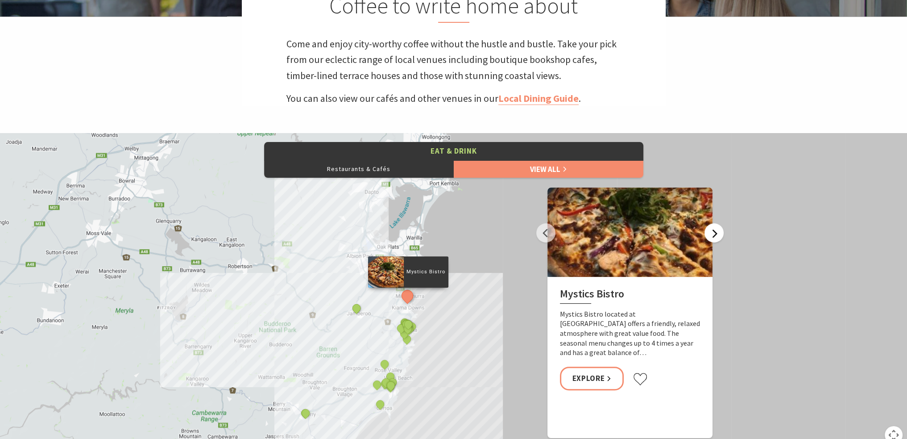
click at [722, 235] on button "Next" at bounding box center [714, 232] width 19 height 19
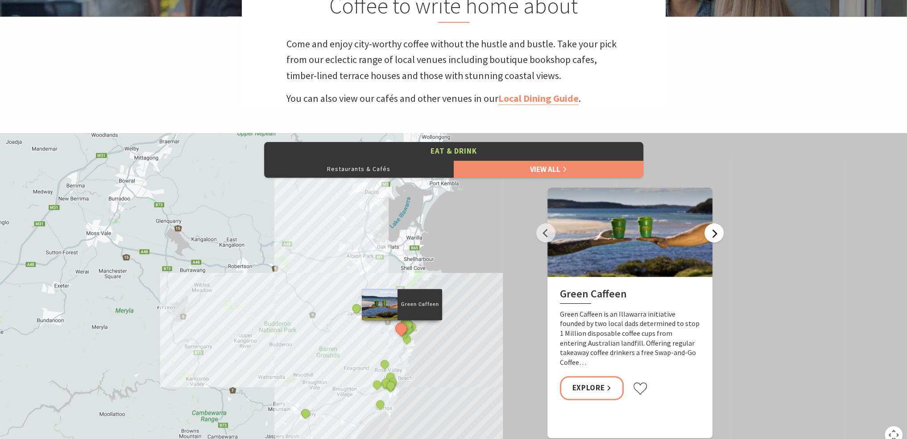
click at [722, 235] on button "Next" at bounding box center [714, 232] width 19 height 19
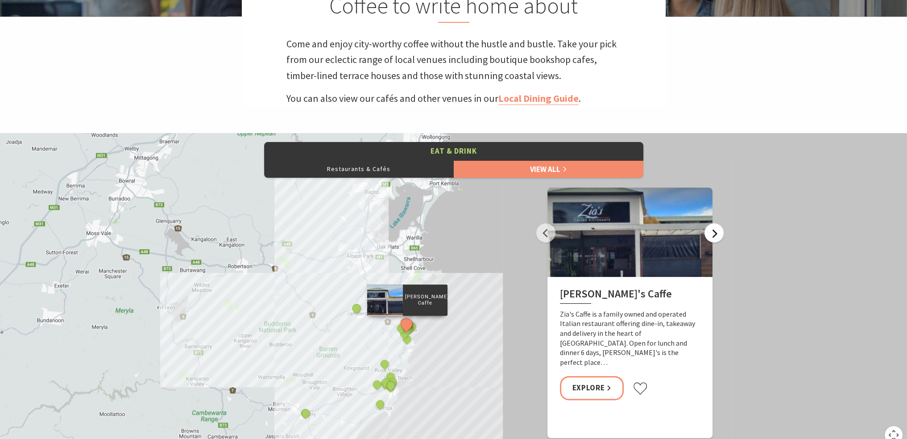
click at [722, 235] on button "Next" at bounding box center [714, 232] width 19 height 19
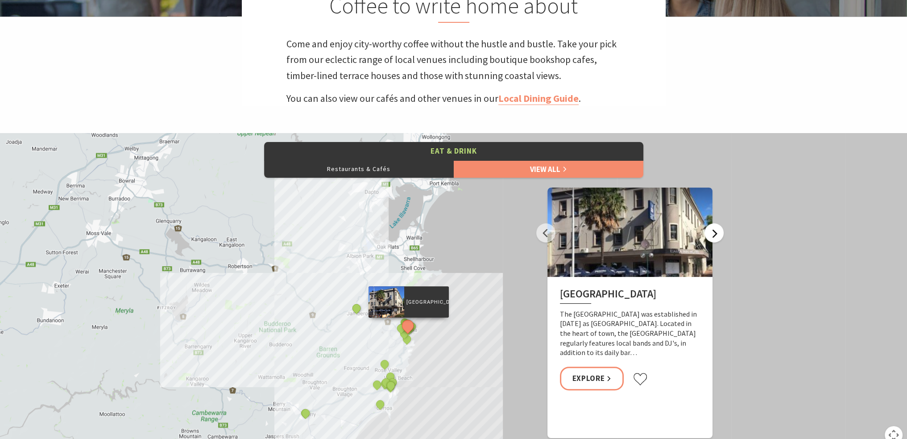
click at [722, 235] on button "Next" at bounding box center [714, 232] width 19 height 19
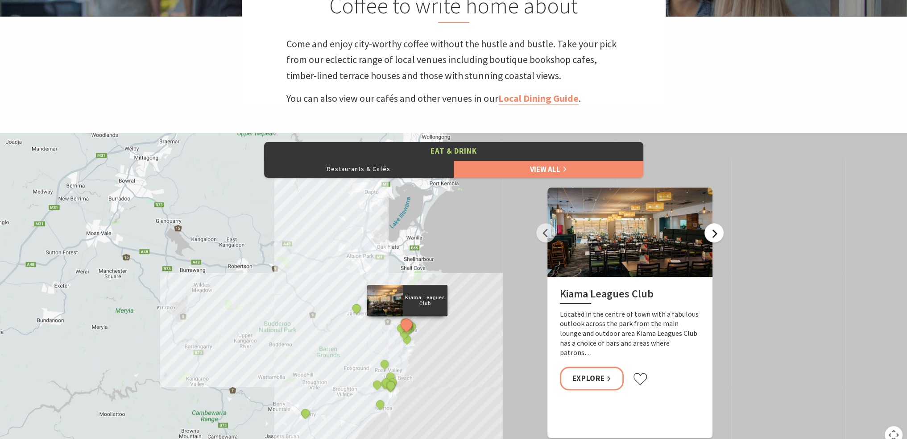
click at [722, 235] on button "Next" at bounding box center [714, 232] width 19 height 19
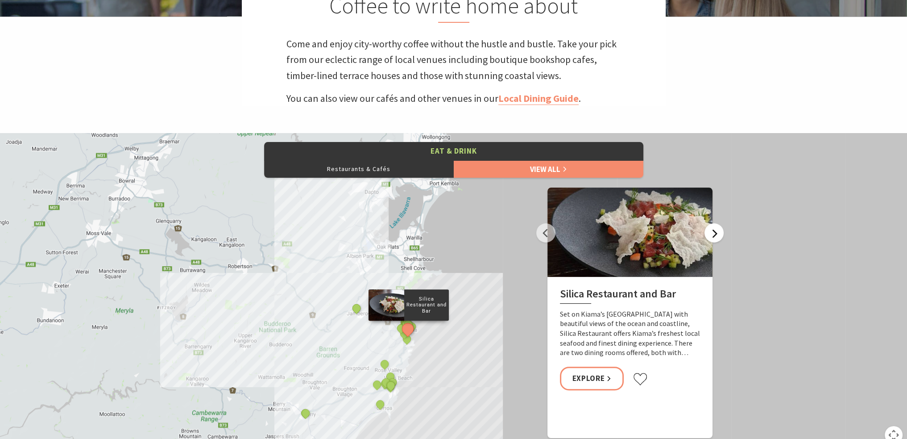
click at [722, 235] on button "Next" at bounding box center [714, 232] width 19 height 19
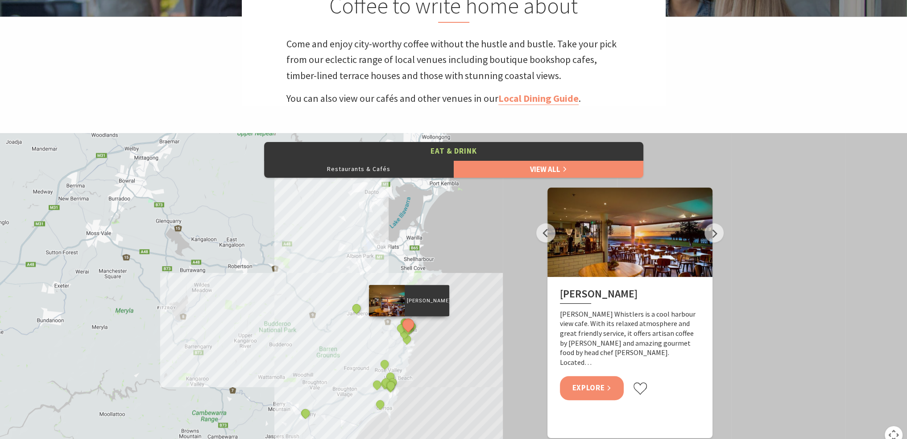
click at [598, 376] on link "Explore" at bounding box center [592, 388] width 64 height 24
click at [717, 235] on button "Next" at bounding box center [714, 232] width 19 height 19
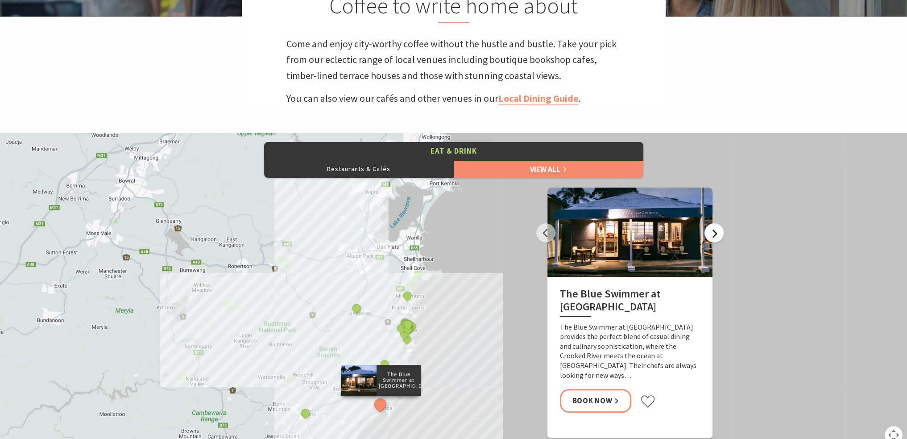
click at [717, 235] on button "Next" at bounding box center [714, 232] width 19 height 19
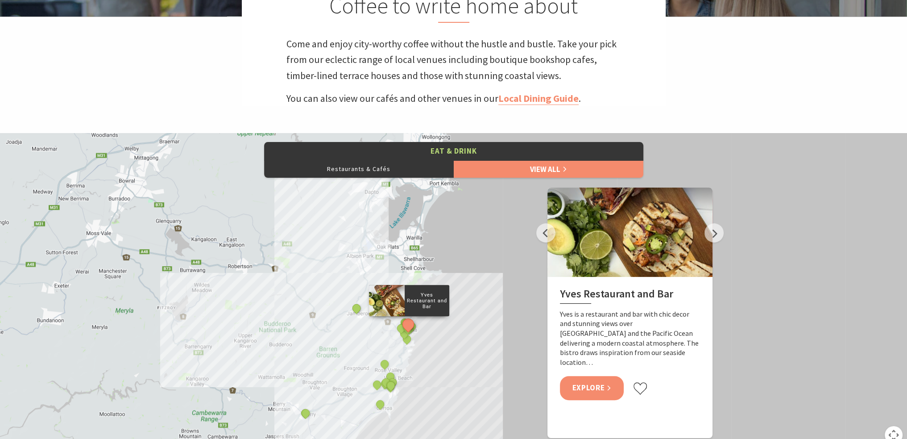
click at [602, 376] on link "Explore" at bounding box center [592, 388] width 64 height 24
click at [718, 234] on button "Next" at bounding box center [714, 232] width 19 height 19
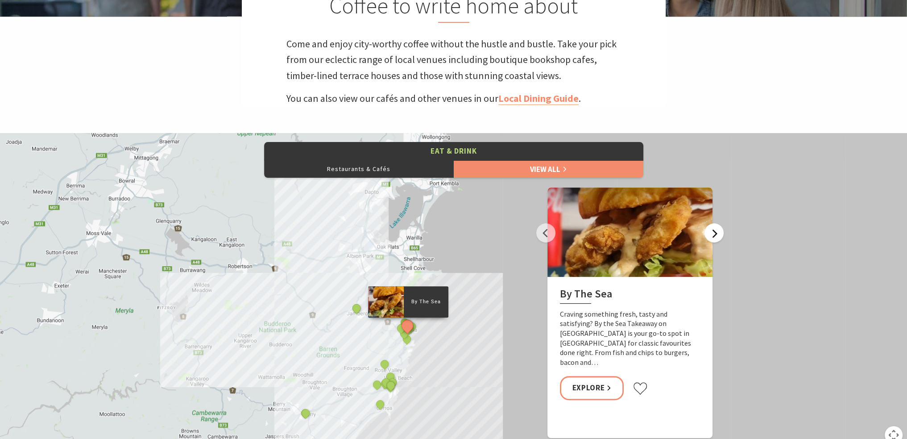
click at [718, 234] on button "Next" at bounding box center [714, 232] width 19 height 19
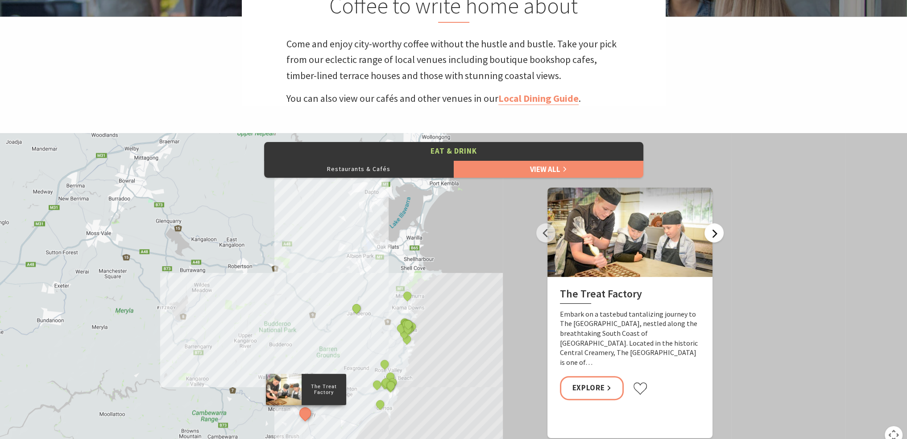
click at [718, 235] on button "Next" at bounding box center [714, 232] width 19 height 19
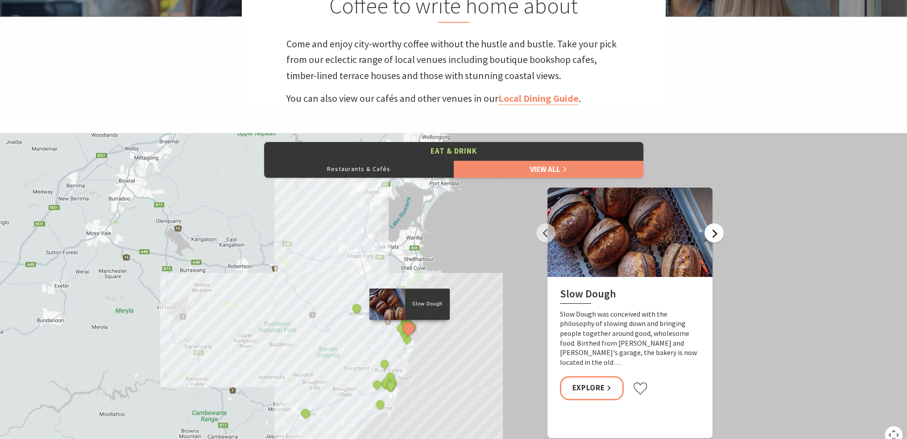
click at [716, 233] on button "Next" at bounding box center [714, 232] width 19 height 19
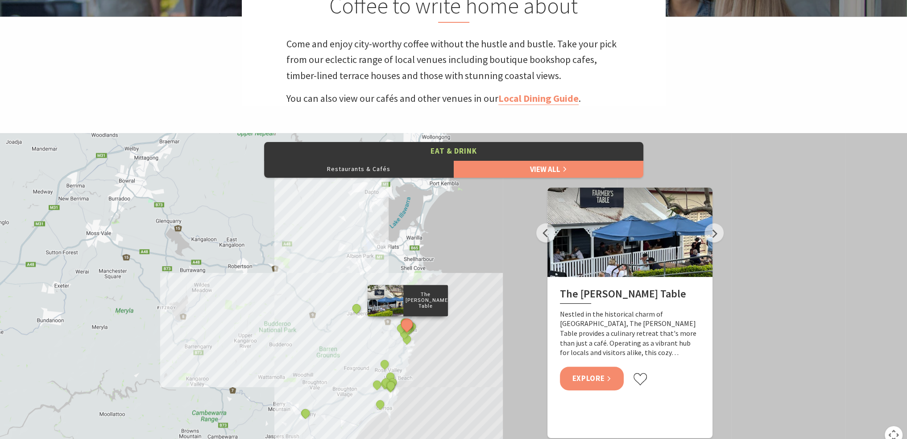
click at [600, 376] on link "Explore" at bounding box center [592, 378] width 64 height 24
click at [721, 231] on button "Next" at bounding box center [714, 232] width 19 height 19
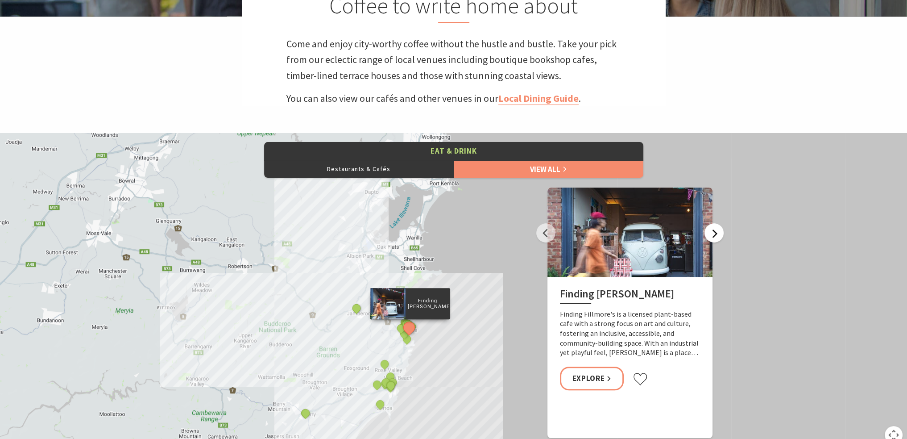
click at [721, 231] on button "Next" at bounding box center [714, 232] width 19 height 19
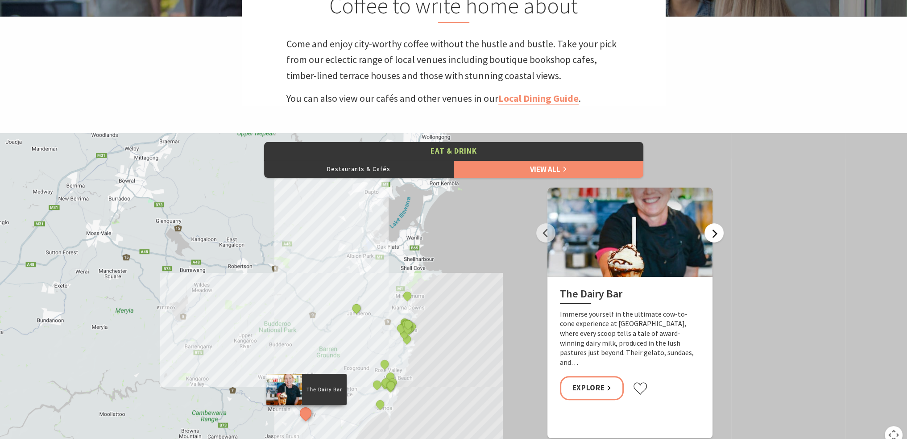
click at [721, 231] on button "Next" at bounding box center [714, 232] width 19 height 19
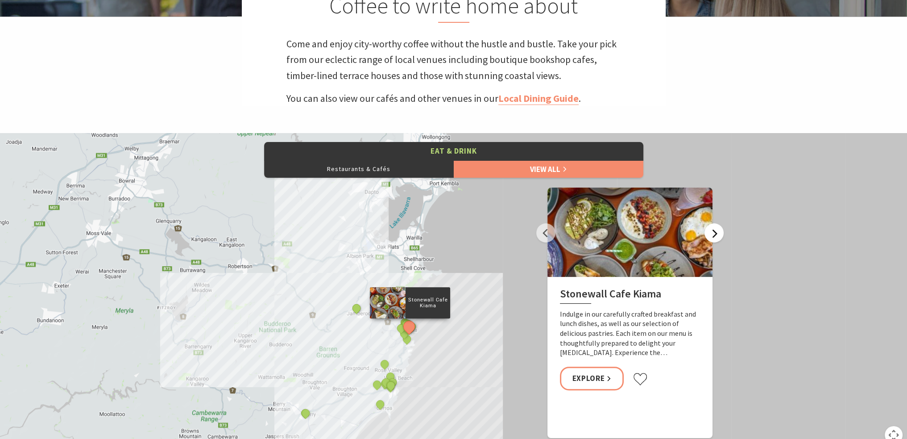
click at [721, 231] on button "Next" at bounding box center [714, 232] width 19 height 19
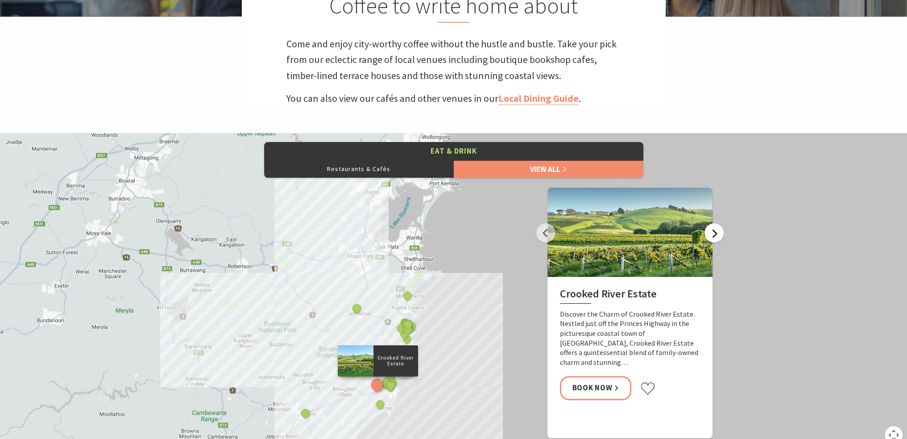
click at [721, 231] on button "Next" at bounding box center [714, 232] width 19 height 19
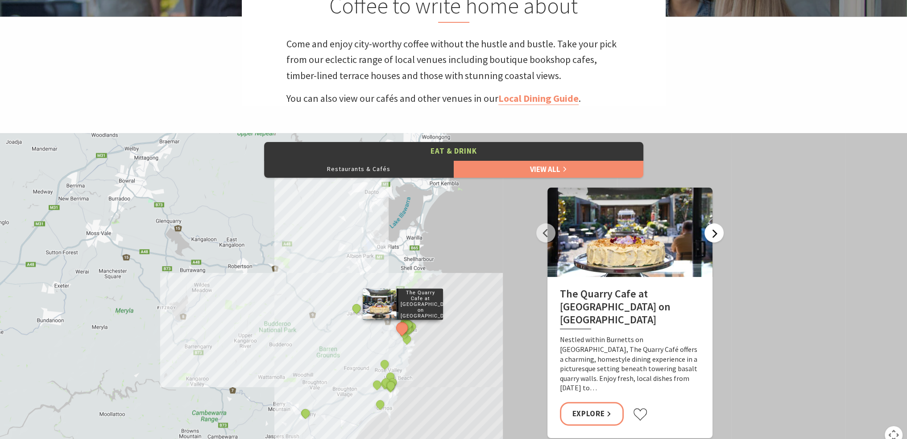
click at [721, 231] on button "Next" at bounding box center [714, 232] width 19 height 19
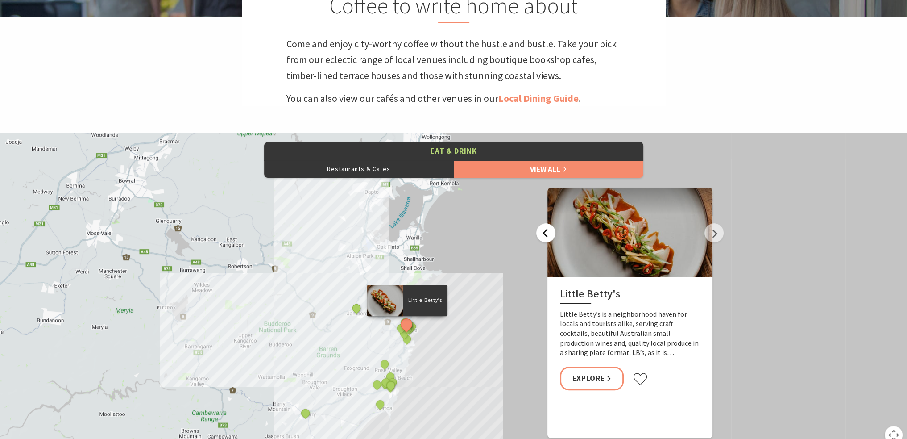
click at [546, 238] on button "Previous" at bounding box center [545, 232] width 19 height 19
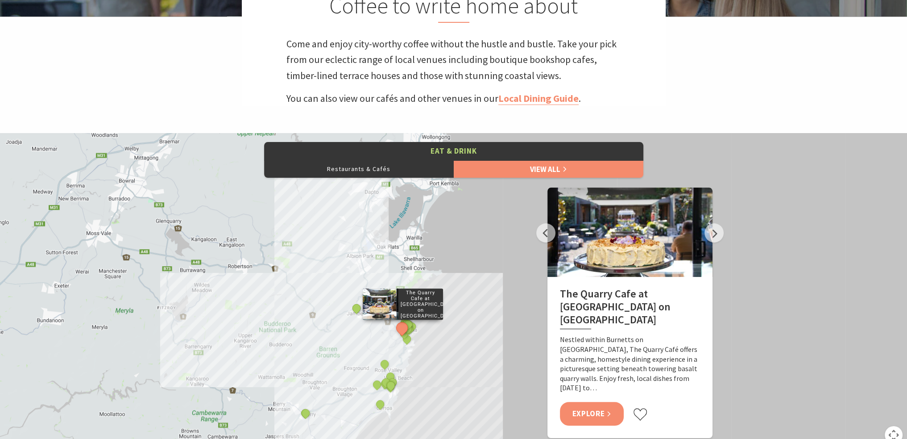
click at [601, 402] on link "Explore" at bounding box center [592, 414] width 64 height 24
click at [719, 238] on button "Next" at bounding box center [714, 232] width 19 height 19
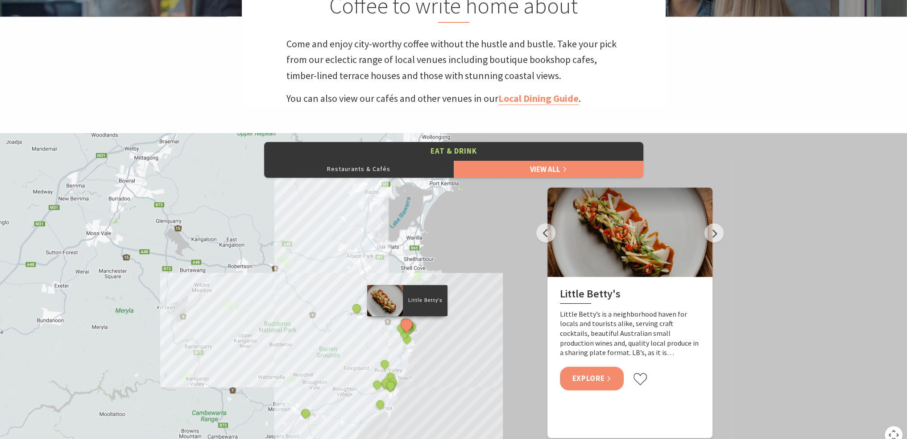
click at [594, 382] on link "Explore" at bounding box center [592, 378] width 64 height 24
click at [714, 230] on button "Next" at bounding box center [714, 232] width 19 height 19
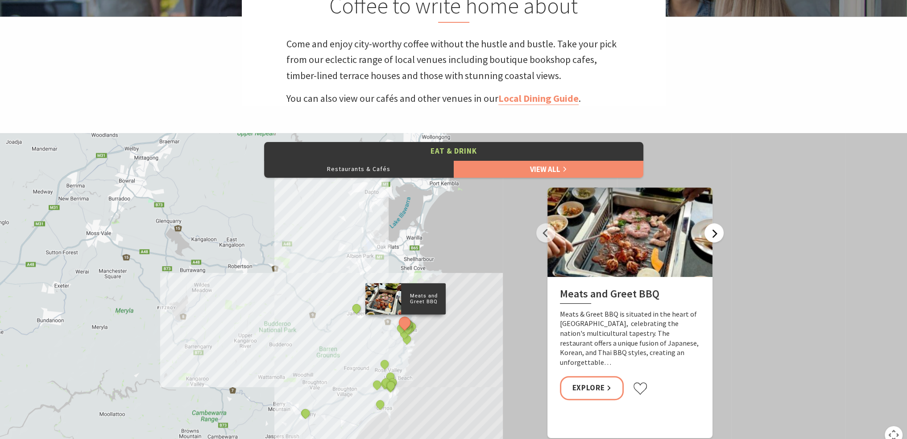
click at [708, 230] on button "Next" at bounding box center [714, 232] width 19 height 19
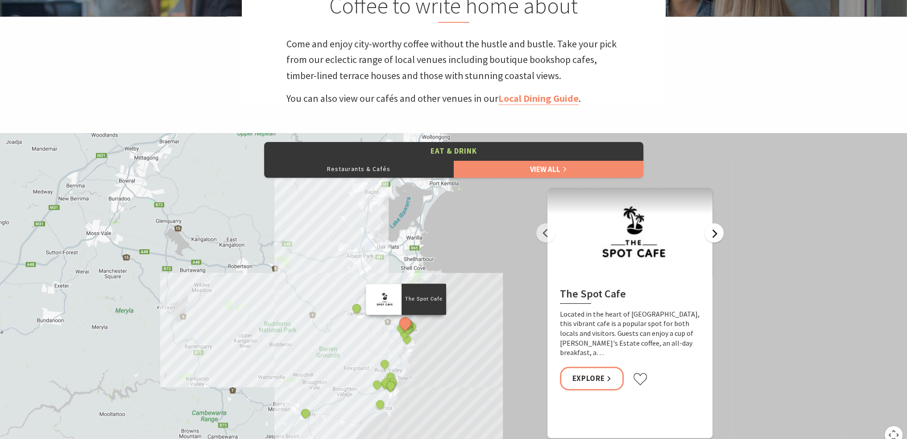
click at [708, 230] on button "Next" at bounding box center [714, 232] width 19 height 19
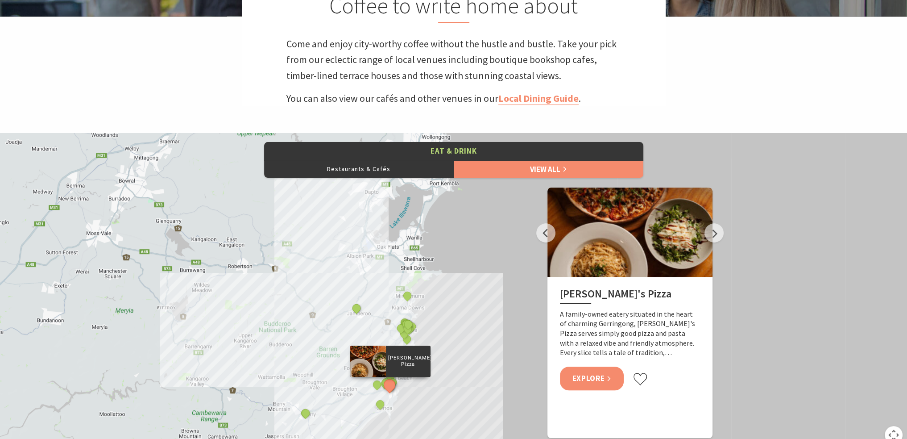
click at [587, 380] on link "Explore" at bounding box center [592, 378] width 64 height 24
click at [709, 234] on button "Next" at bounding box center [714, 232] width 19 height 19
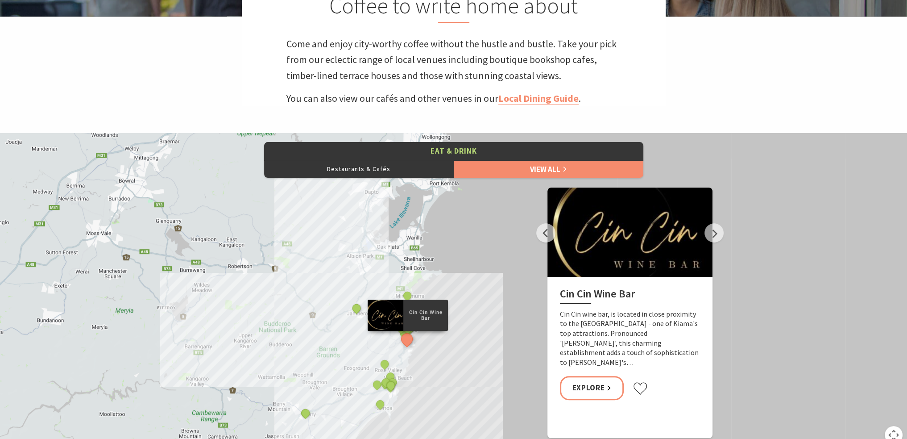
click at [639, 305] on div "Cin Cin Wine Bar Cin Cin wine bar, is located in close proximity to the Little …" at bounding box center [630, 345] width 165 height 136
click at [605, 376] on link "Explore" at bounding box center [592, 388] width 64 height 24
click at [710, 235] on button "Next" at bounding box center [714, 232] width 19 height 19
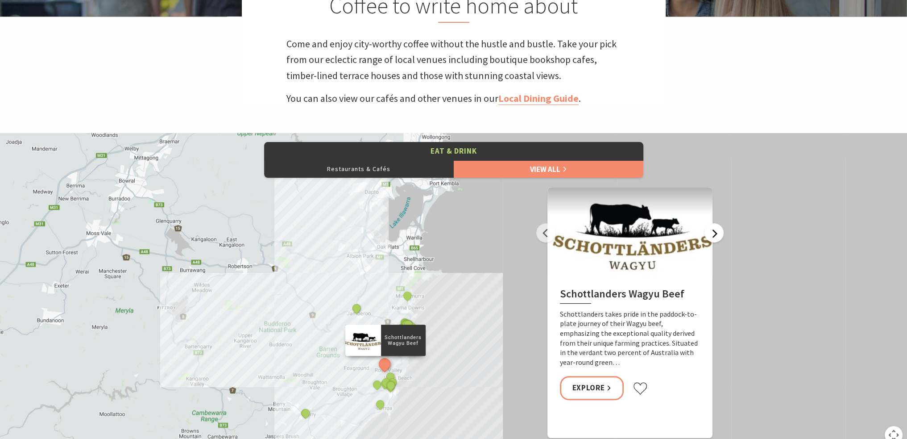
click at [710, 235] on button "Next" at bounding box center [714, 232] width 19 height 19
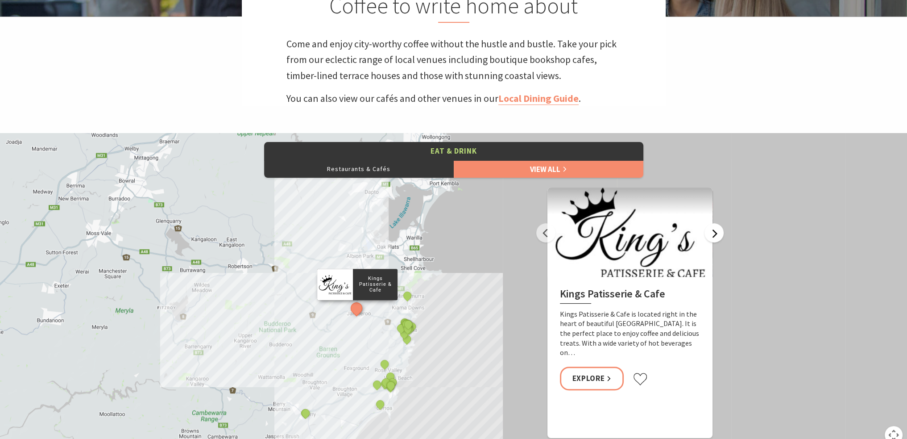
click at [710, 235] on button "Next" at bounding box center [714, 232] width 19 height 19
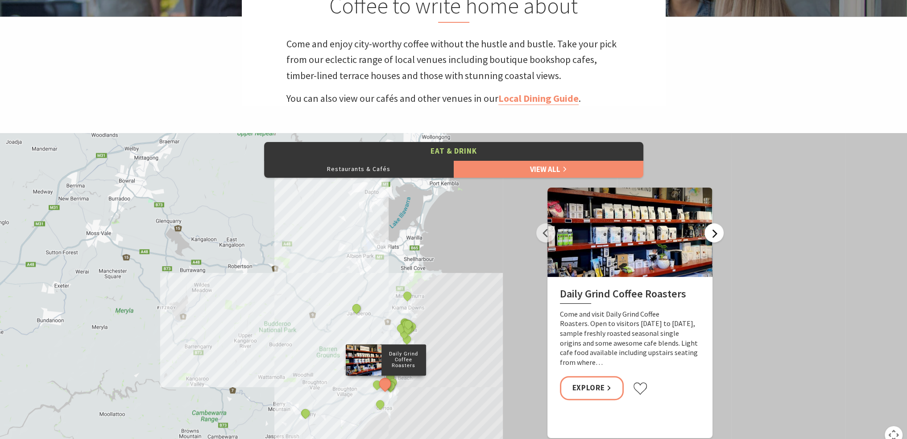
click at [710, 235] on button "Next" at bounding box center [714, 232] width 19 height 19
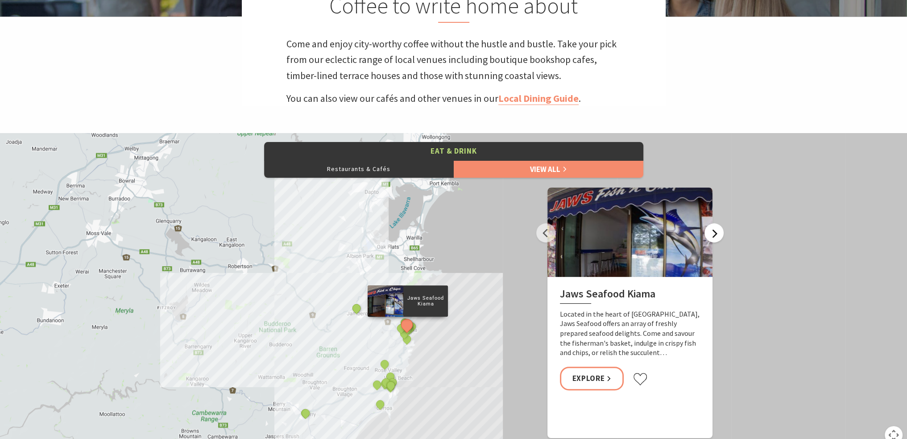
click at [710, 235] on button "Next" at bounding box center [714, 232] width 19 height 19
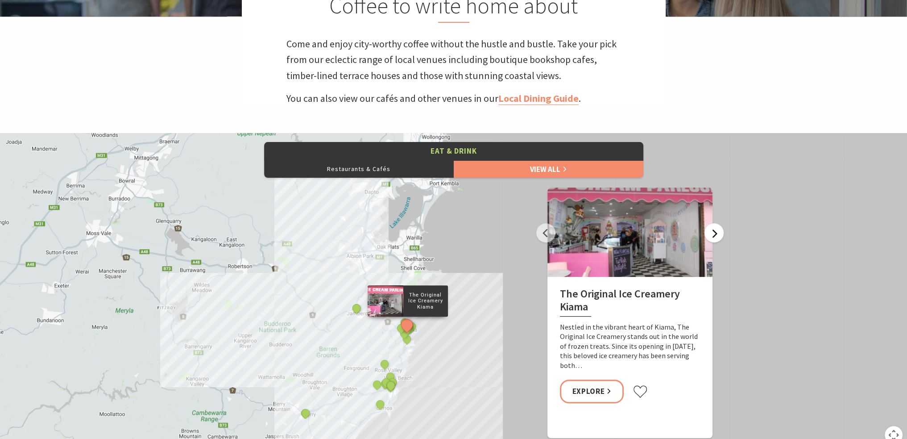
click at [710, 235] on button "Next" at bounding box center [714, 232] width 19 height 19
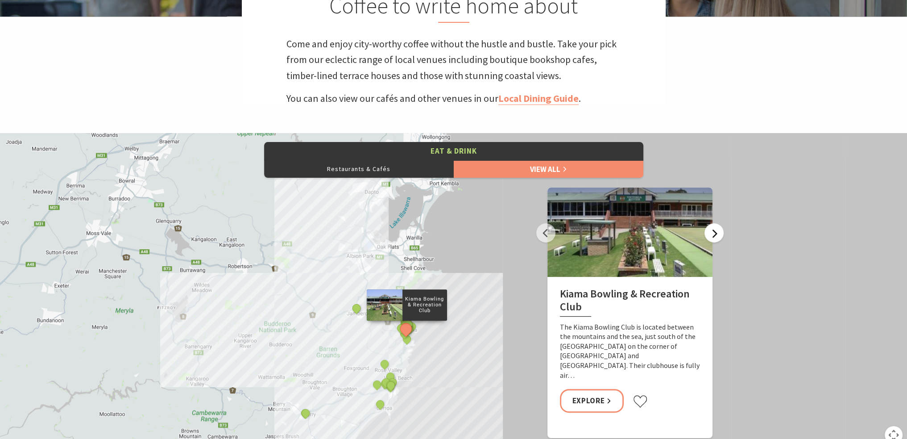
click at [710, 235] on button "Next" at bounding box center [714, 232] width 19 height 19
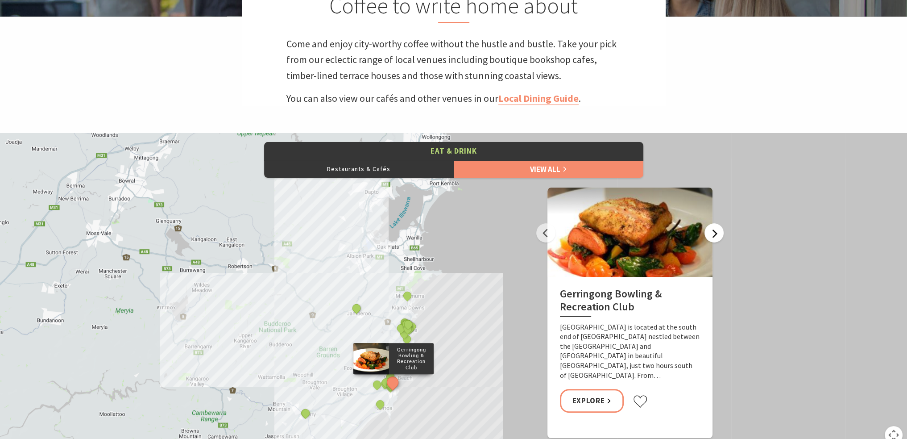
click at [710, 235] on button "Next" at bounding box center [714, 232] width 19 height 19
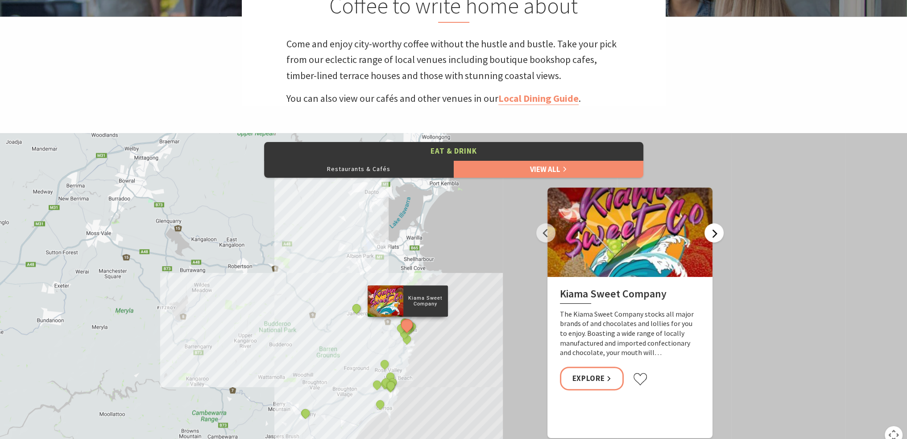
click at [710, 235] on button "Next" at bounding box center [714, 232] width 19 height 19
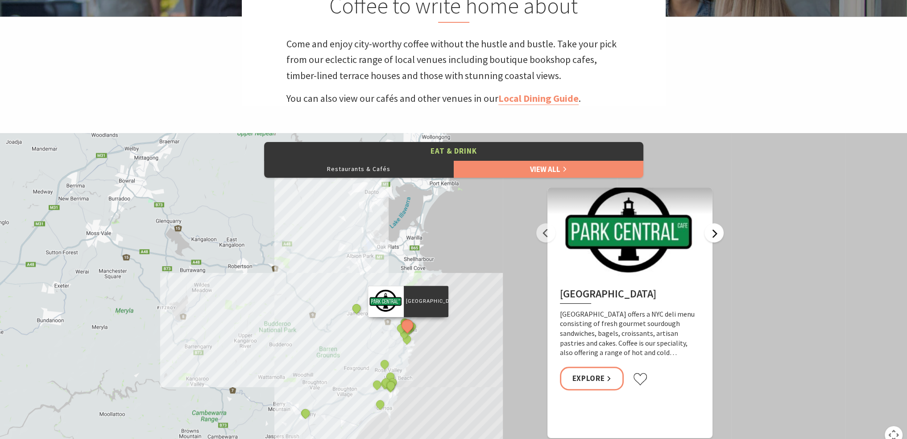
click at [710, 235] on button "Next" at bounding box center [714, 232] width 19 height 19
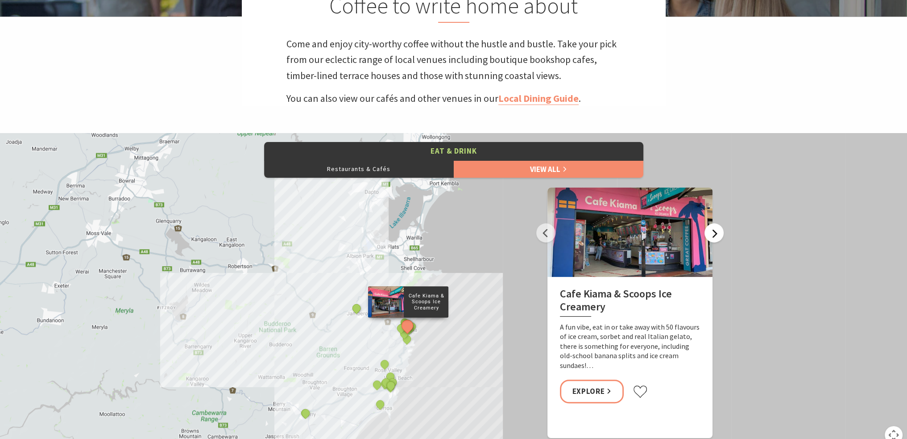
click at [710, 235] on button "Next" at bounding box center [714, 232] width 19 height 19
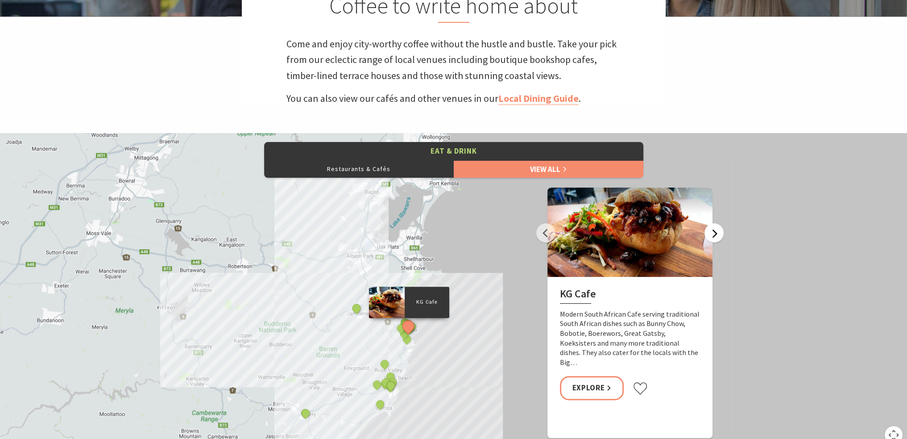
click at [710, 235] on button "Next" at bounding box center [714, 232] width 19 height 19
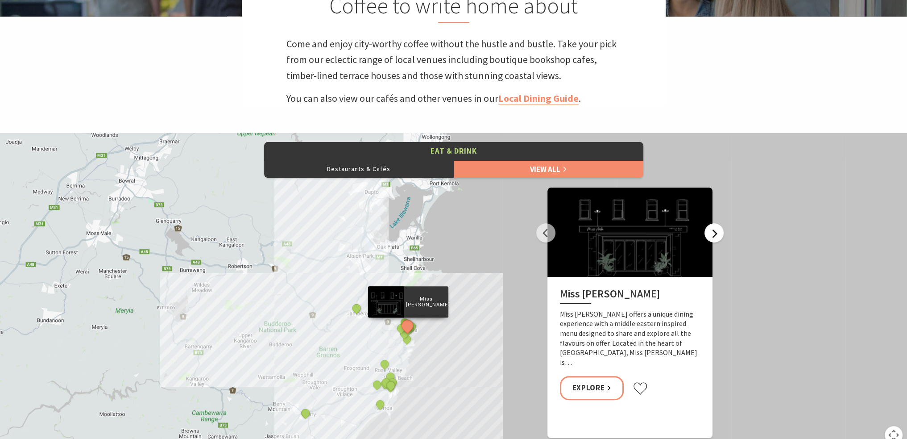
click at [710, 235] on button "Next" at bounding box center [714, 232] width 19 height 19
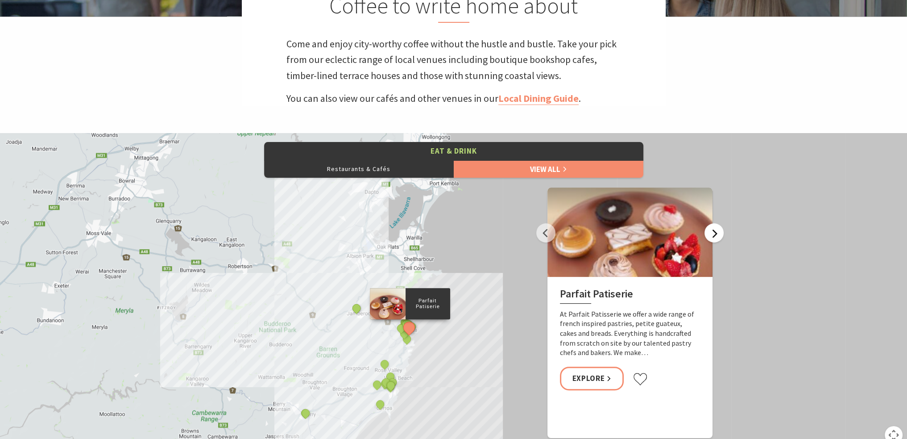
click at [716, 233] on button "Next" at bounding box center [714, 232] width 19 height 19
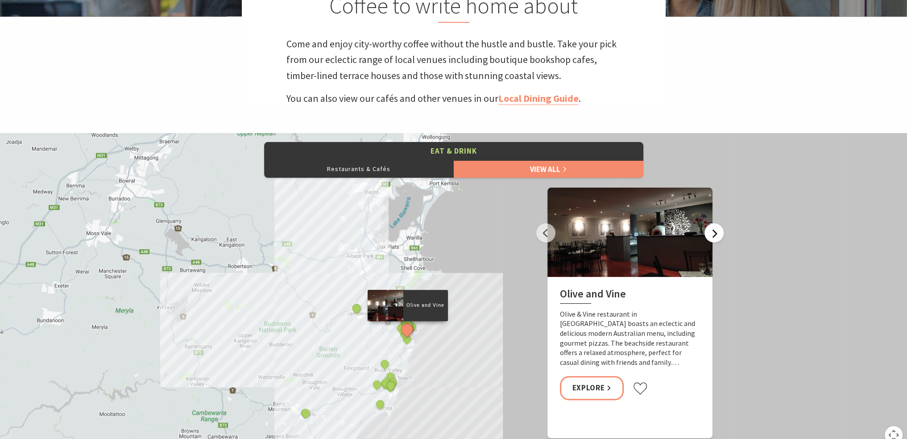
click at [716, 233] on button "Next" at bounding box center [714, 232] width 19 height 19
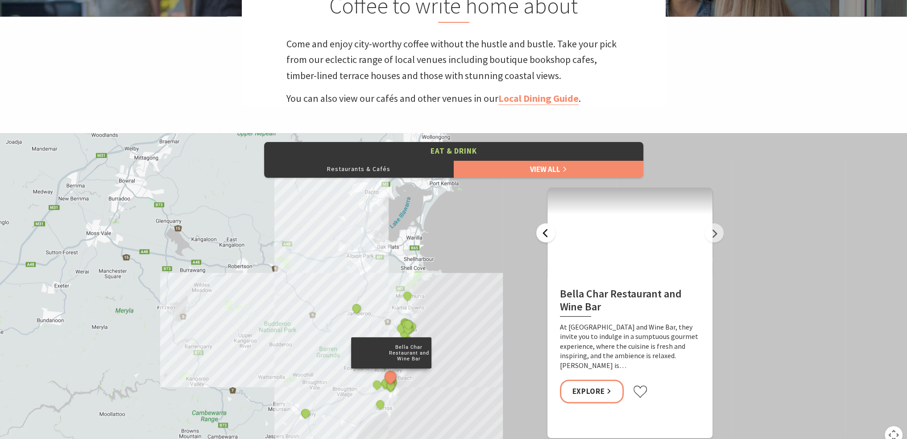
click at [546, 231] on button "Previous" at bounding box center [545, 232] width 19 height 19
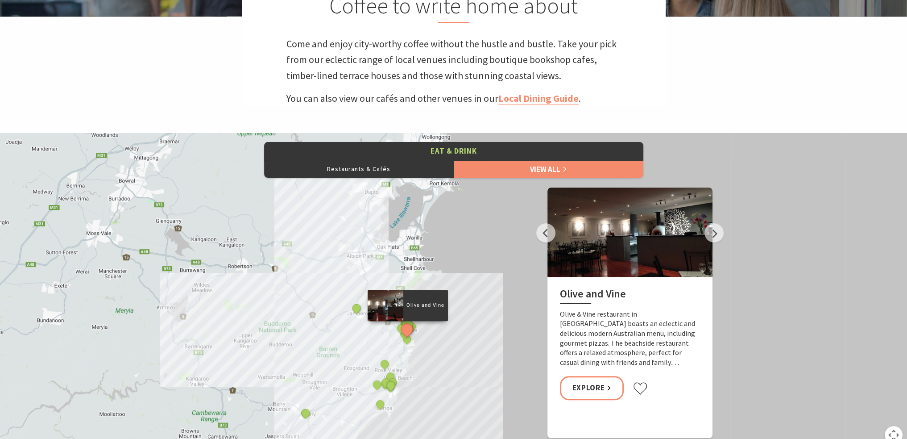
click at [636, 319] on p "Olive & Vine restaurant in Kiama boasts an eclectic and delicious modern Austra…" at bounding box center [630, 338] width 140 height 58
click at [604, 383] on link "Explore" at bounding box center [592, 388] width 64 height 24
click at [714, 241] on button "Next" at bounding box center [714, 232] width 19 height 19
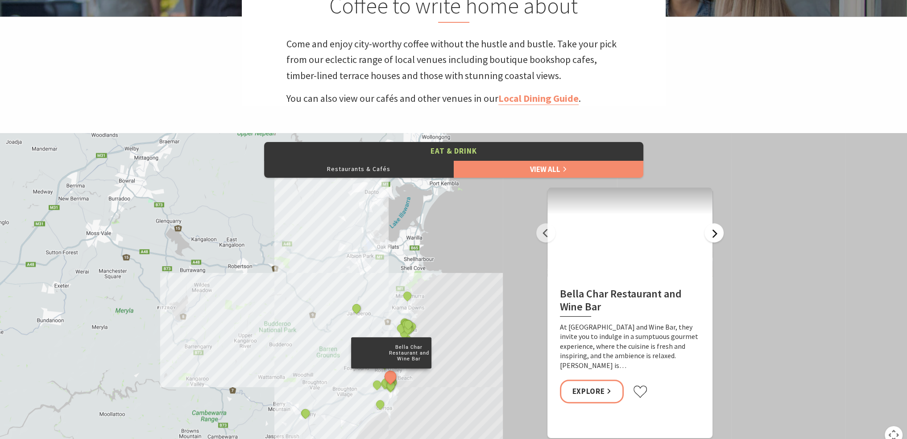
click at [714, 241] on button "Next" at bounding box center [714, 232] width 19 height 19
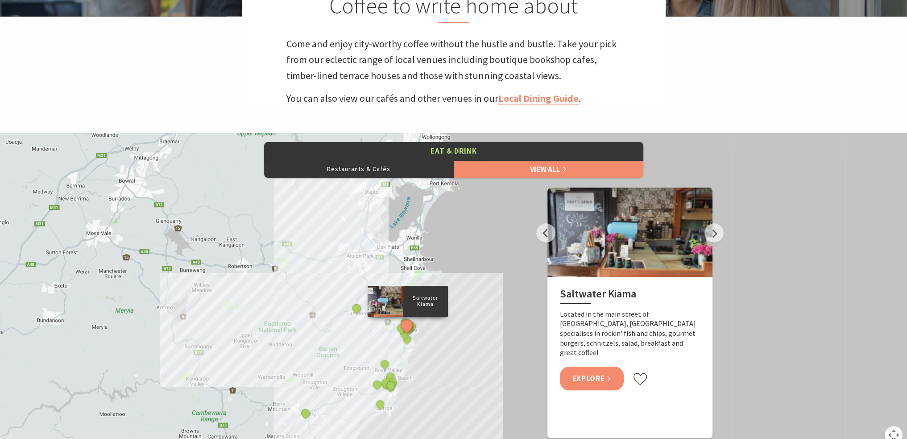
click at [594, 368] on link "Explore" at bounding box center [592, 378] width 64 height 24
click at [716, 244] on div "Yves Restaurant and Bar By The Sea The Treat Factory Slow Dough The Farmer's Ta…" at bounding box center [453, 293] width 907 height 321
click at [714, 239] on button "Next" at bounding box center [714, 232] width 19 height 19
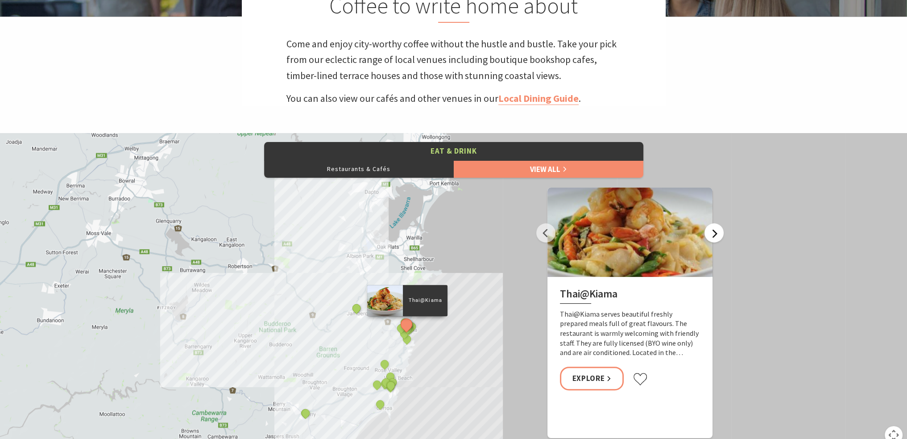
click at [714, 239] on button "Next" at bounding box center [714, 232] width 19 height 19
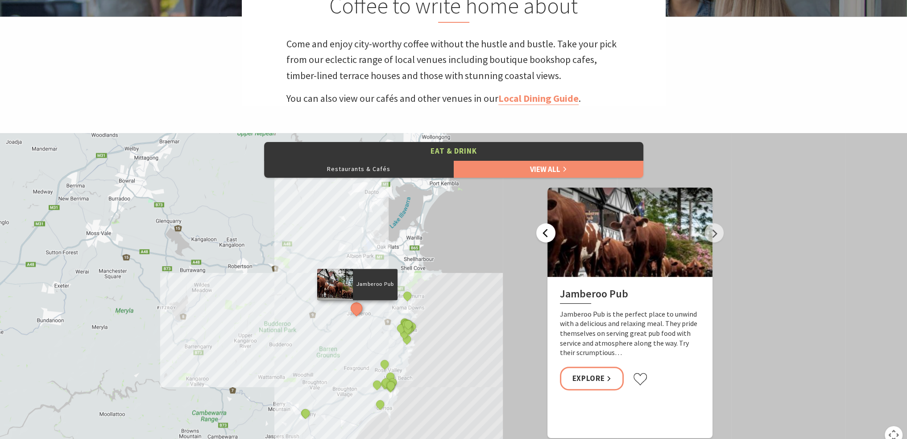
click at [546, 237] on button "Previous" at bounding box center [545, 232] width 19 height 19
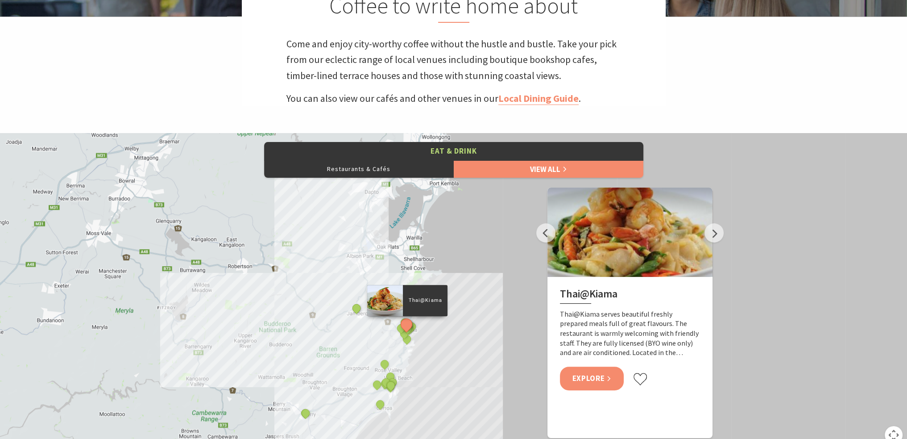
click at [593, 368] on link "Explore" at bounding box center [592, 378] width 64 height 24
click at [713, 240] on button "Next" at bounding box center [714, 232] width 19 height 19
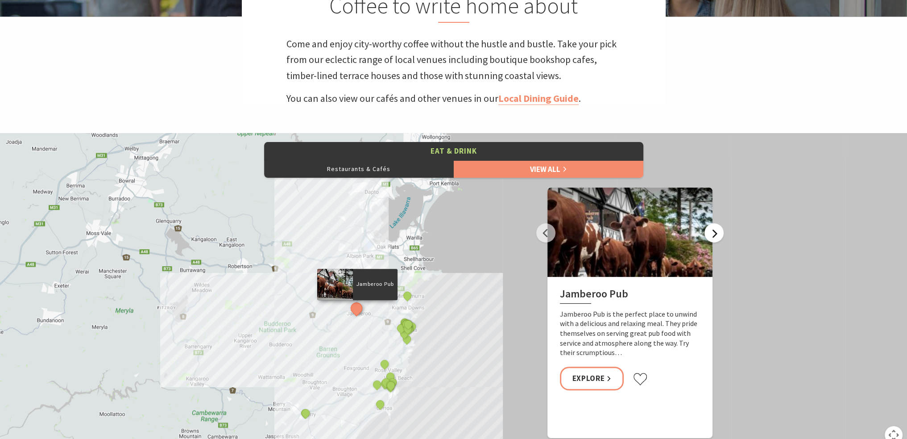
click at [713, 240] on button "Next" at bounding box center [714, 232] width 19 height 19
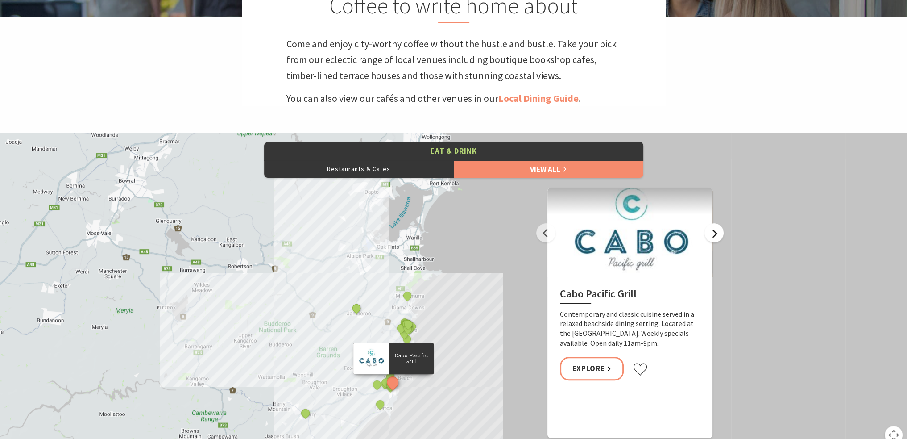
click at [713, 240] on button "Next" at bounding box center [714, 232] width 19 height 19
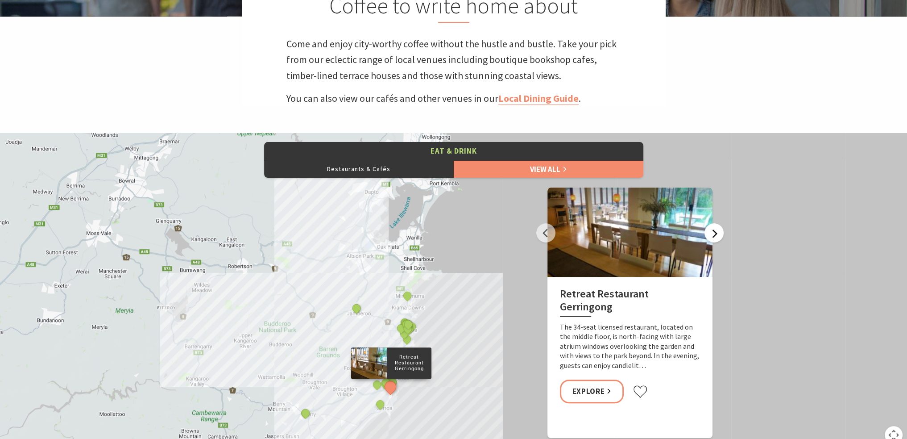
click at [713, 240] on button "Next" at bounding box center [714, 232] width 19 height 19
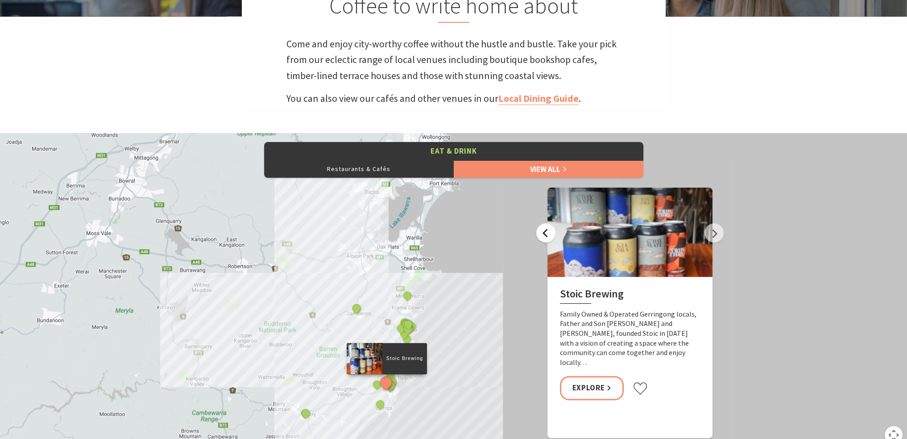
click at [539, 239] on button "Previous" at bounding box center [545, 232] width 19 height 19
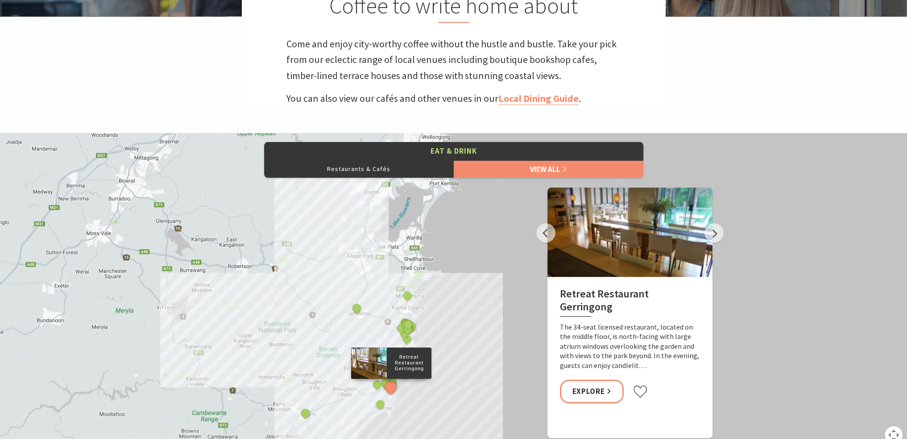
click at [596, 297] on h2 "Retreat Restaurant Gerringong" at bounding box center [630, 301] width 140 height 29
click at [603, 386] on link "Explore" at bounding box center [592, 391] width 64 height 24
click at [716, 239] on button "Next" at bounding box center [714, 232] width 19 height 19
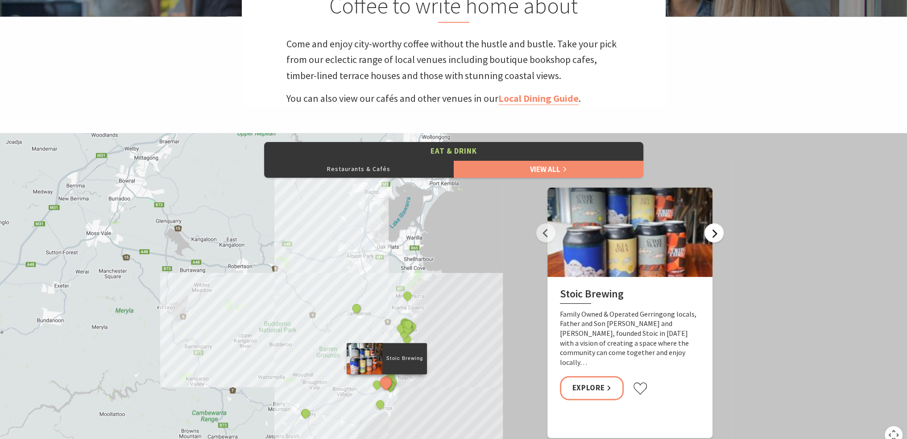
click at [715, 239] on button "Next" at bounding box center [714, 232] width 19 height 19
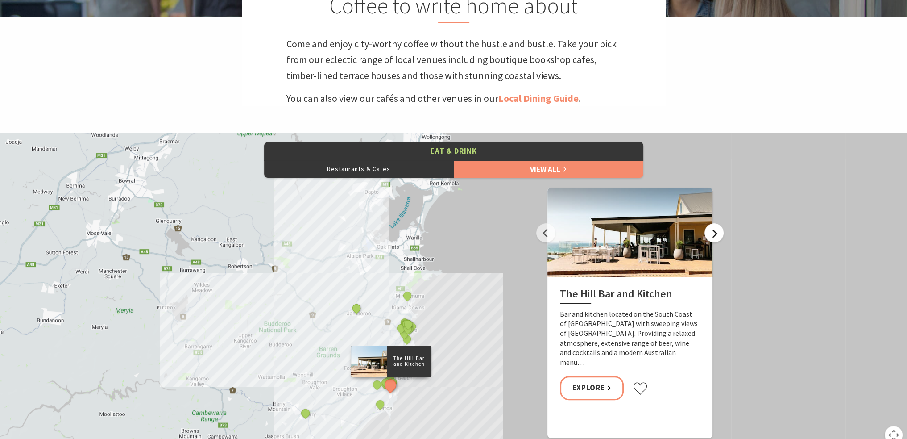
click at [715, 239] on button "Next" at bounding box center [714, 232] width 19 height 19
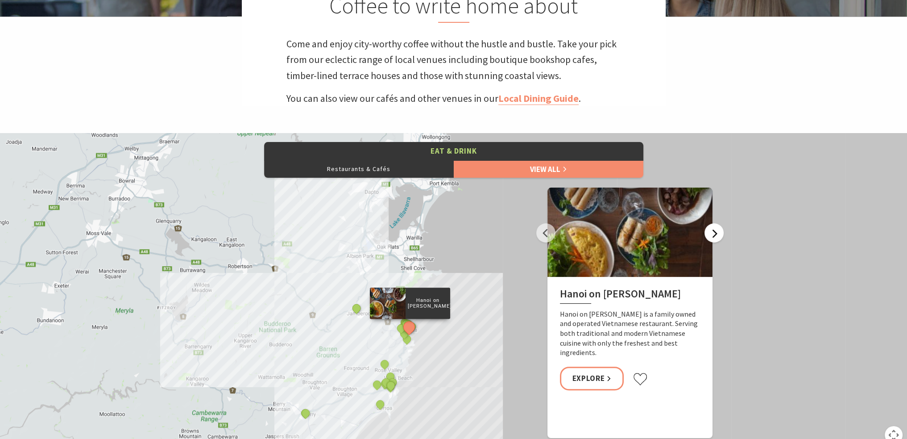
click at [715, 239] on button "Next" at bounding box center [714, 232] width 19 height 19
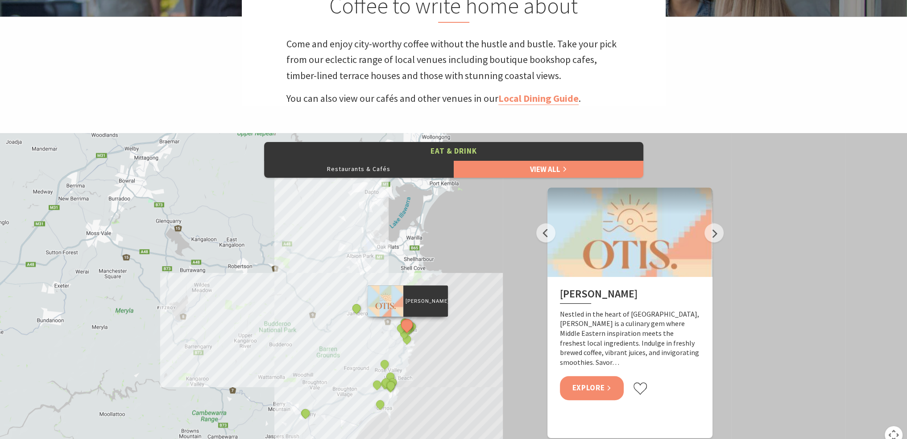
click at [591, 378] on link "Explore" at bounding box center [592, 388] width 64 height 24
click at [719, 237] on button "Next" at bounding box center [714, 232] width 19 height 19
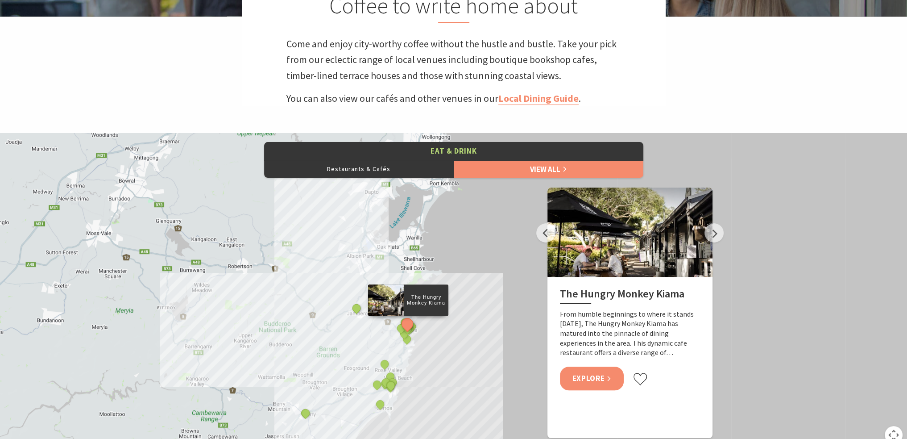
click at [587, 381] on link "Explore" at bounding box center [592, 378] width 64 height 24
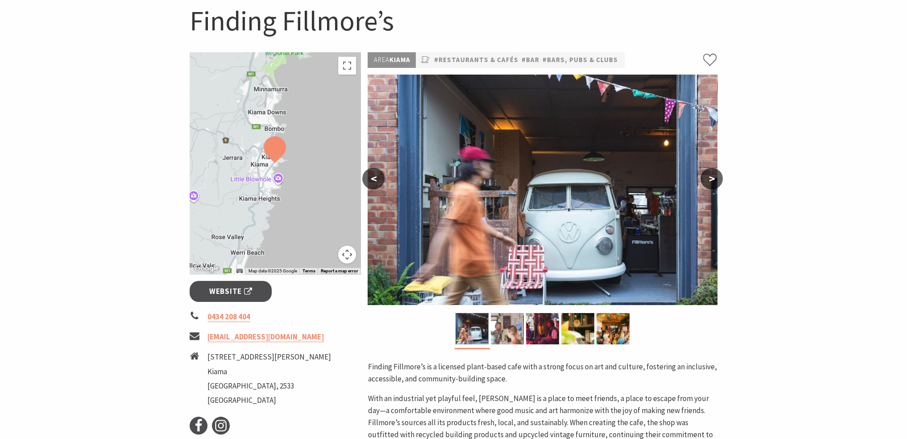
scroll to position [89, 0]
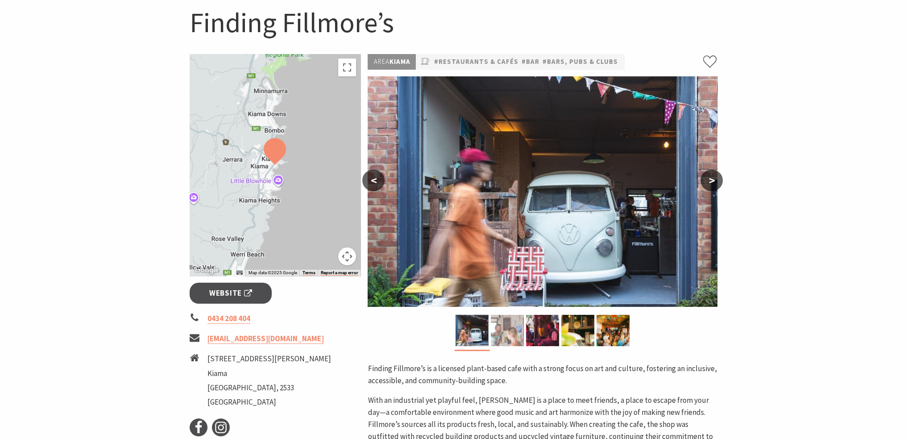
click at [507, 337] on img at bounding box center [507, 330] width 33 height 31
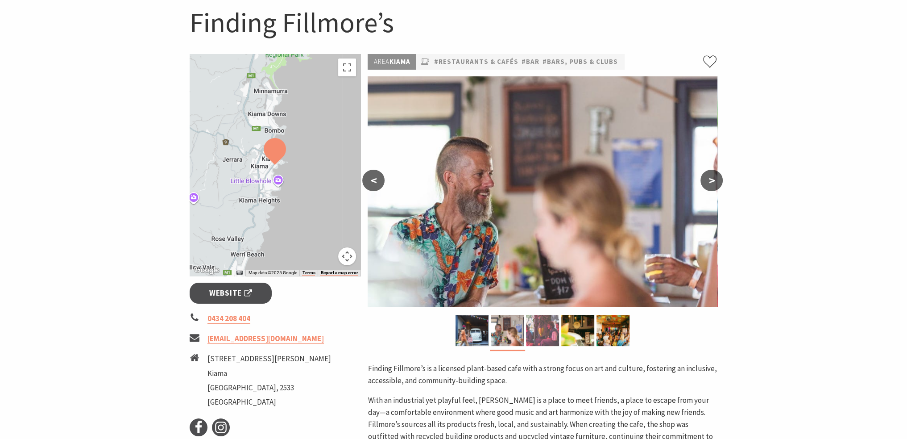
click at [538, 335] on img at bounding box center [542, 330] width 33 height 31
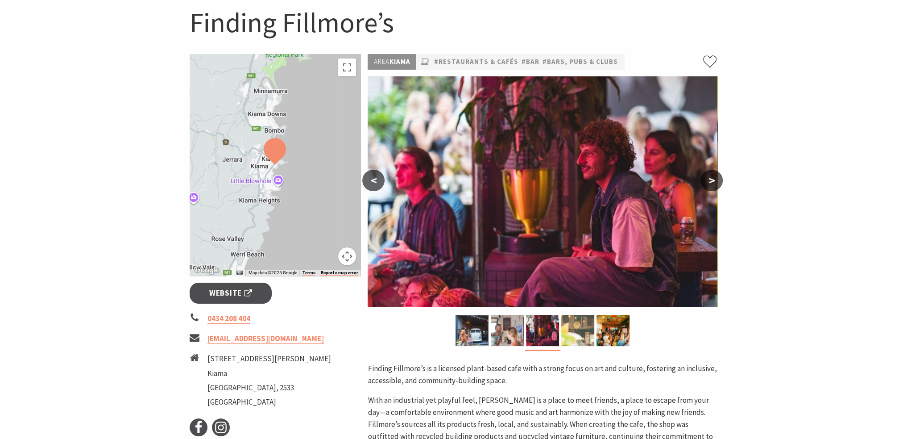
click at [568, 332] on img at bounding box center [577, 330] width 33 height 31
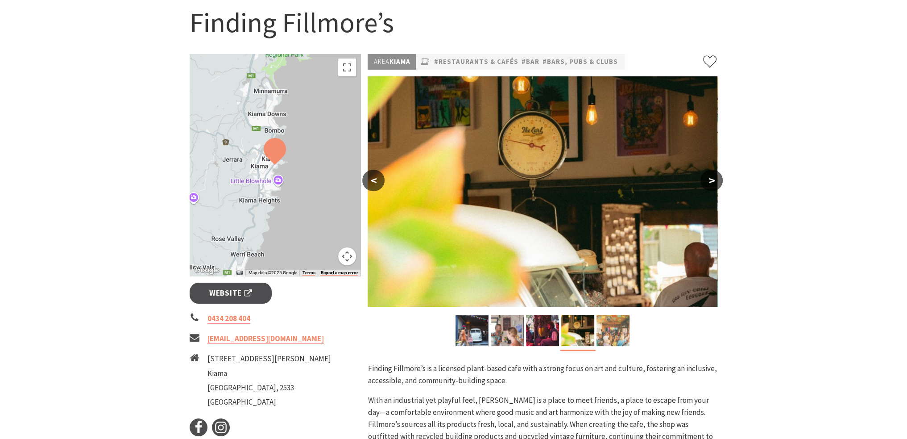
click at [610, 330] on img at bounding box center [613, 330] width 33 height 31
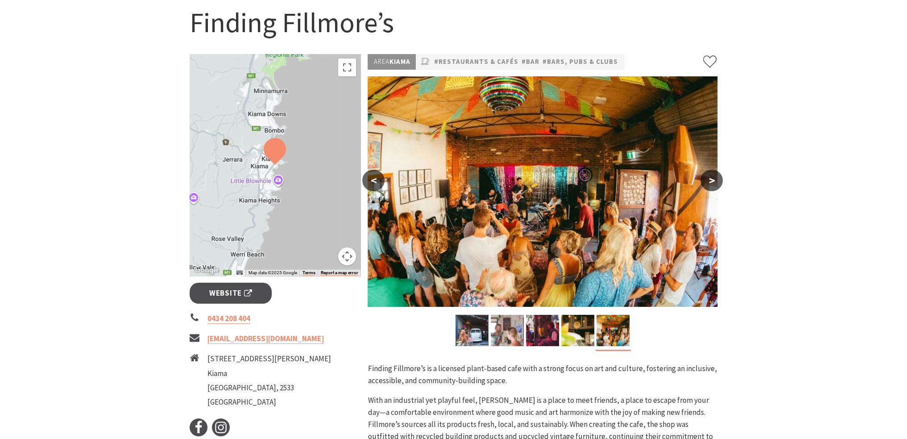
click at [726, 183] on section "Home Eat & Drink Restaurants & Cafés Finding Fillmore’s Finding Fillmore’s ← Mo…" at bounding box center [453, 292] width 907 height 666
click at [722, 182] on button ">" at bounding box center [712, 180] width 22 height 21
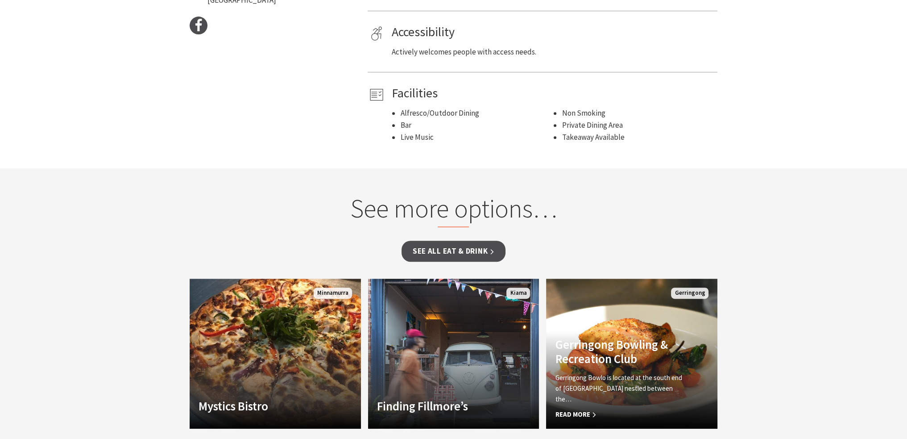
scroll to position [134, 0]
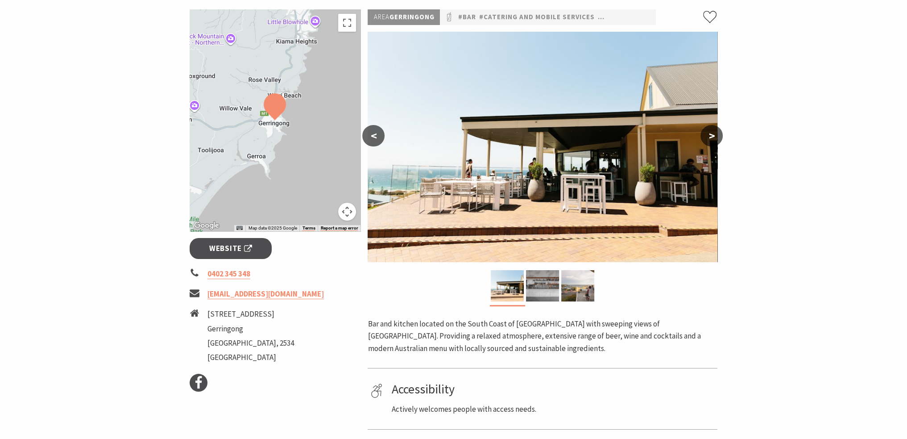
click at [706, 133] on button ">" at bounding box center [712, 135] width 22 height 21
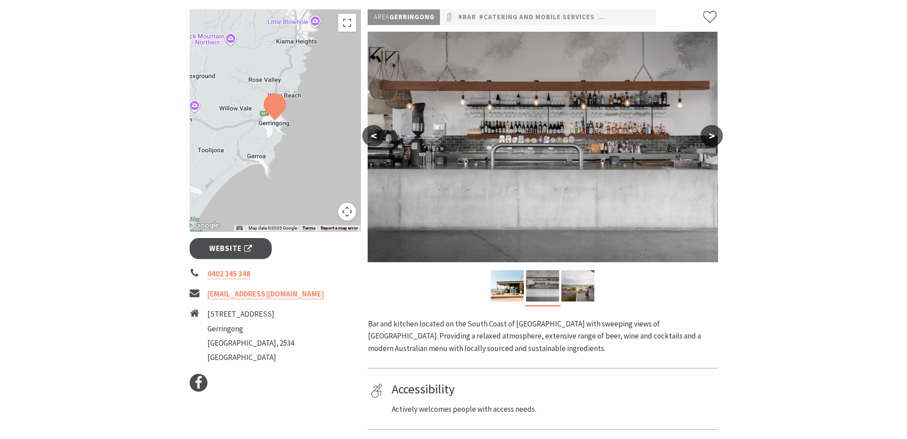
click at [706, 133] on button ">" at bounding box center [712, 135] width 22 height 21
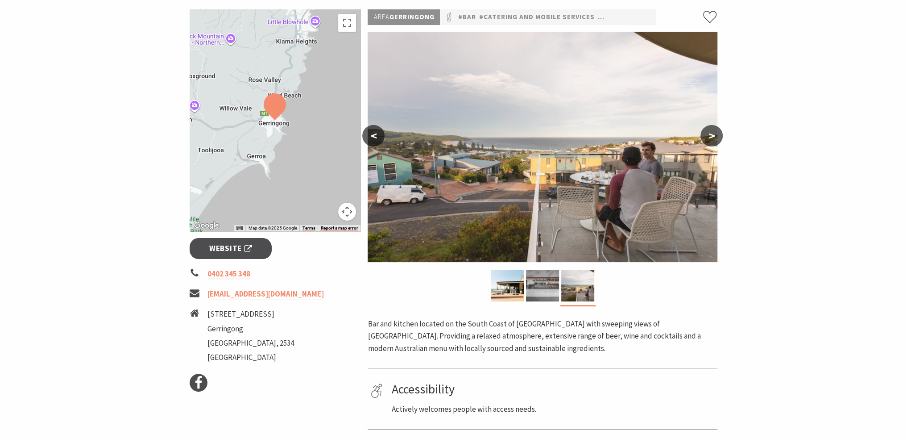
click at [715, 138] on button ">" at bounding box center [712, 135] width 22 height 21
click at [577, 280] on img at bounding box center [577, 285] width 33 height 31
click at [544, 281] on img at bounding box center [542, 285] width 33 height 31
click at [510, 281] on img at bounding box center [507, 285] width 33 height 31
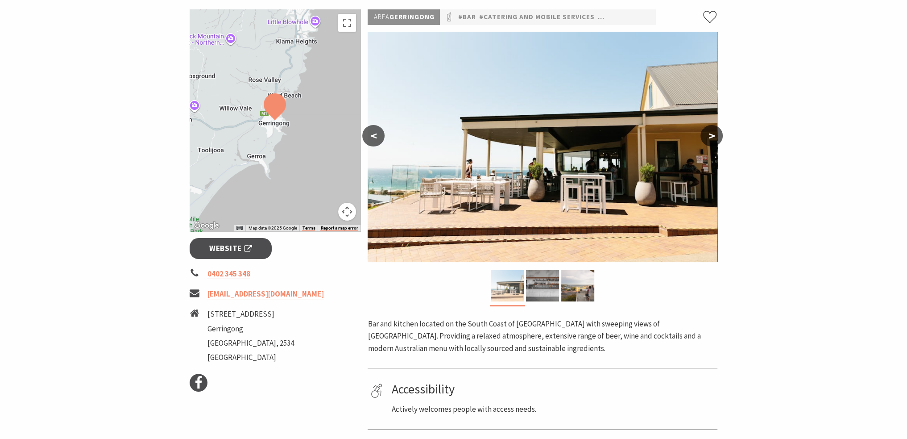
scroll to position [0, 0]
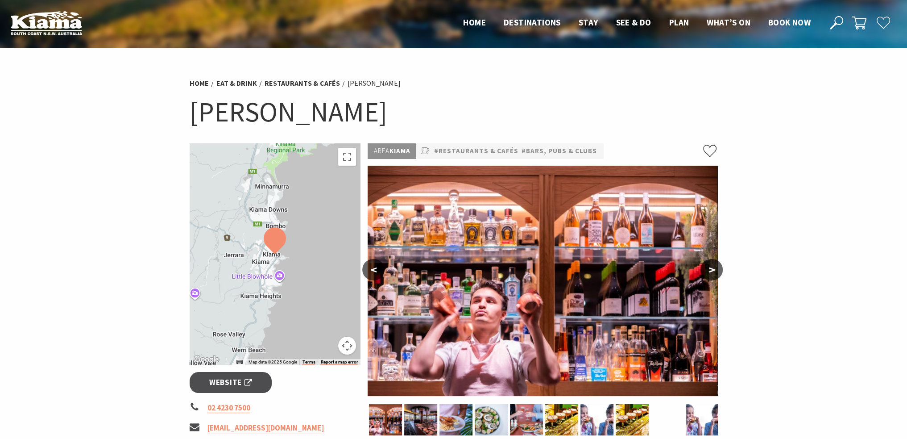
click at [714, 274] on button ">" at bounding box center [712, 269] width 22 height 21
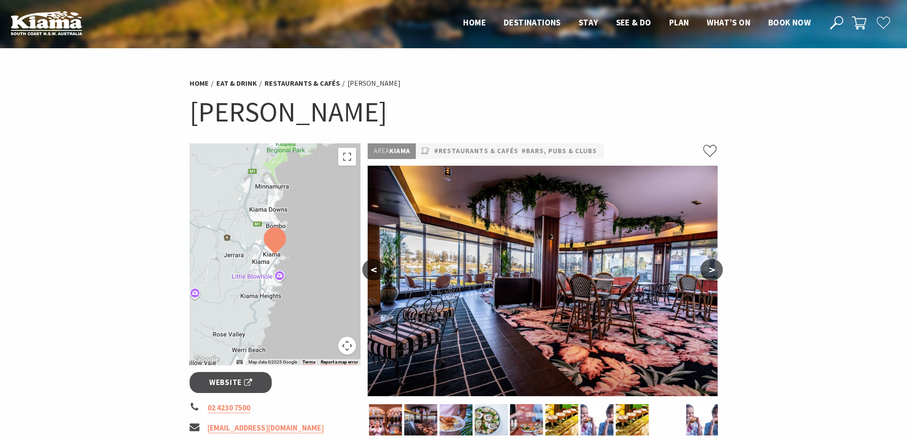
click at [714, 274] on button ">" at bounding box center [712, 269] width 22 height 21
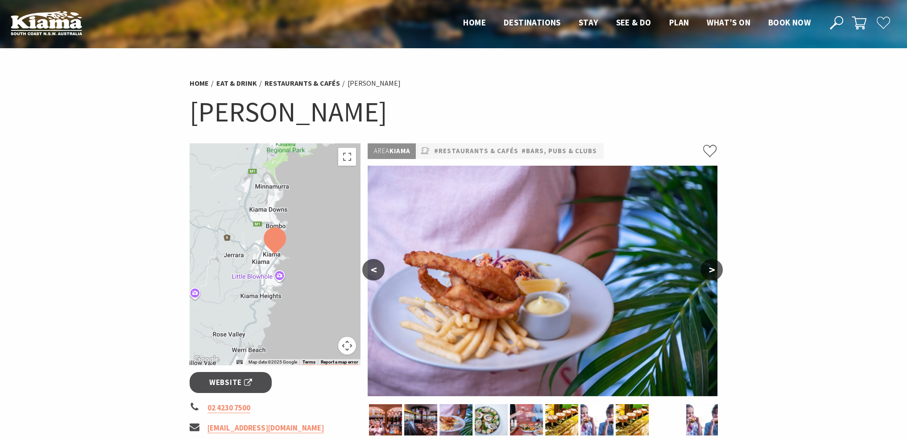
click at [714, 274] on button ">" at bounding box center [712, 269] width 22 height 21
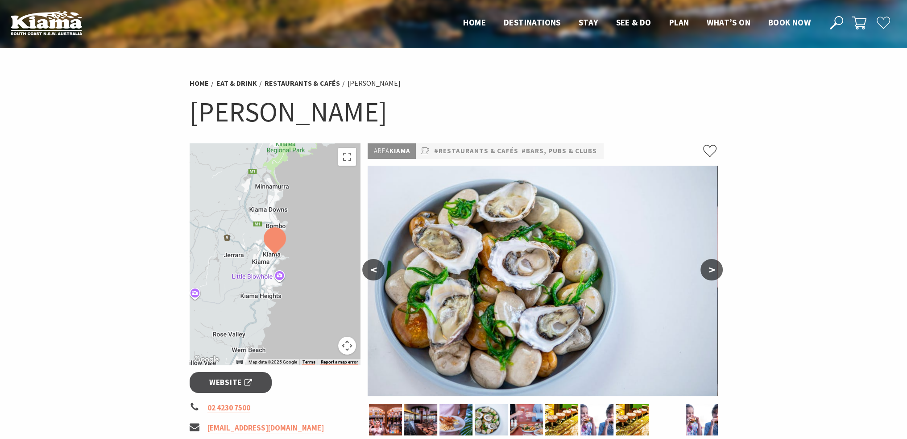
click at [714, 274] on button ">" at bounding box center [712, 269] width 22 height 21
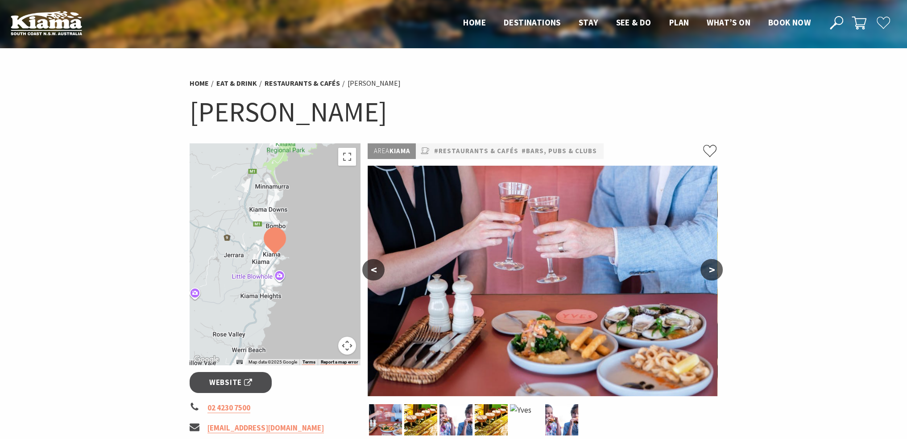
click at [714, 274] on button ">" at bounding box center [712, 269] width 22 height 21
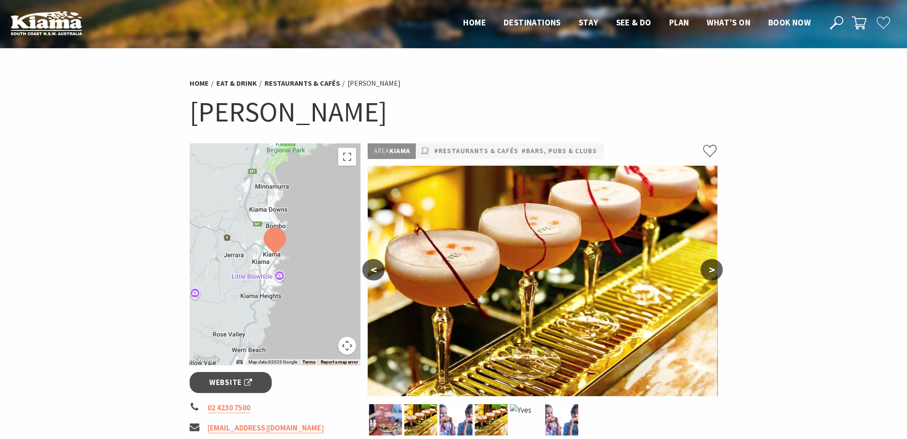
click at [714, 274] on button ">" at bounding box center [712, 269] width 22 height 21
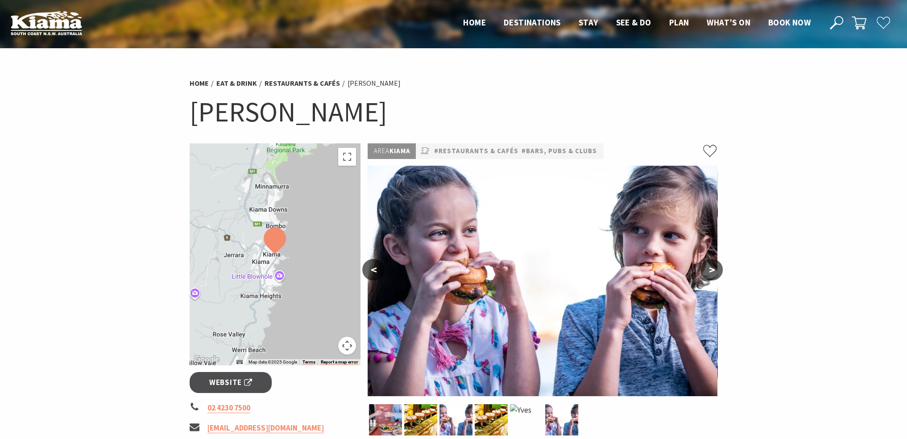
click at [714, 274] on button ">" at bounding box center [712, 269] width 22 height 21
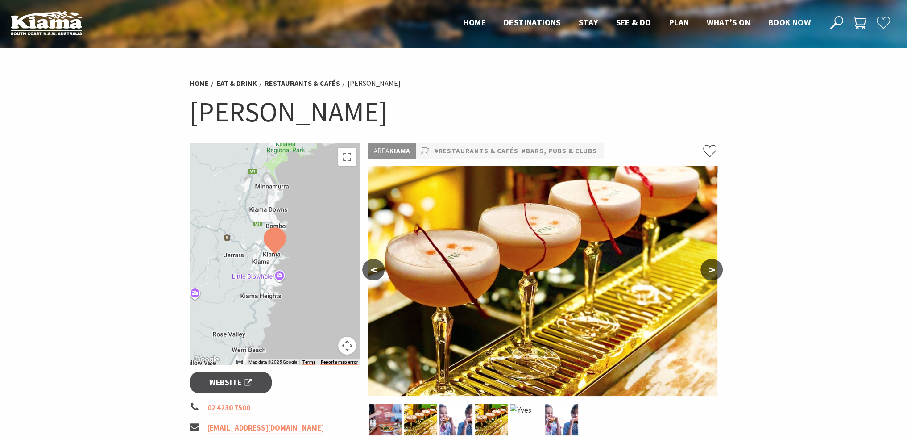
click at [714, 274] on button ">" at bounding box center [712, 269] width 22 height 21
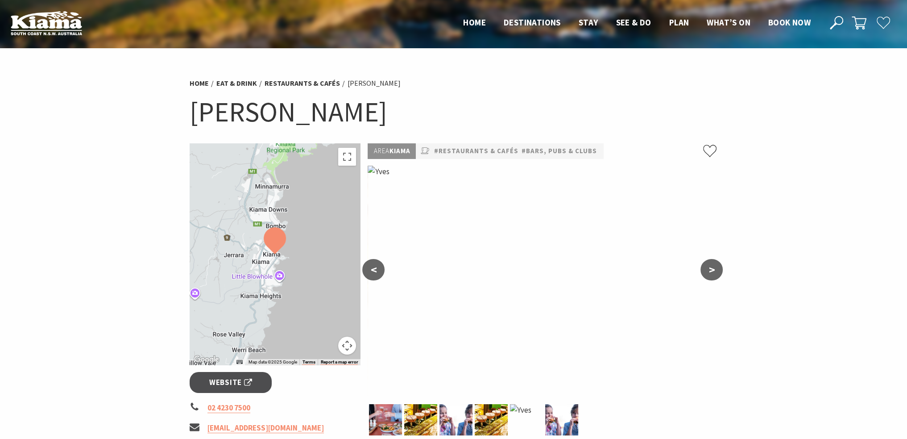
click at [714, 274] on button ">" at bounding box center [712, 269] width 22 height 21
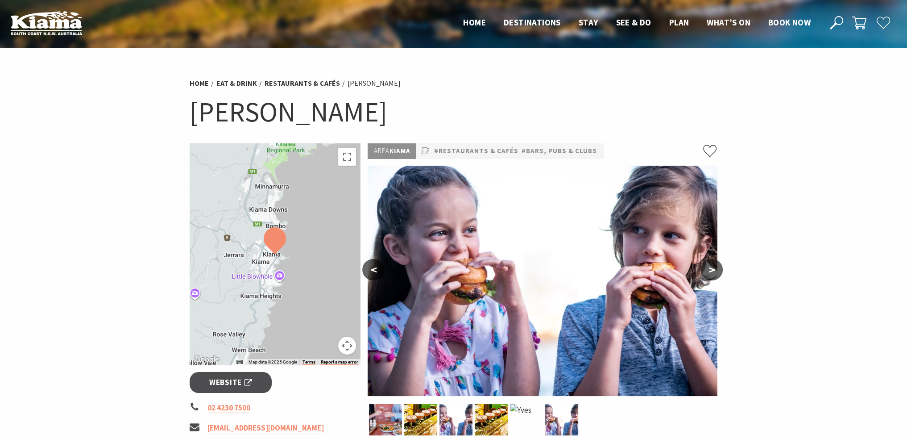
click at [714, 274] on button ">" at bounding box center [712, 269] width 22 height 21
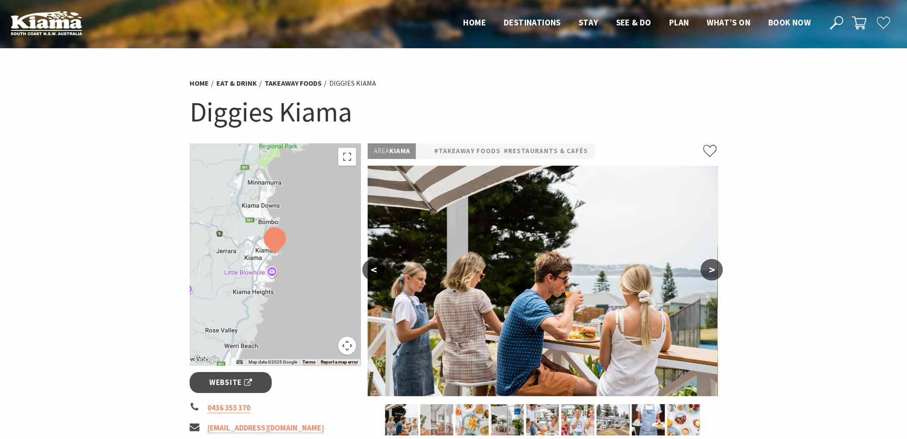
scroll to position [45, 0]
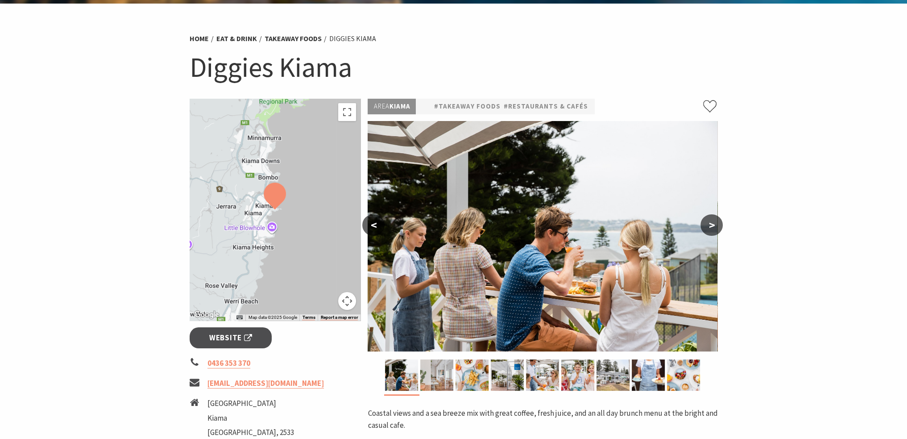
click at [712, 228] on button ">" at bounding box center [712, 224] width 22 height 21
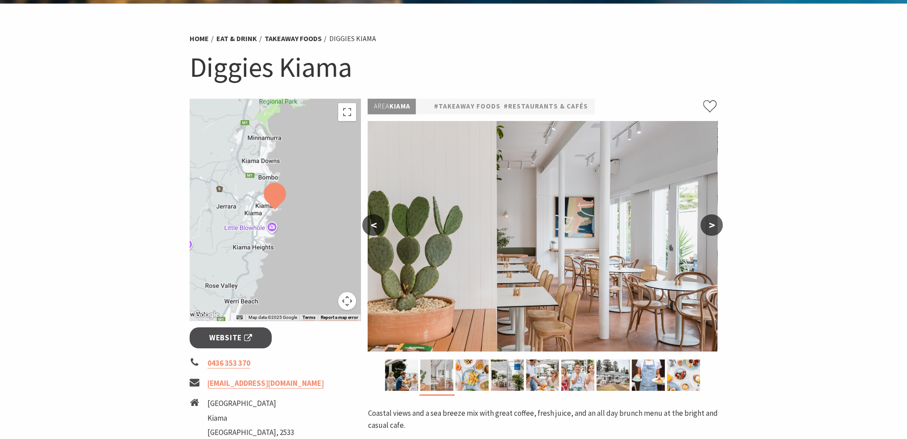
click at [712, 228] on button ">" at bounding box center [712, 224] width 22 height 21
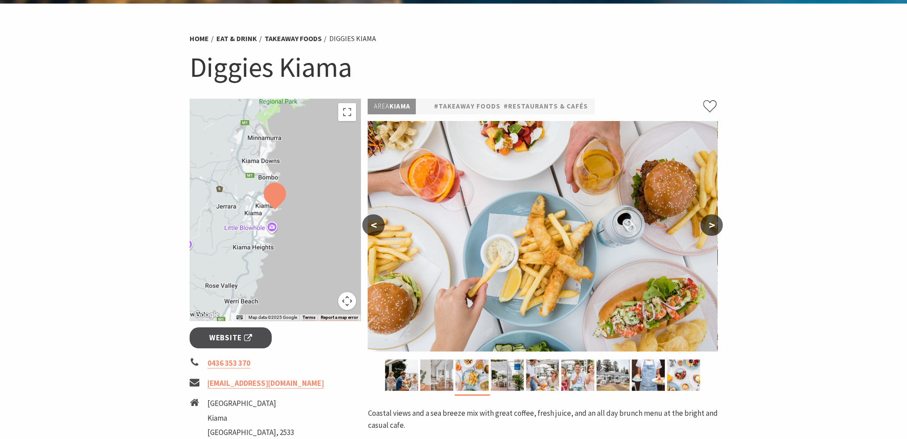
click at [712, 228] on button ">" at bounding box center [712, 224] width 22 height 21
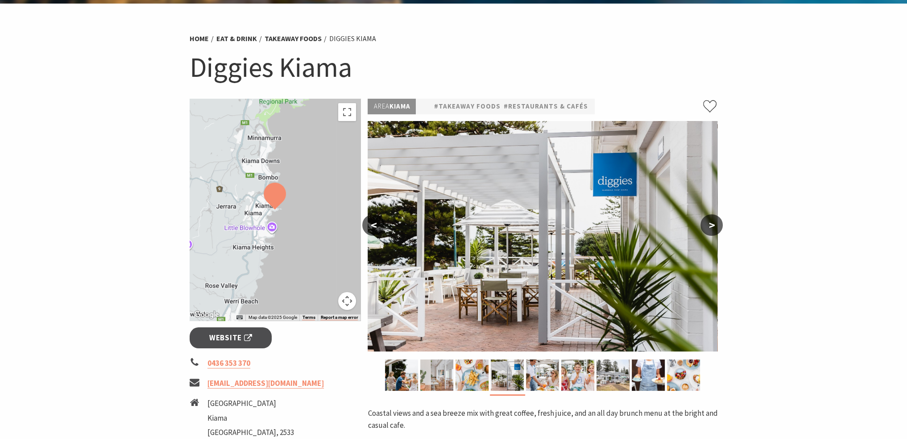
click at [712, 228] on button ">" at bounding box center [712, 224] width 22 height 21
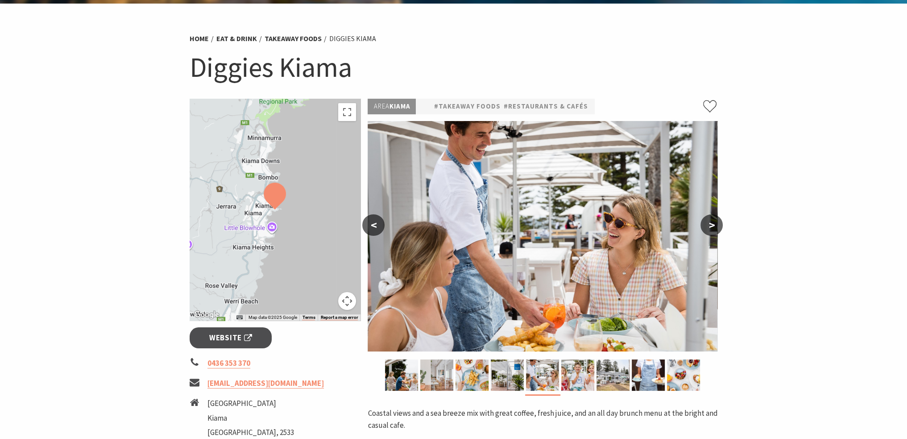
click at [712, 228] on button ">" at bounding box center [712, 224] width 22 height 21
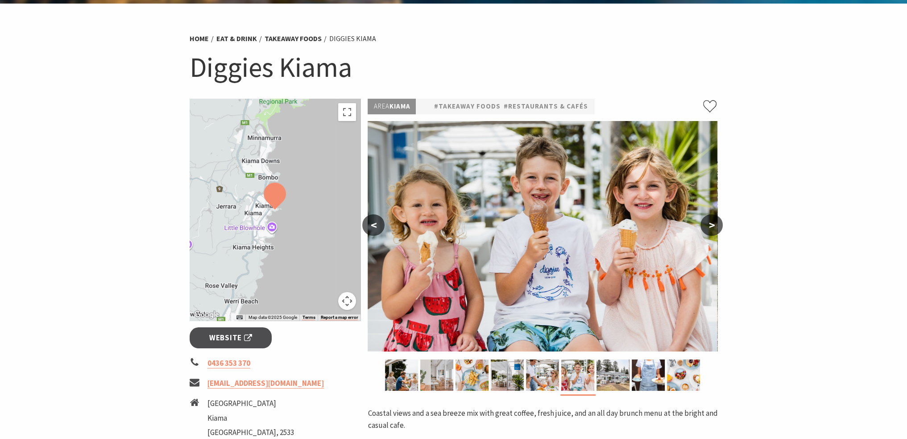
click at [712, 228] on button ">" at bounding box center [712, 224] width 22 height 21
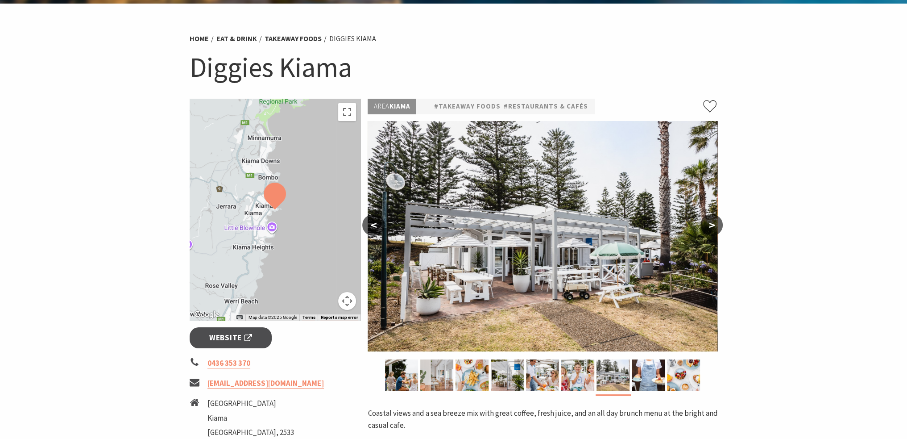
click at [712, 228] on button ">" at bounding box center [712, 224] width 22 height 21
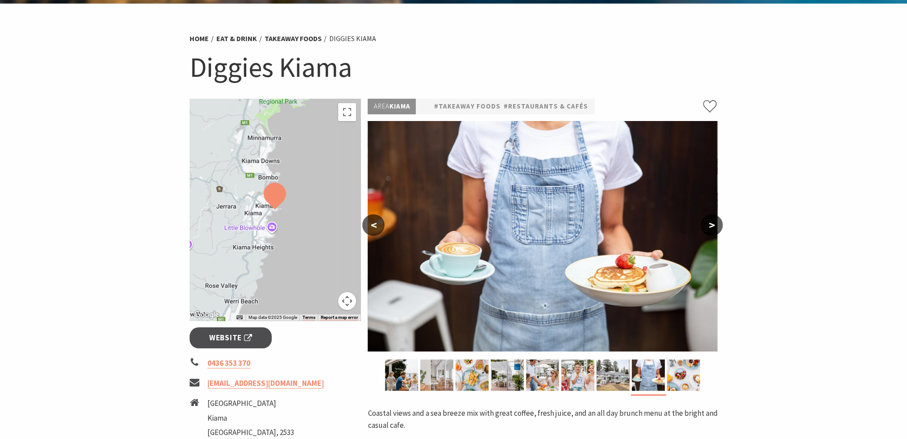
click at [712, 228] on button ">" at bounding box center [712, 224] width 22 height 21
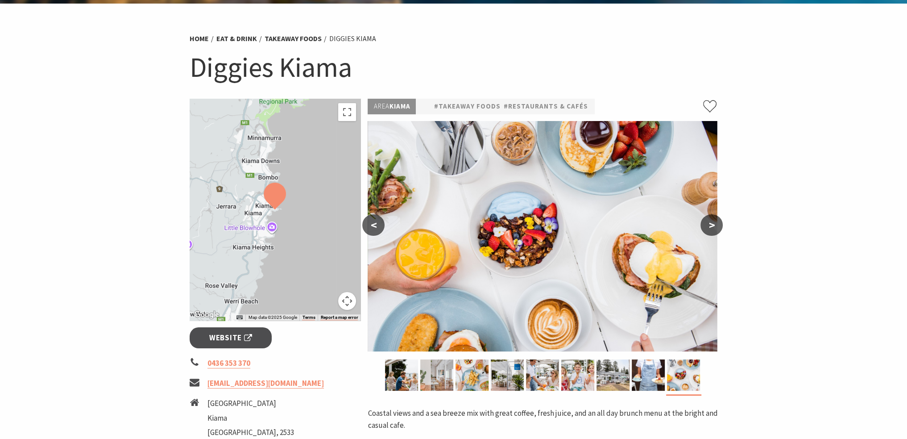
click at [712, 228] on button ">" at bounding box center [712, 224] width 22 height 21
click at [712, 226] on button ">" at bounding box center [712, 224] width 22 height 21
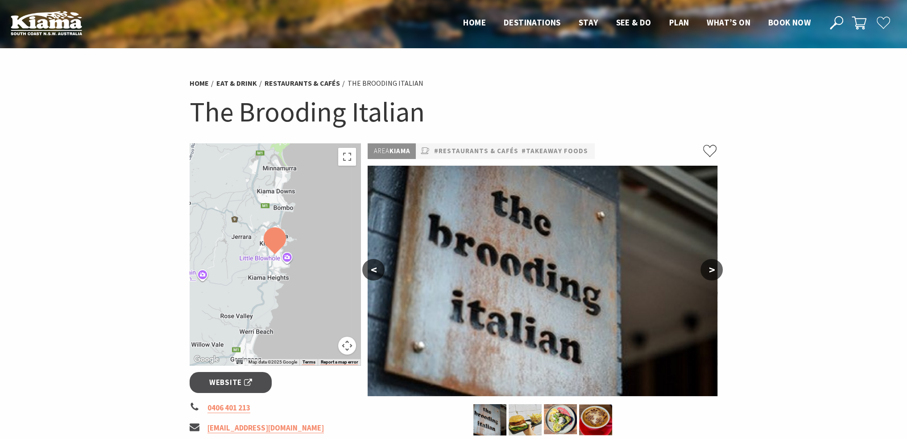
click at [714, 266] on button ">" at bounding box center [712, 269] width 22 height 21
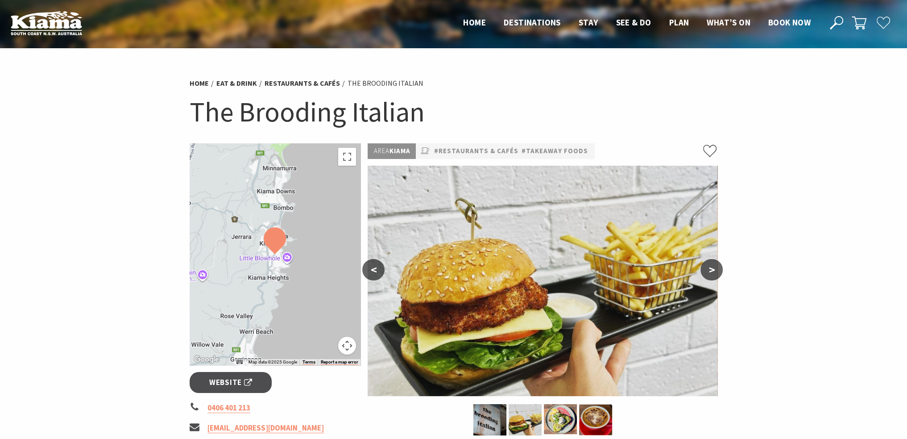
click at [714, 266] on button ">" at bounding box center [712, 269] width 22 height 21
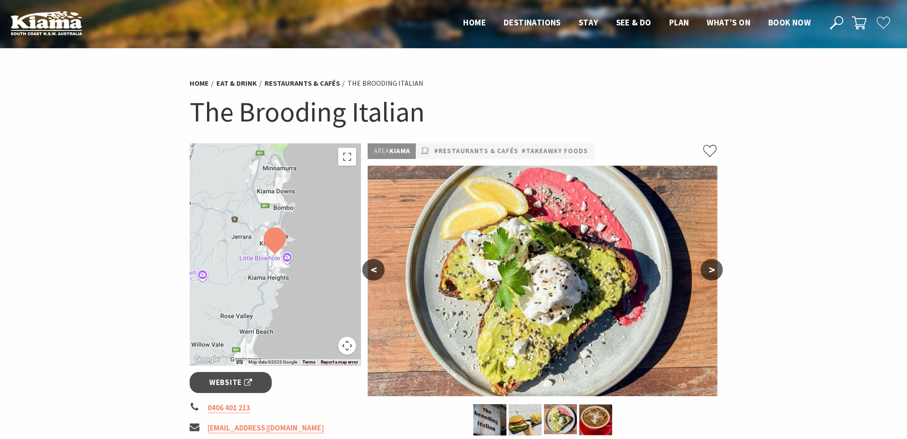
click at [714, 266] on button ">" at bounding box center [712, 269] width 22 height 21
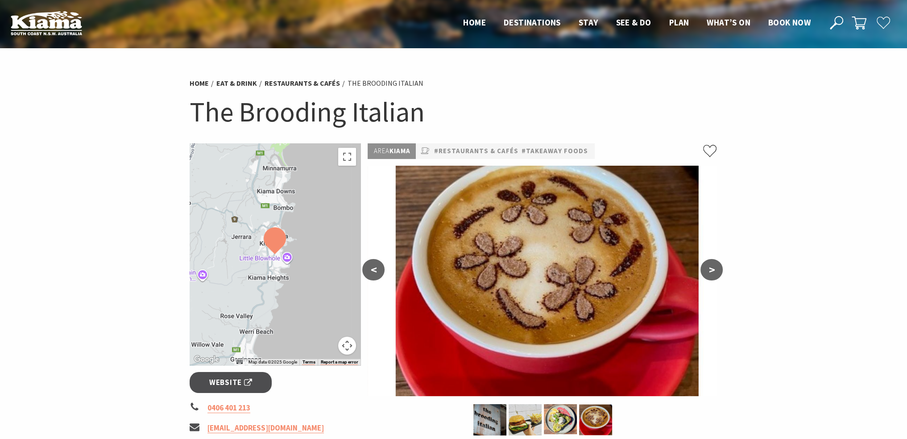
click at [714, 266] on button ">" at bounding box center [712, 269] width 22 height 21
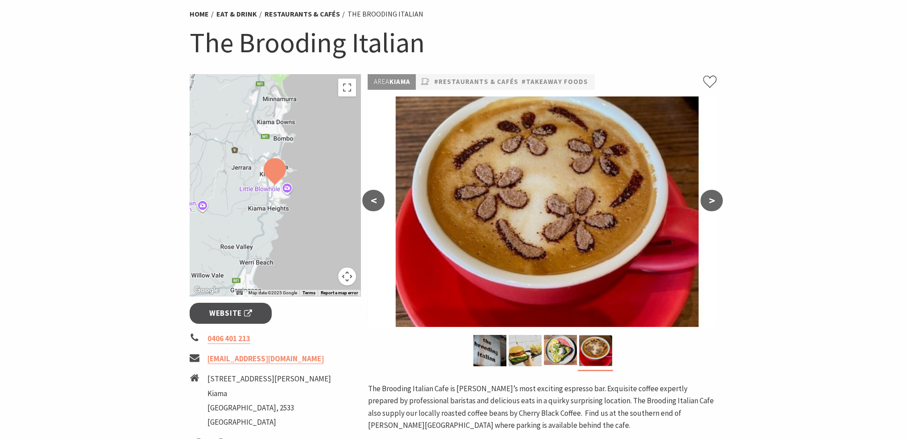
scroll to position [89, 0]
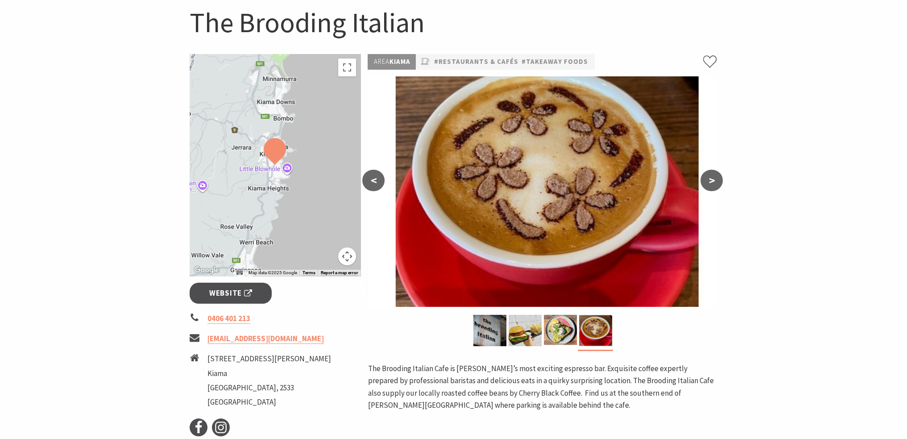
click at [713, 183] on button ">" at bounding box center [712, 180] width 22 height 21
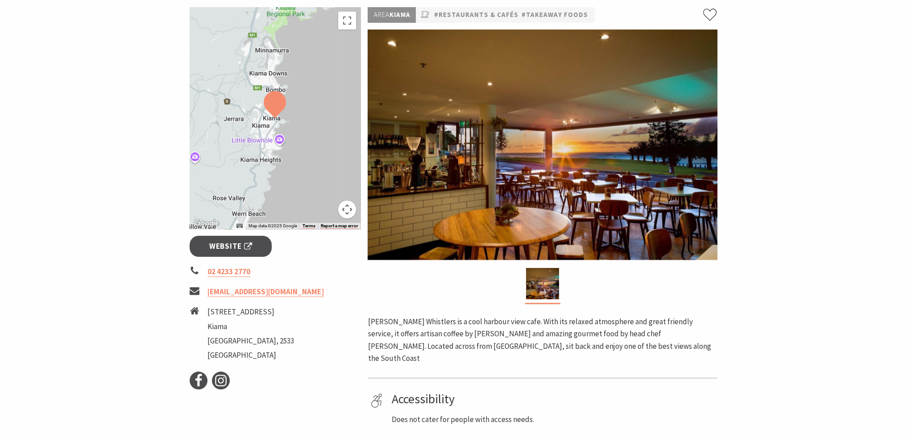
scroll to position [89, 0]
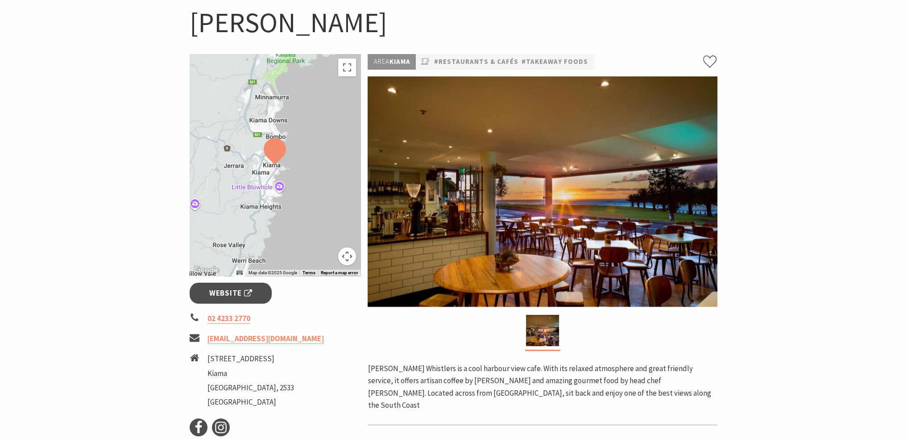
click at [518, 171] on img at bounding box center [543, 191] width 350 height 230
click at [524, 237] on img at bounding box center [543, 191] width 350 height 230
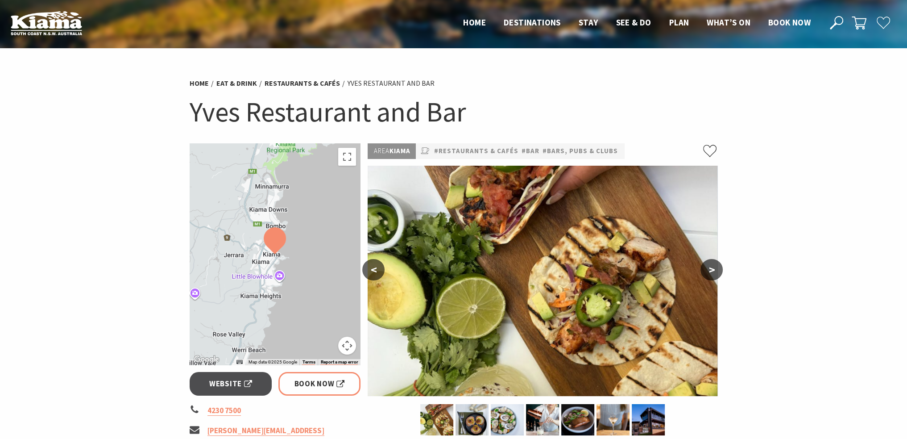
click at [711, 270] on button ">" at bounding box center [712, 269] width 22 height 21
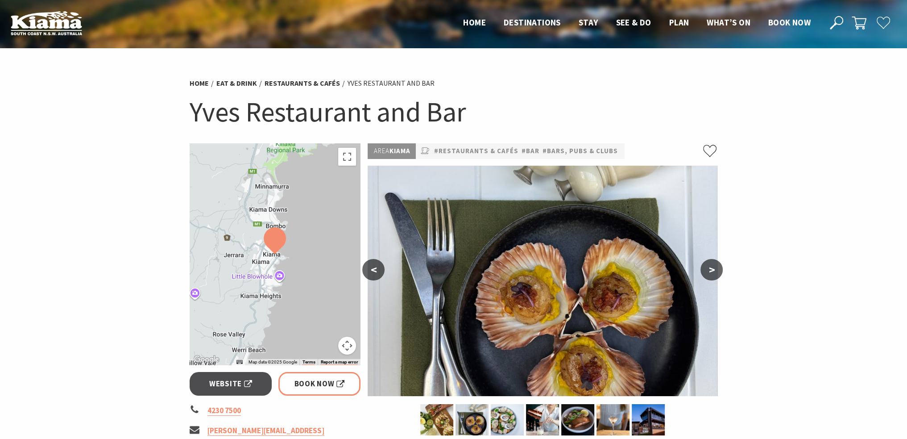
click at [711, 270] on button ">" at bounding box center [712, 269] width 22 height 21
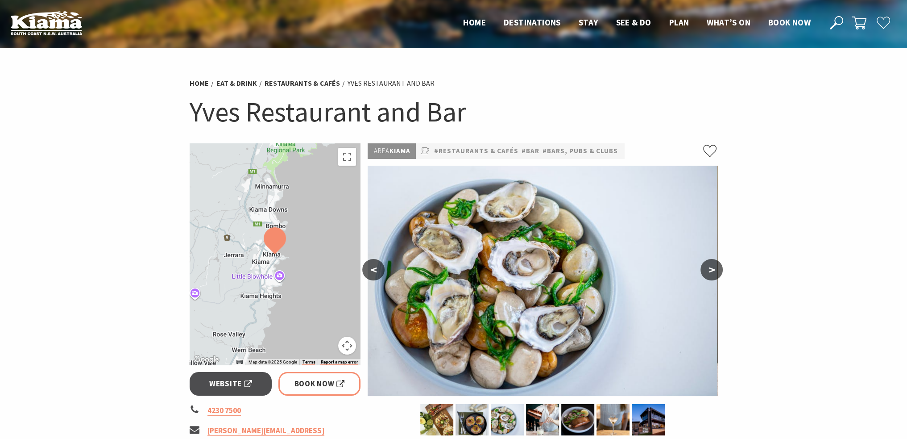
click at [711, 270] on button ">" at bounding box center [712, 269] width 22 height 21
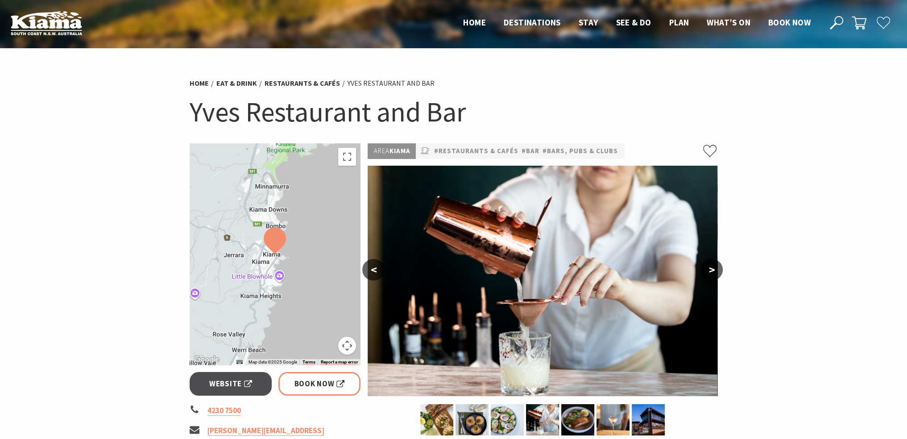
click at [711, 270] on button ">" at bounding box center [712, 269] width 22 height 21
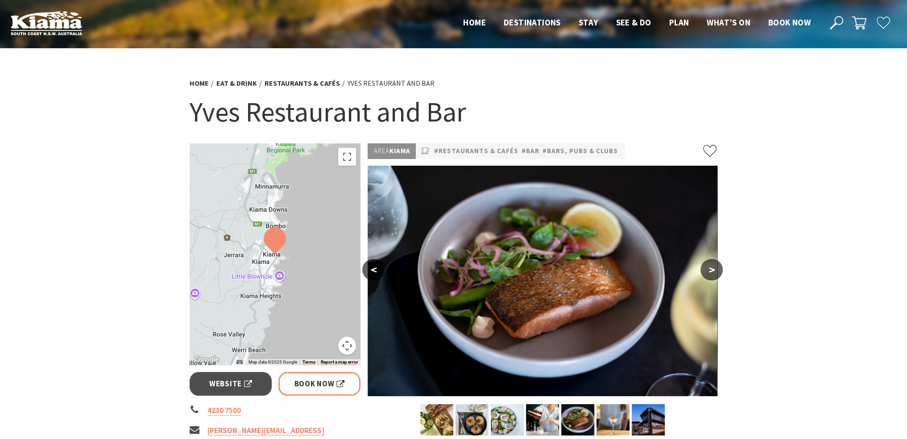
click at [711, 270] on button ">" at bounding box center [712, 269] width 22 height 21
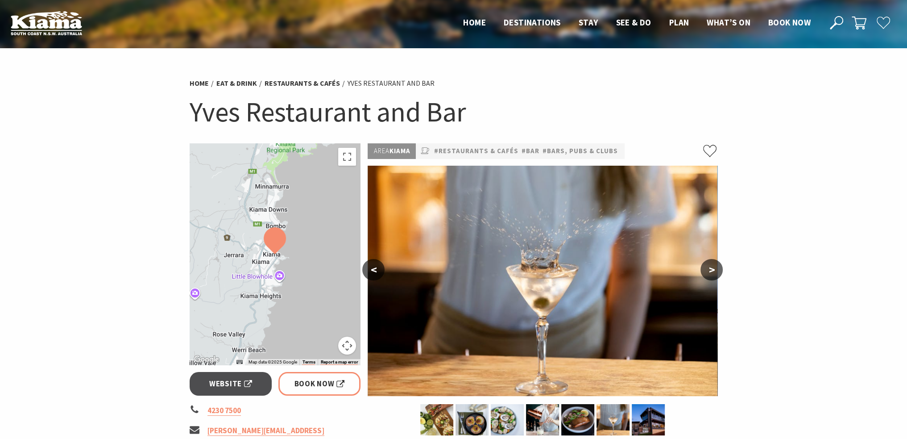
click at [711, 270] on button ">" at bounding box center [712, 269] width 22 height 21
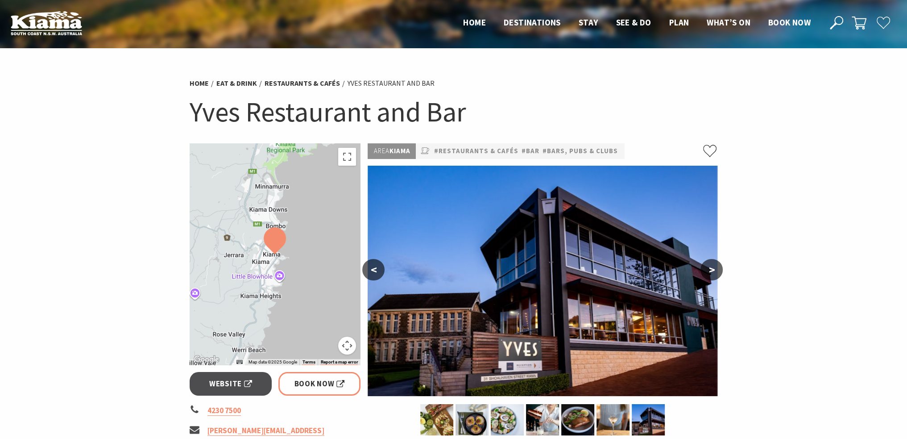
click at [711, 270] on button ">" at bounding box center [712, 269] width 22 height 21
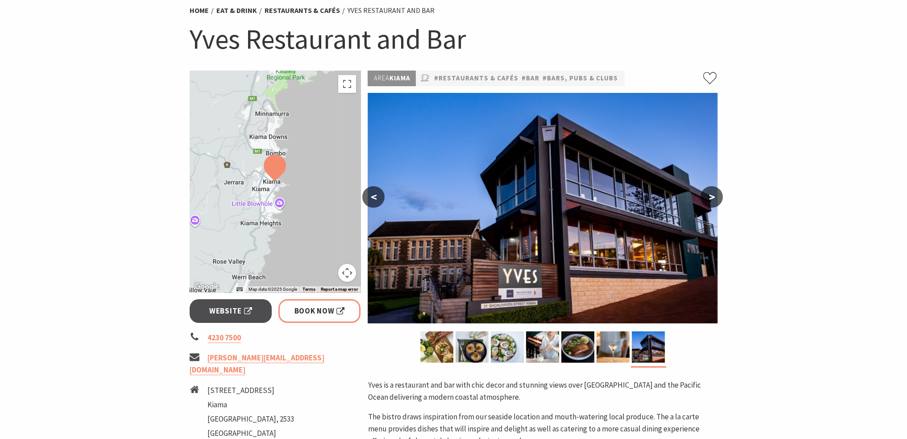
scroll to position [45, 0]
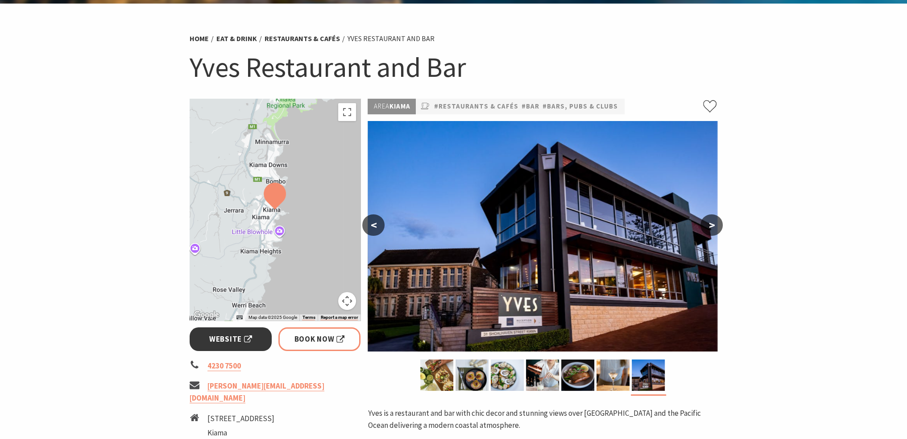
click at [233, 342] on span "Website" at bounding box center [230, 339] width 43 height 12
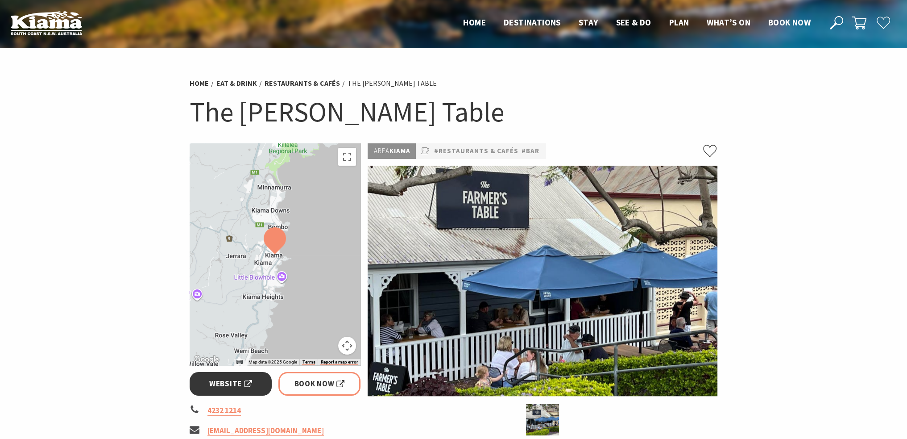
click at [225, 383] on span "Website" at bounding box center [230, 384] width 43 height 12
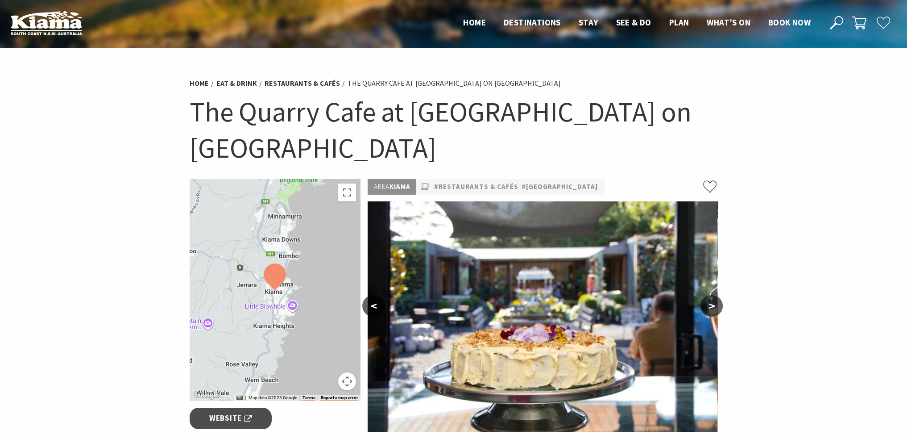
click at [714, 304] on button ">" at bounding box center [712, 305] width 22 height 21
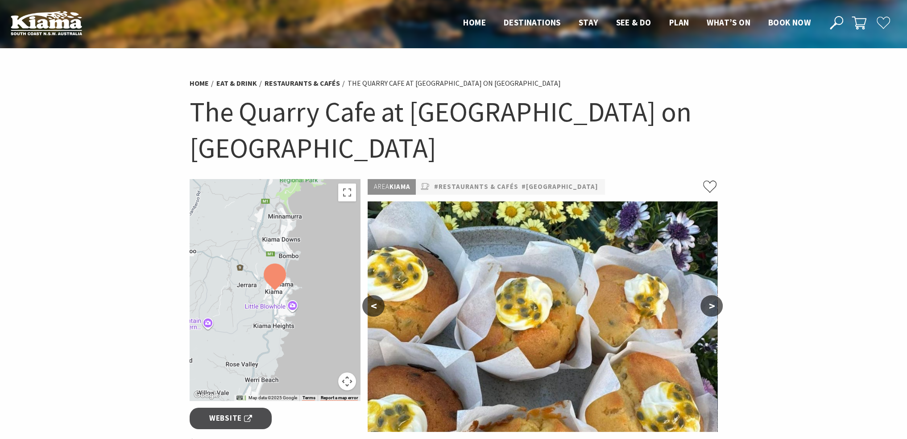
click at [714, 304] on button ">" at bounding box center [712, 305] width 22 height 21
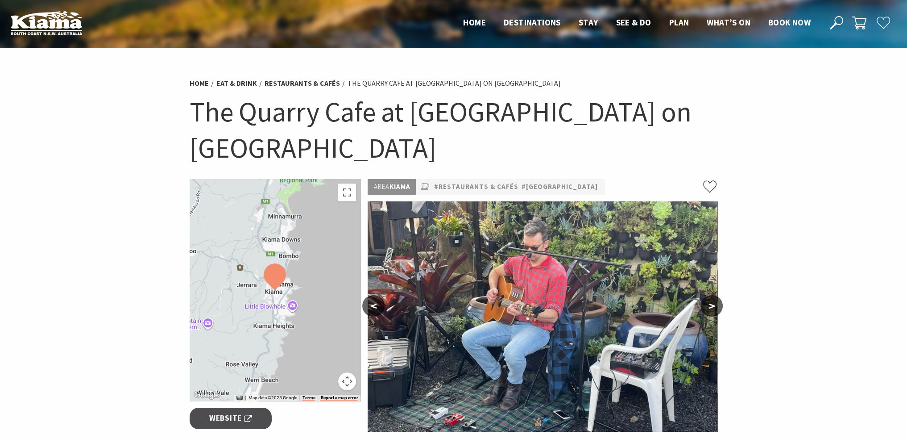
click at [714, 304] on button ">" at bounding box center [712, 305] width 22 height 21
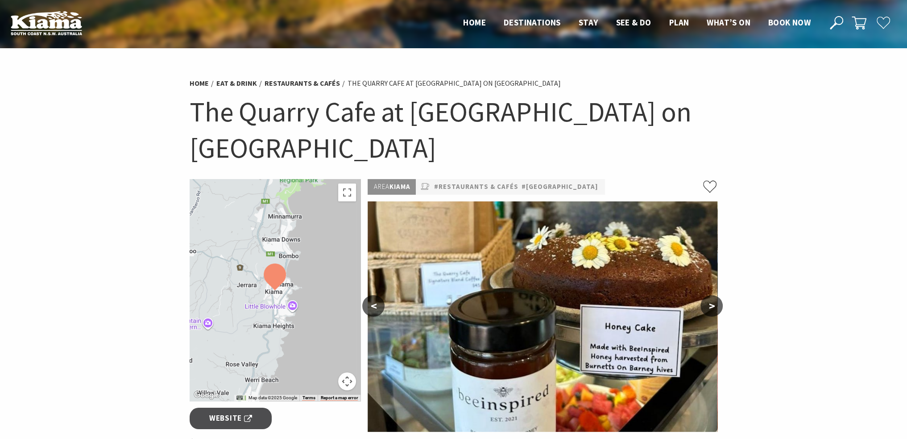
click at [714, 304] on button ">" at bounding box center [712, 305] width 22 height 21
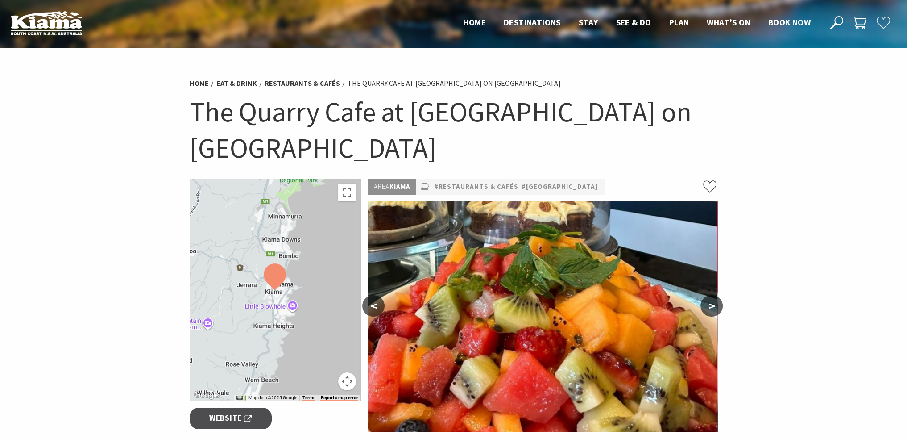
click at [714, 304] on button ">" at bounding box center [712, 305] width 22 height 21
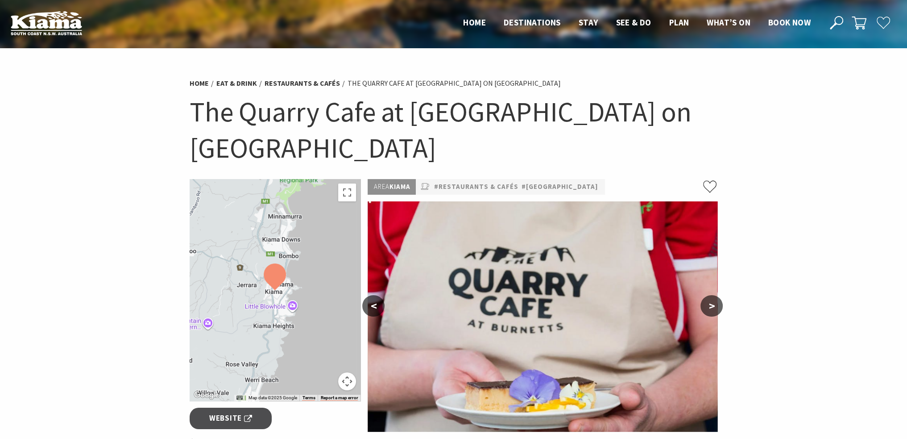
click at [714, 304] on button ">" at bounding box center [712, 305] width 22 height 21
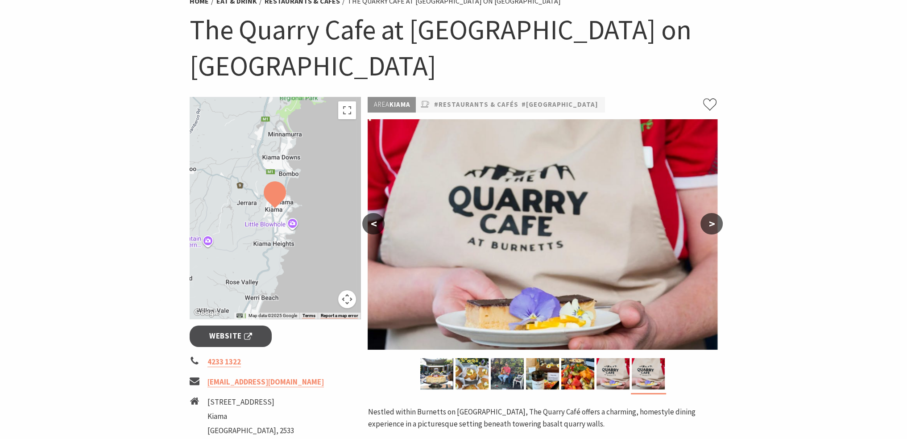
scroll to position [134, 0]
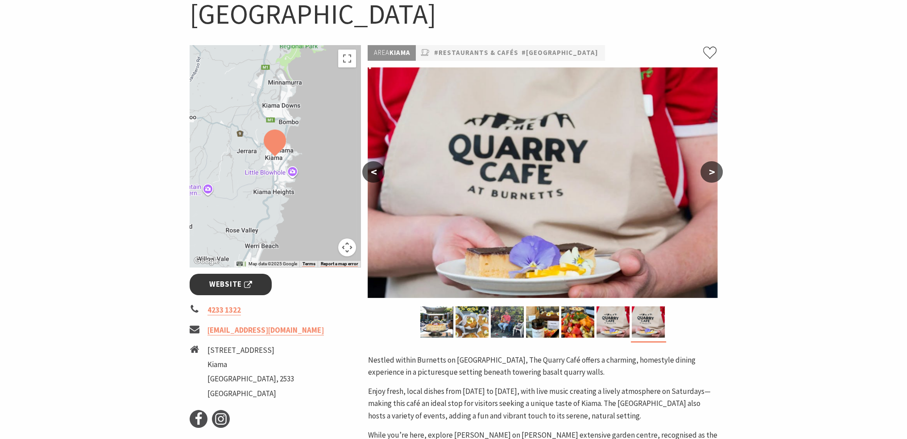
click at [245, 282] on span "Website" at bounding box center [230, 284] width 43 height 12
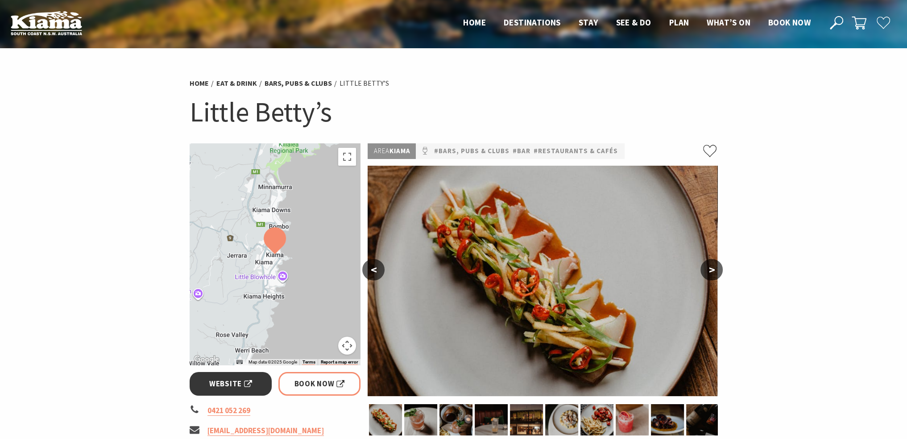
click at [224, 384] on span "Website" at bounding box center [230, 384] width 43 height 12
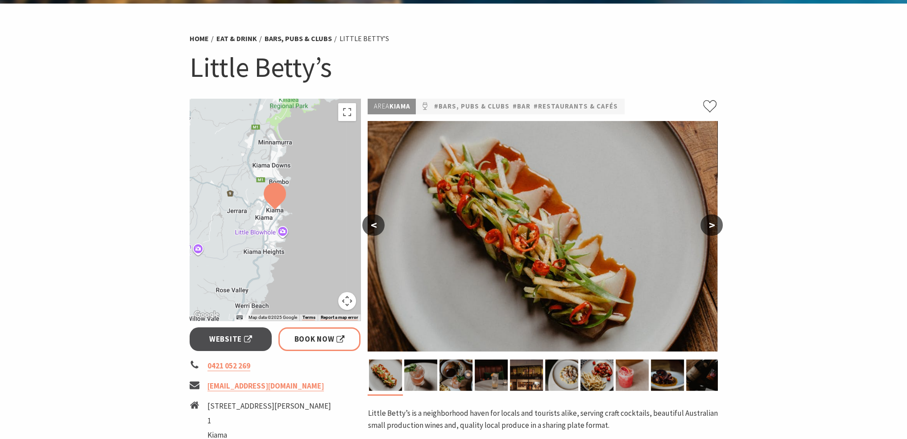
click at [711, 221] on button ">" at bounding box center [712, 224] width 22 height 21
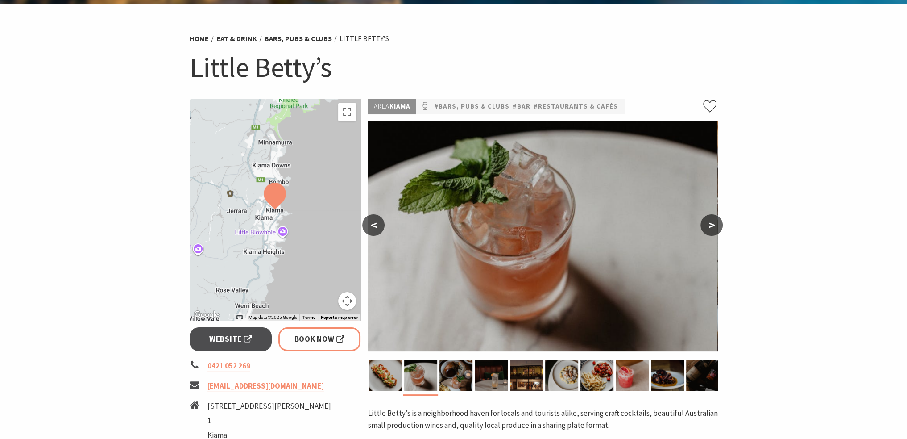
click at [711, 221] on button ">" at bounding box center [712, 224] width 22 height 21
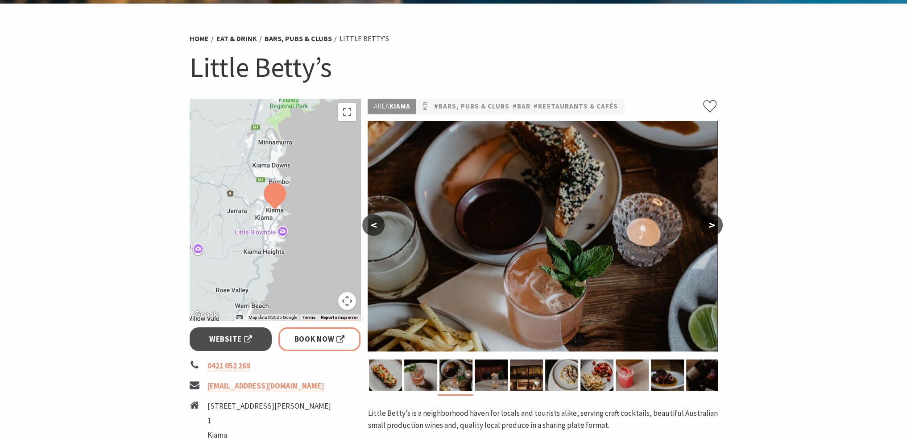
click at [711, 221] on button ">" at bounding box center [712, 224] width 22 height 21
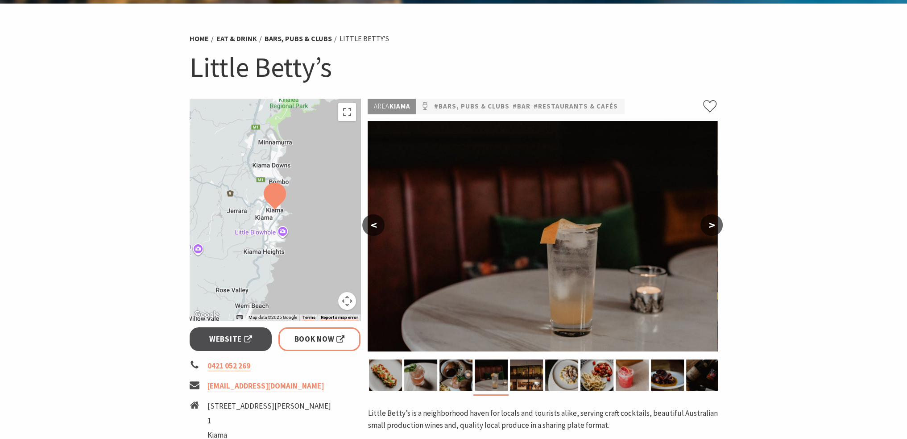
click at [711, 221] on button ">" at bounding box center [712, 224] width 22 height 21
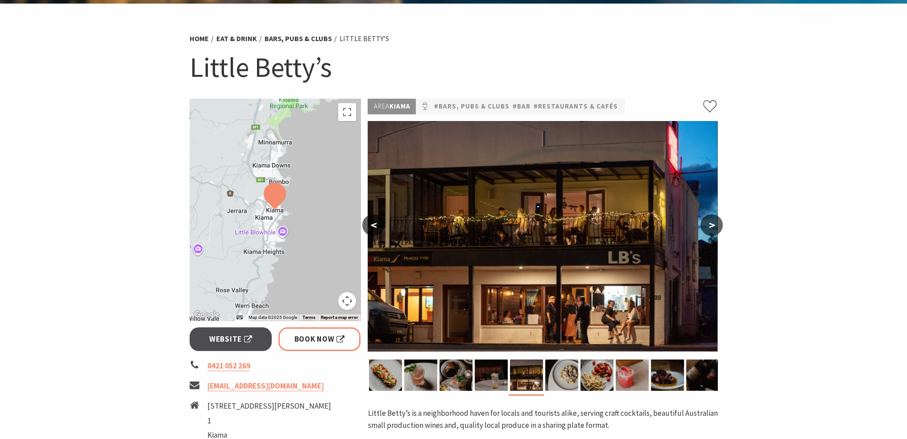
click at [711, 221] on button ">" at bounding box center [712, 224] width 22 height 21
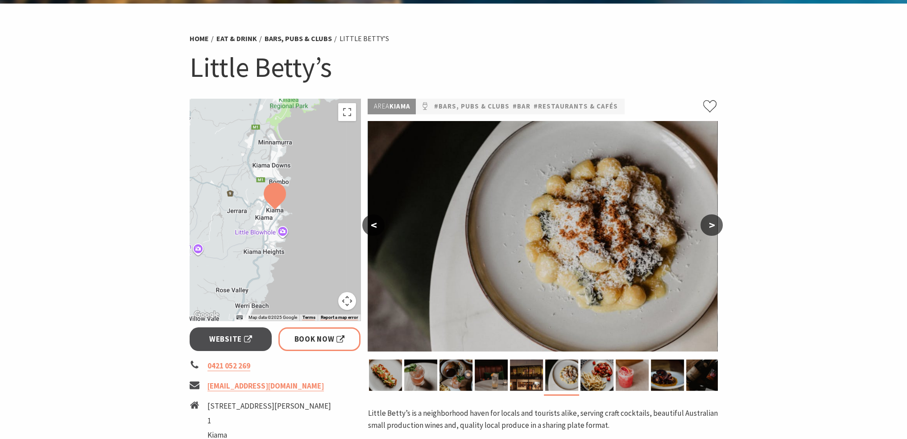
click at [711, 221] on button ">" at bounding box center [712, 224] width 22 height 21
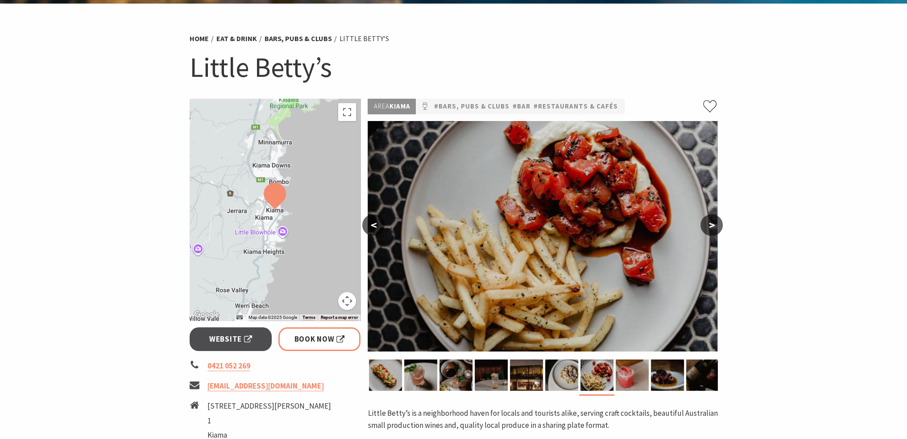
click at [711, 221] on button ">" at bounding box center [712, 224] width 22 height 21
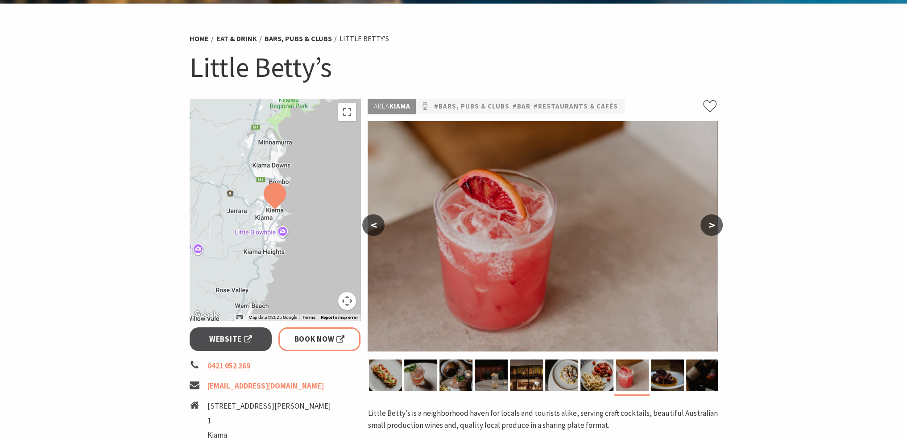
click at [711, 221] on button ">" at bounding box center [712, 224] width 22 height 21
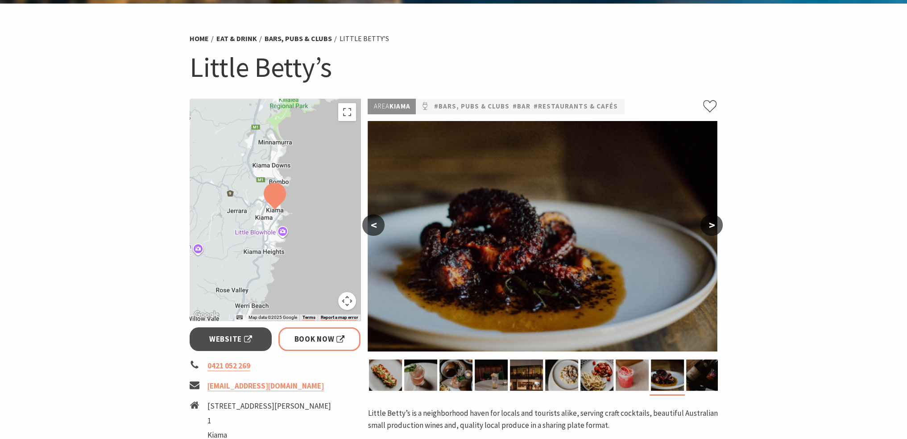
click at [711, 221] on button ">" at bounding box center [712, 224] width 22 height 21
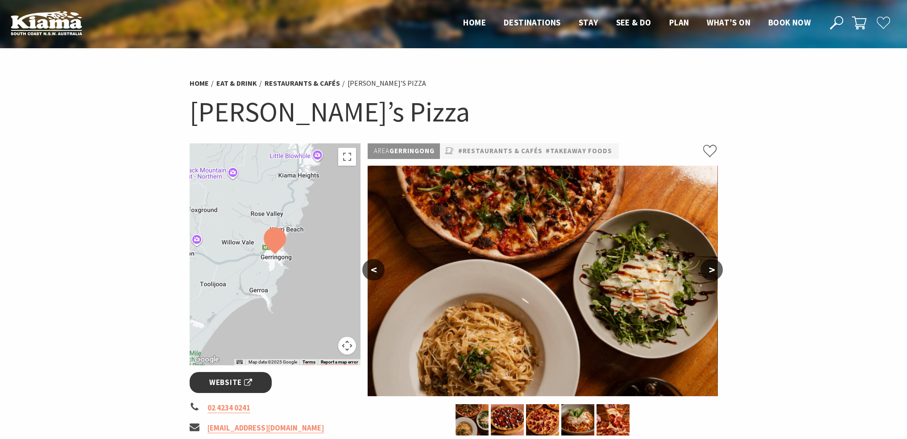
click at [229, 382] on span "Website" at bounding box center [230, 382] width 43 height 12
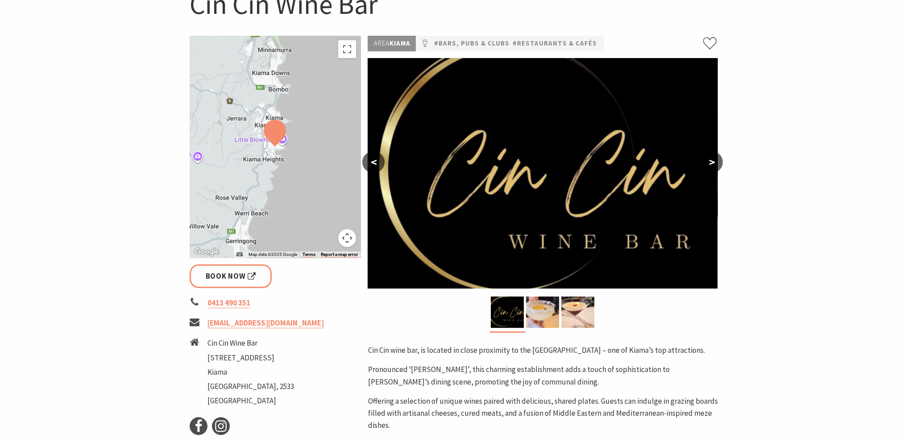
scroll to position [134, 0]
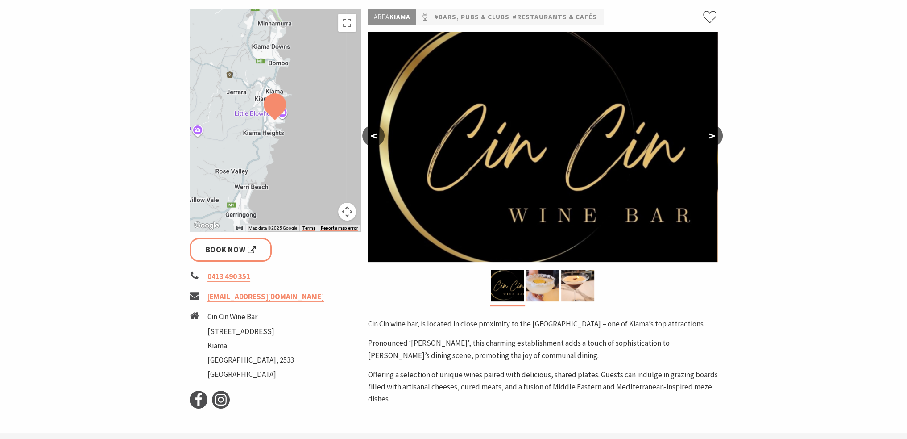
click at [709, 137] on button ">" at bounding box center [712, 135] width 22 height 21
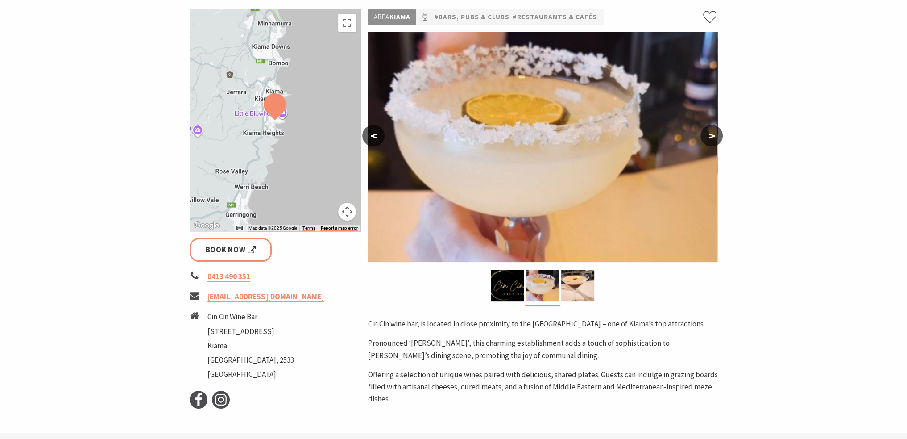
click at [709, 137] on button ">" at bounding box center [712, 135] width 22 height 21
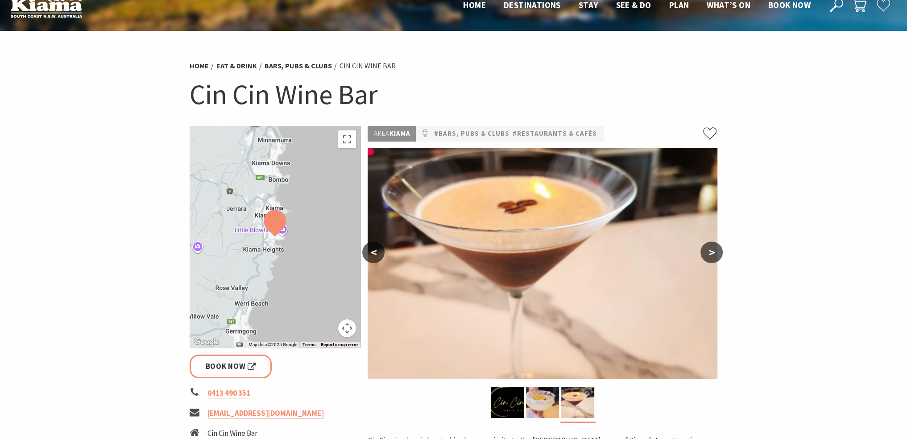
scroll to position [0, 0]
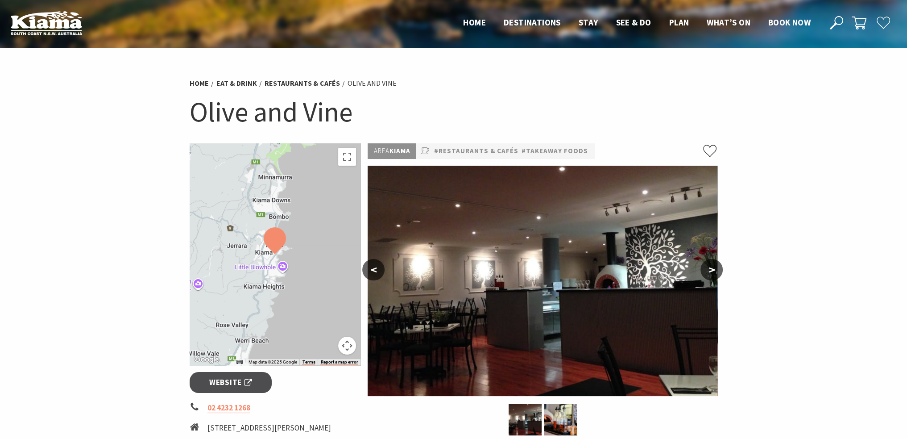
click at [720, 270] on button ">" at bounding box center [712, 269] width 22 height 21
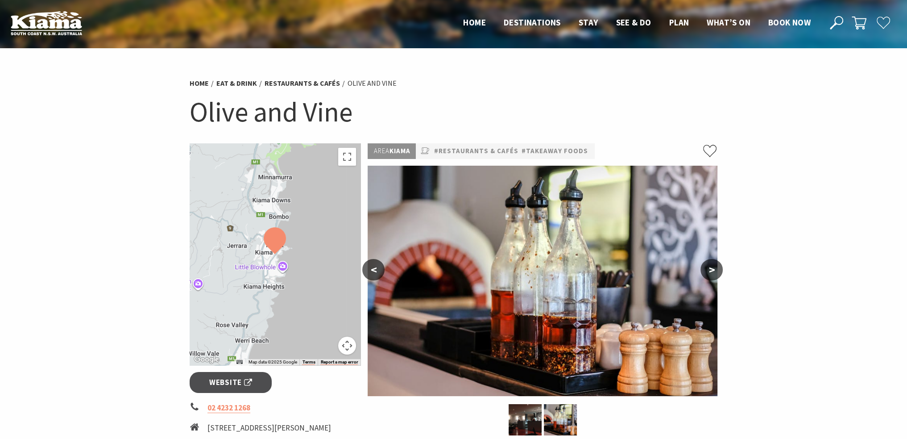
click at [720, 270] on button ">" at bounding box center [712, 269] width 22 height 21
click at [718, 269] on button ">" at bounding box center [712, 269] width 22 height 21
click at [709, 268] on button ">" at bounding box center [712, 269] width 22 height 21
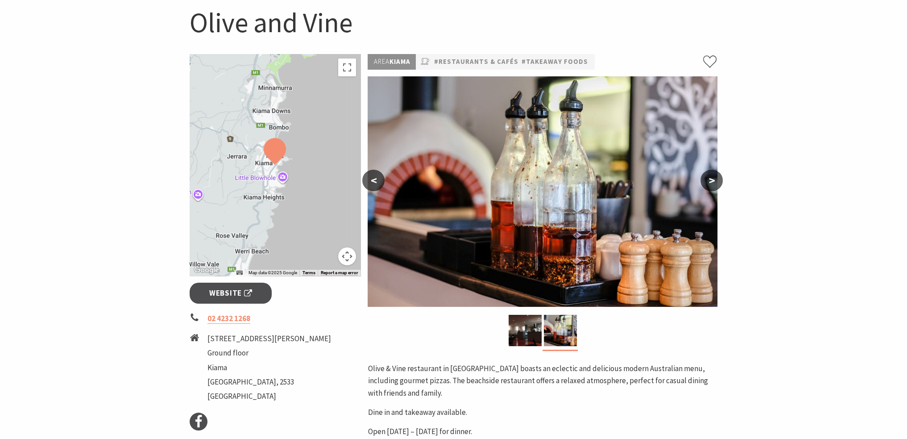
scroll to position [223, 0]
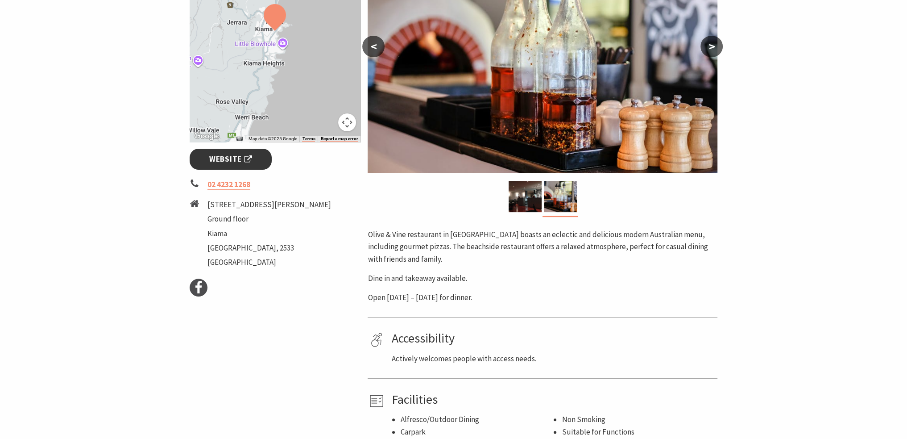
click at [239, 151] on link "Website" at bounding box center [231, 159] width 83 height 21
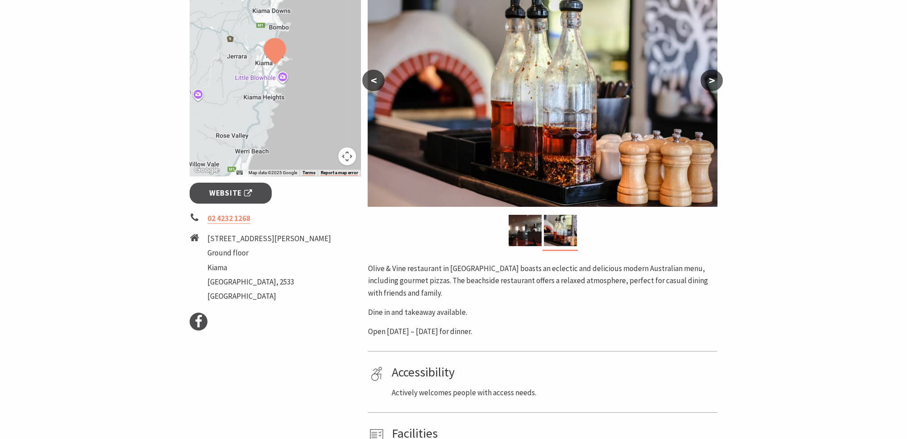
scroll to position [134, 0]
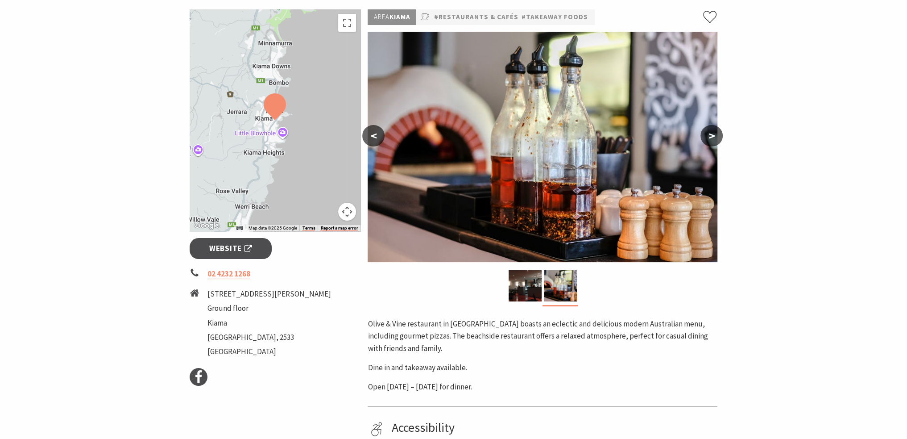
click at [717, 134] on button ">" at bounding box center [712, 135] width 22 height 21
click at [714, 134] on button ">" at bounding box center [712, 135] width 22 height 21
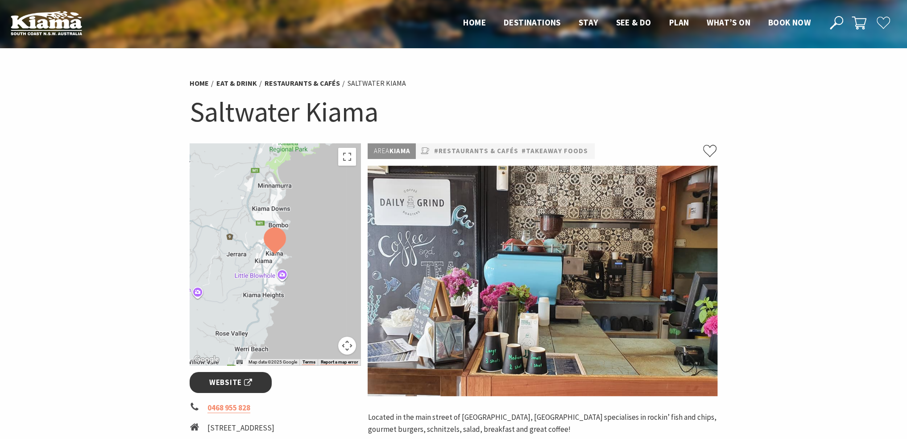
click at [220, 380] on span "Website" at bounding box center [230, 382] width 43 height 12
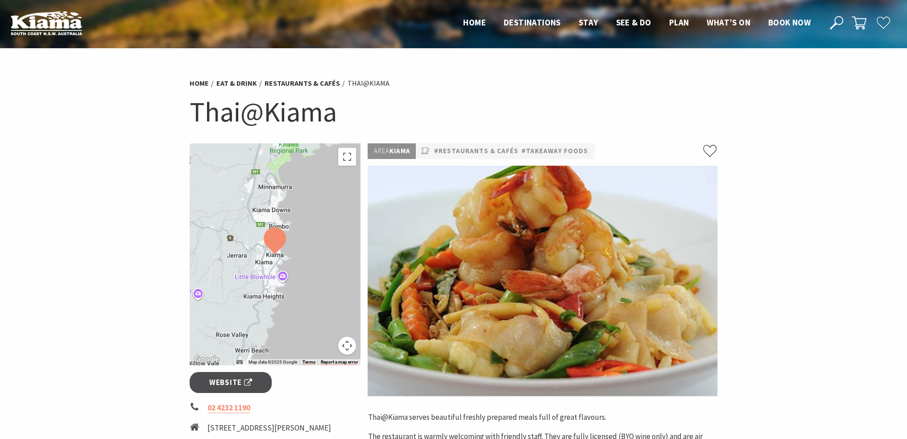
scroll to position [89, 0]
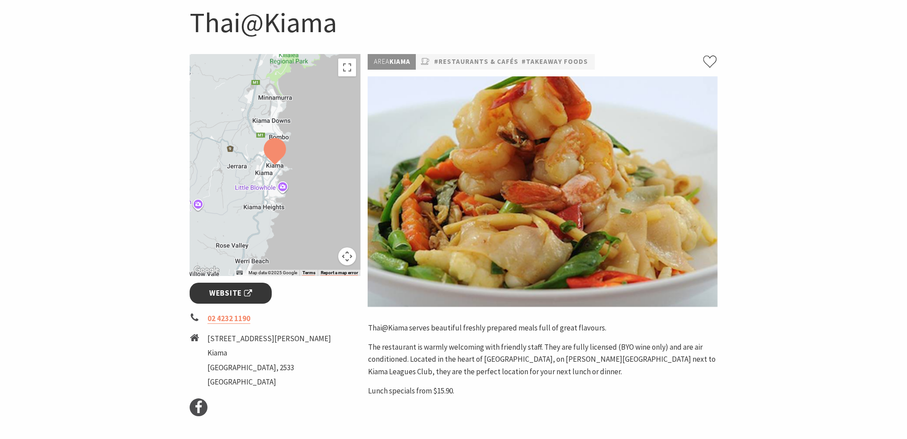
click at [237, 292] on span "Website" at bounding box center [230, 293] width 43 height 12
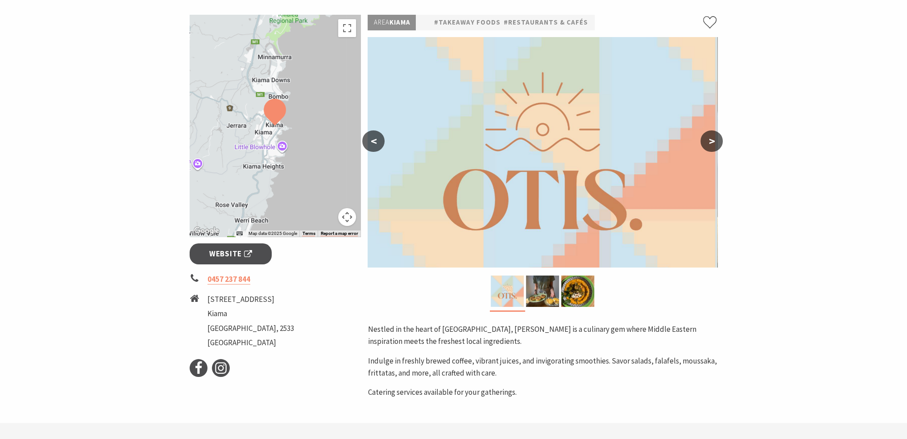
scroll to position [134, 0]
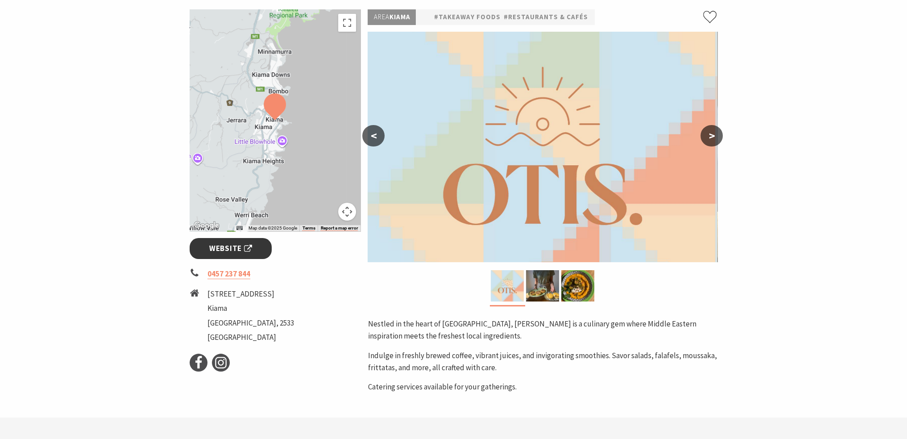
click at [223, 253] on span "Website" at bounding box center [230, 248] width 43 height 12
click at [542, 286] on img at bounding box center [542, 285] width 33 height 31
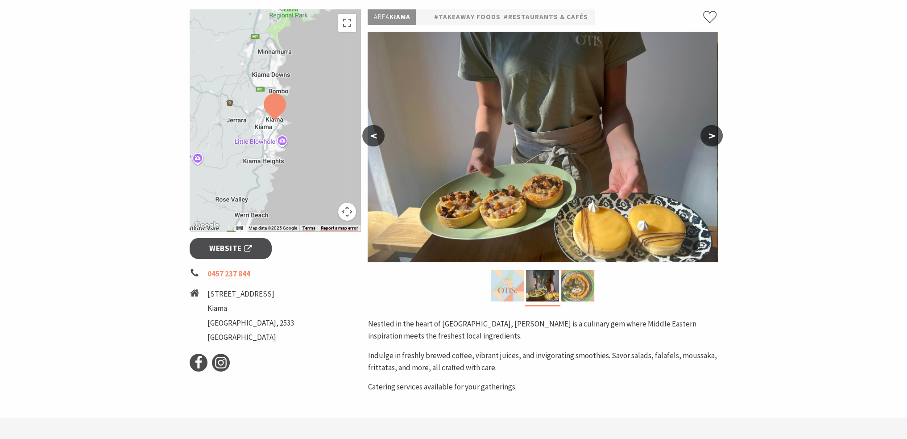
click at [572, 289] on img at bounding box center [577, 285] width 33 height 31
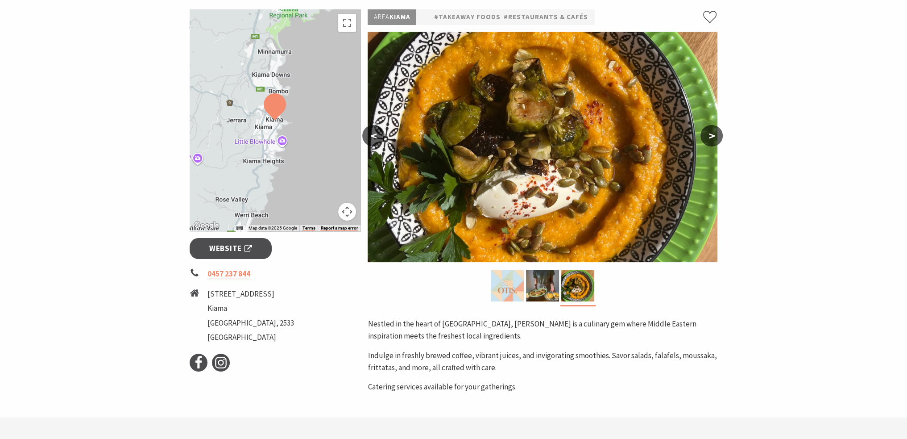
click at [270, 111] on img at bounding box center [275, 106] width 22 height 27
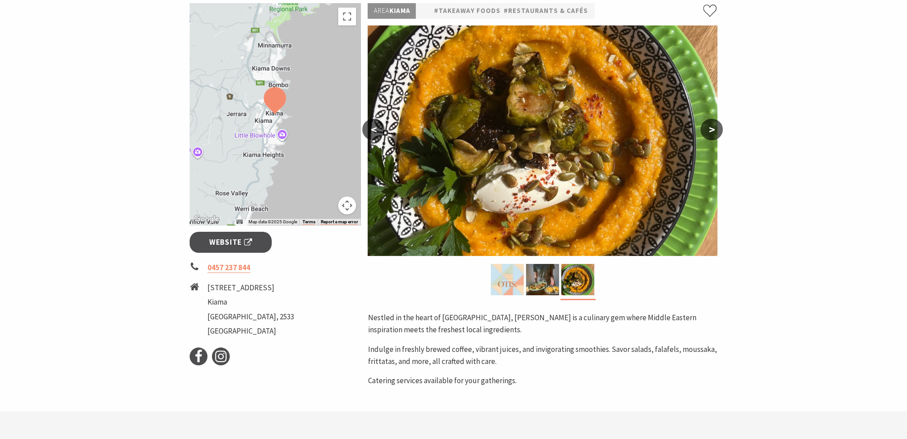
scroll to position [223, 0]
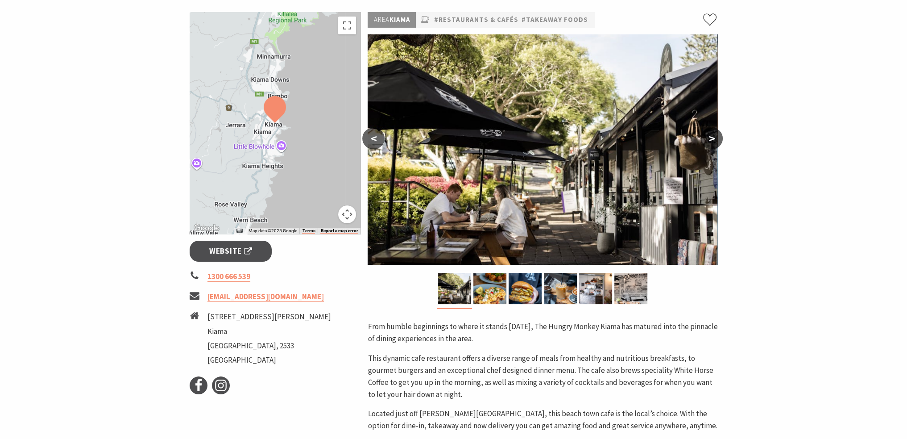
scroll to position [89, 0]
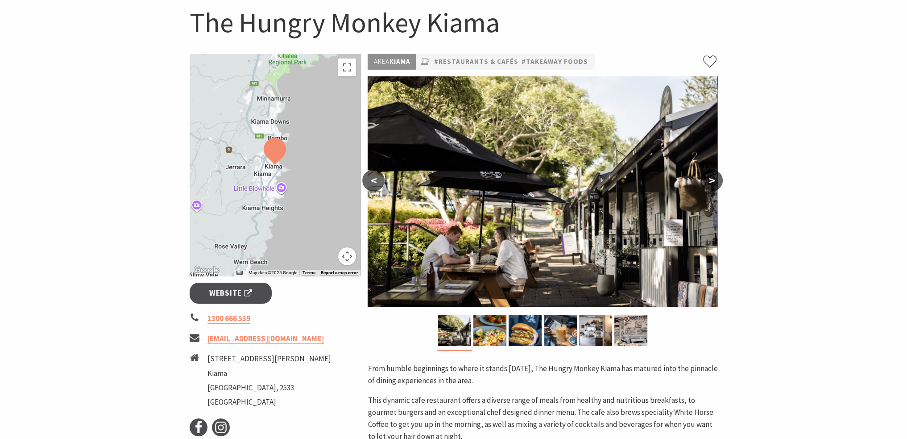
click at [716, 176] on button ">" at bounding box center [712, 180] width 22 height 21
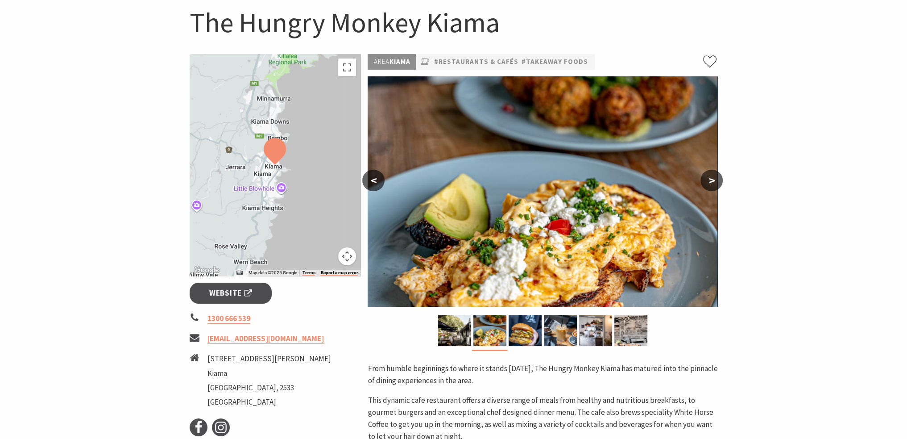
click at [716, 176] on button ">" at bounding box center [712, 180] width 22 height 21
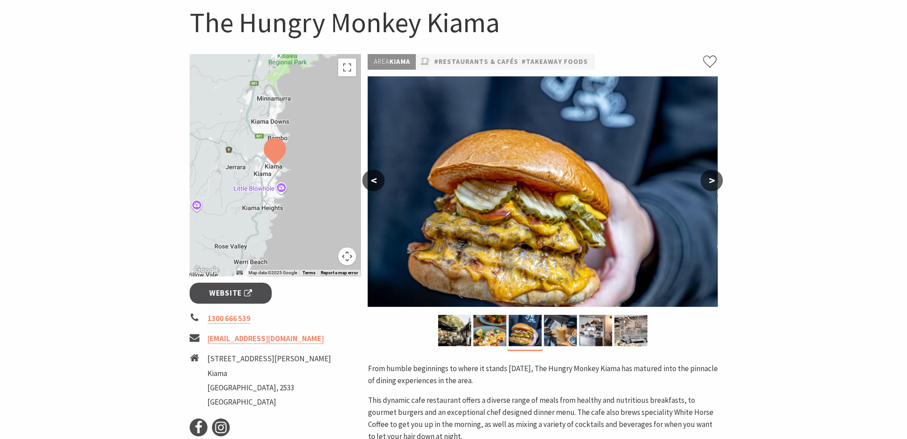
click at [716, 176] on button ">" at bounding box center [712, 180] width 22 height 21
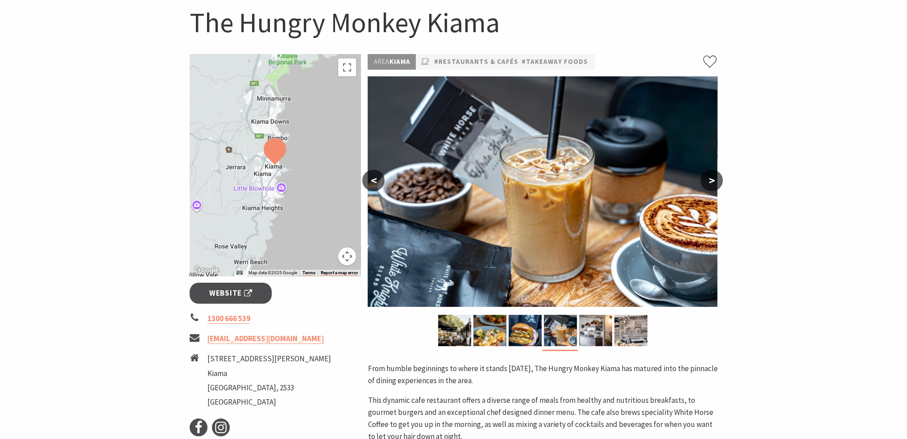
click at [716, 176] on button ">" at bounding box center [712, 180] width 22 height 21
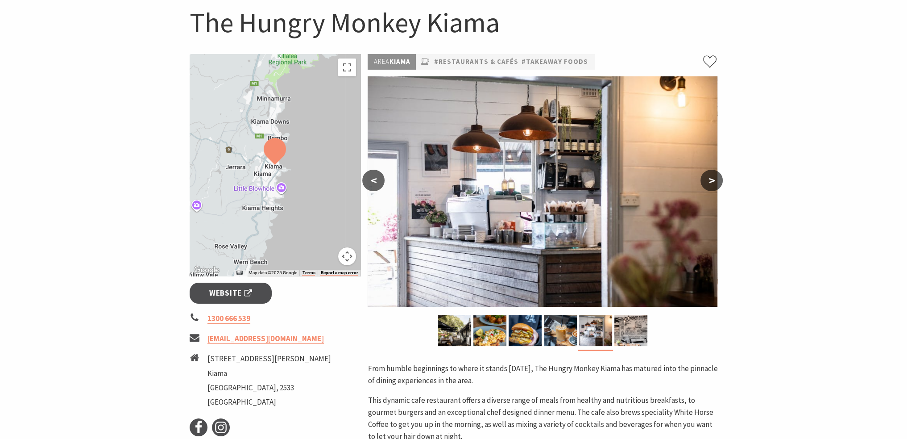
click at [716, 176] on button ">" at bounding box center [712, 180] width 22 height 21
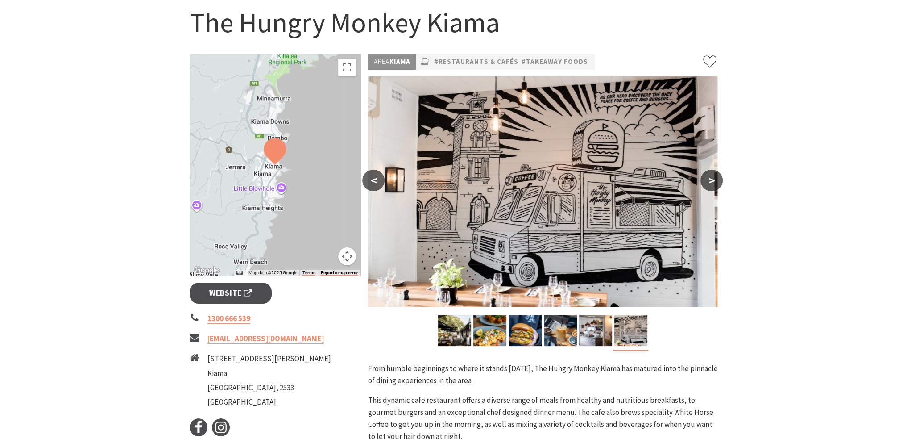
click at [716, 176] on button ">" at bounding box center [712, 180] width 22 height 21
click at [239, 289] on span "Website" at bounding box center [230, 293] width 43 height 12
